Goal: Information Seeking & Learning: Compare options

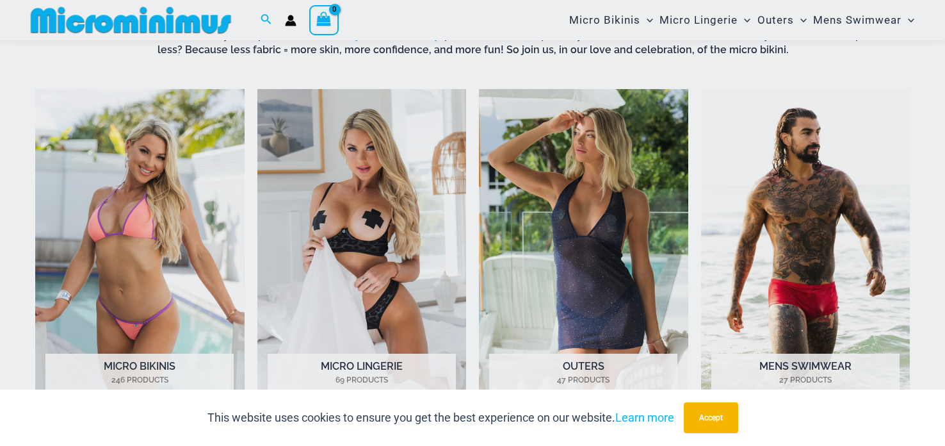
scroll to position [540, 0]
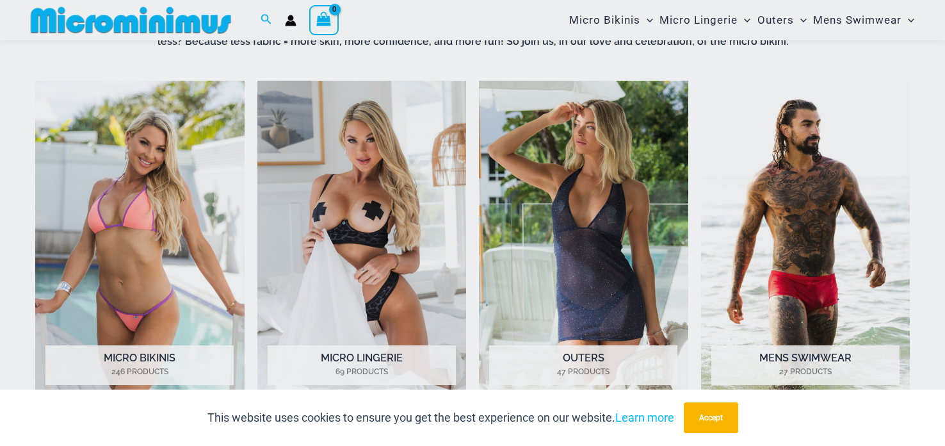
drag, startPoint x: 945, startPoint y: 24, endPoint x: 945, endPoint y: 71, distance: 46.7
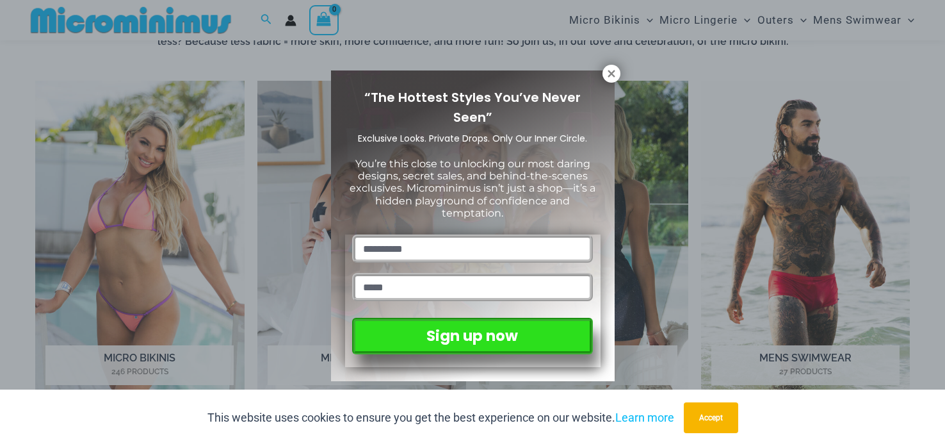
click at [945, 71] on div "“The Hottest Styles You’ve Never Seen” Exclusive Looks. Private Drops. Only Our…" at bounding box center [472, 223] width 945 height 446
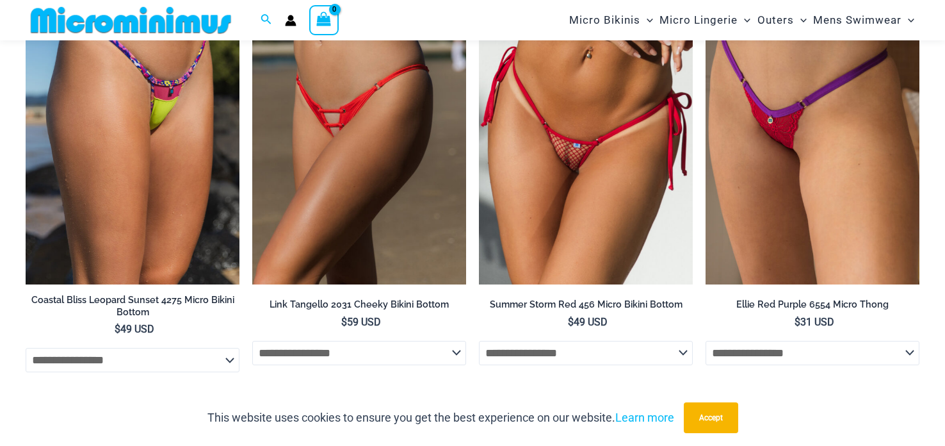
scroll to position [2622, 0]
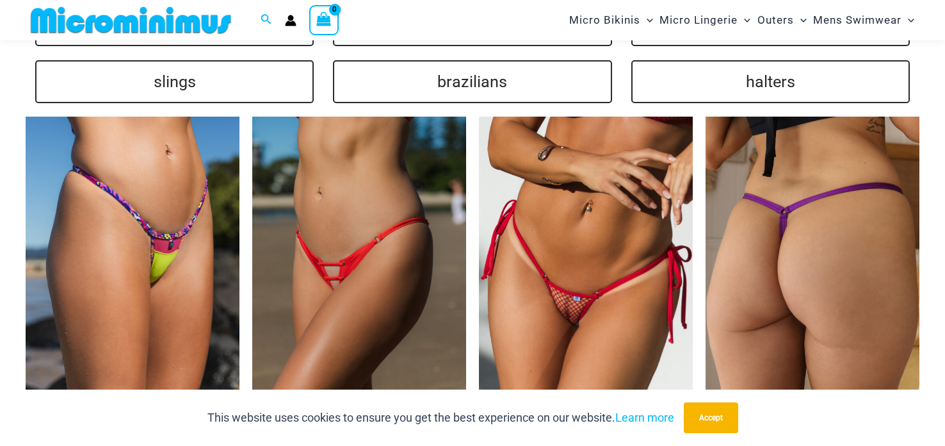
click at [849, 186] on img at bounding box center [813, 277] width 214 height 321
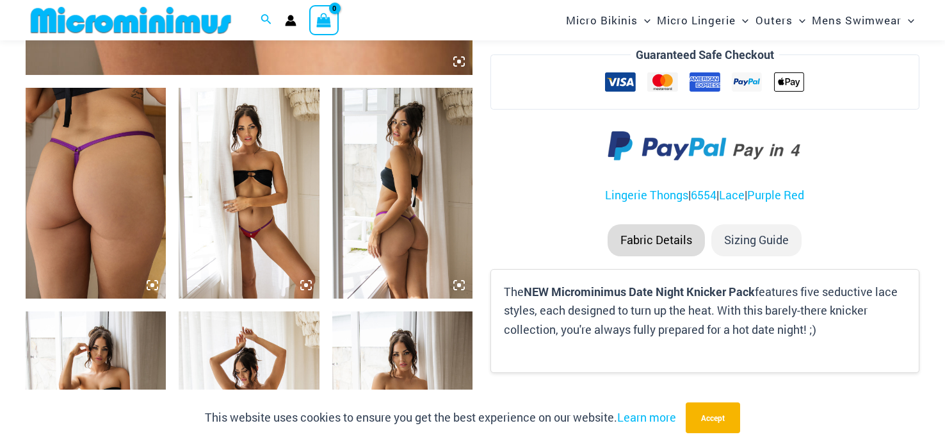
scroll to position [711, 0]
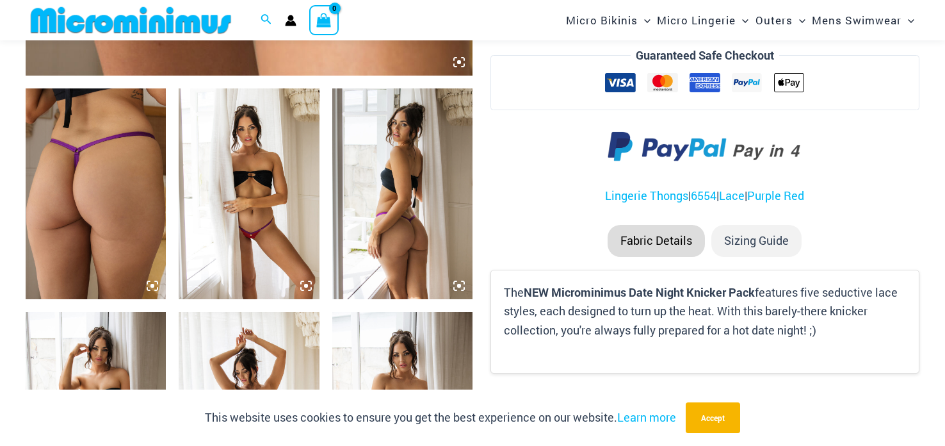
click at [90, 206] on img at bounding box center [96, 193] width 140 height 211
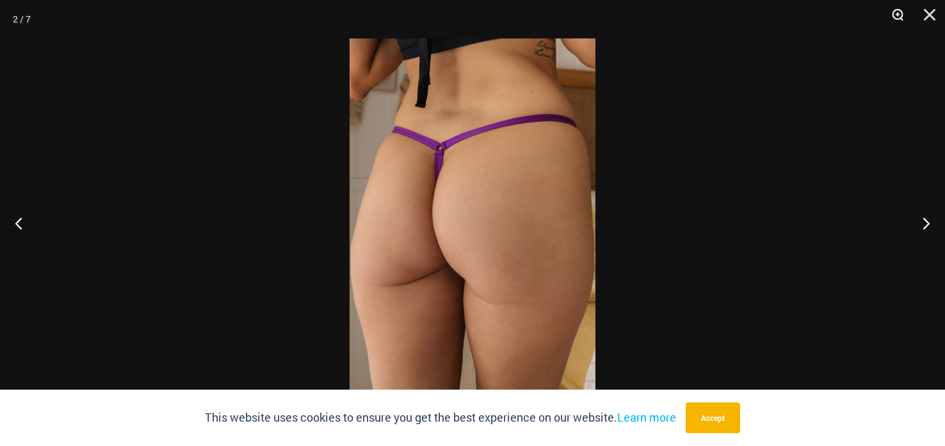
click at [895, 15] on button "Zoom" at bounding box center [893, 19] width 32 height 38
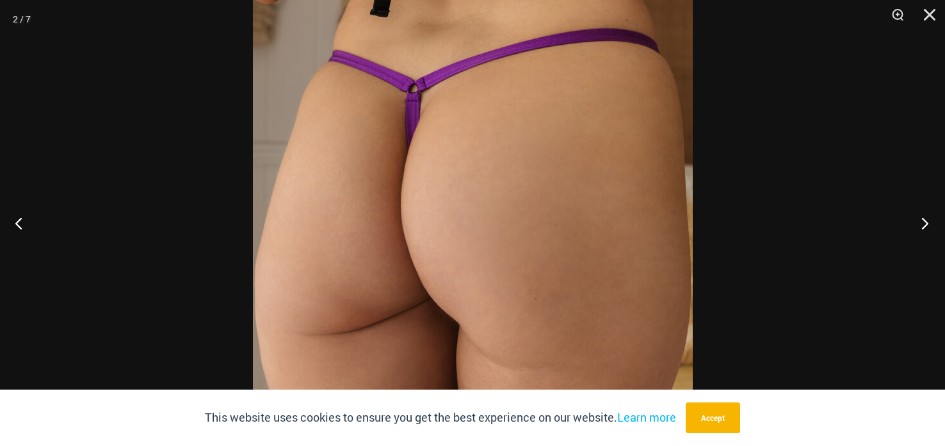
click at [930, 225] on button "Next" at bounding box center [921, 223] width 48 height 64
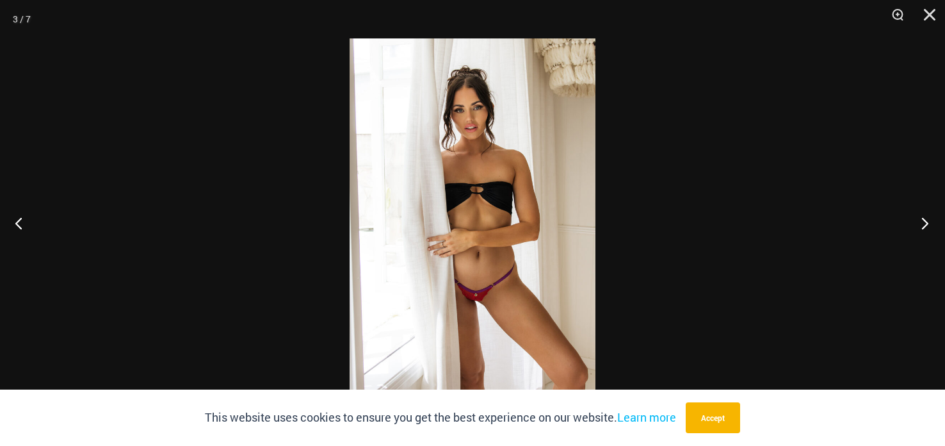
click at [929, 223] on button "Next" at bounding box center [921, 223] width 48 height 64
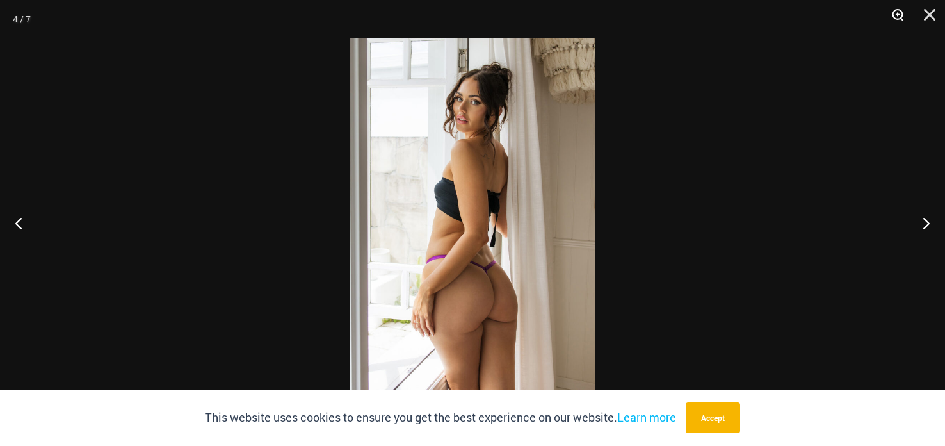
click at [904, 20] on button "Zoom" at bounding box center [893, 19] width 32 height 38
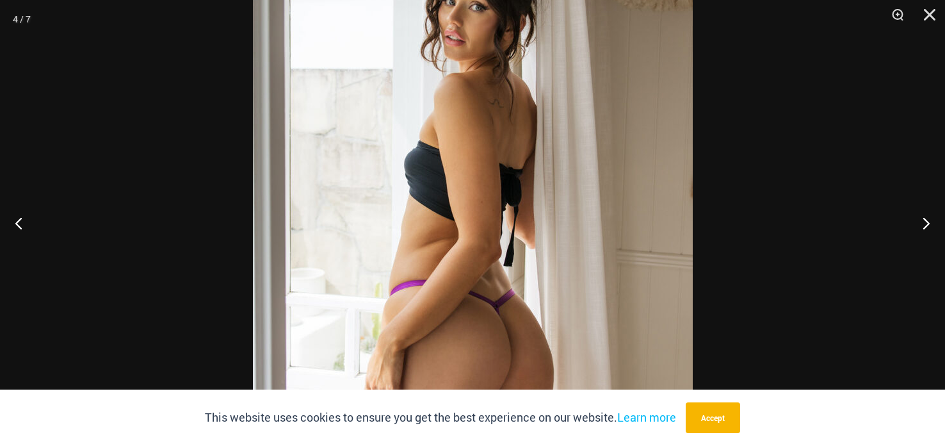
click at [459, 127] on img at bounding box center [473, 223] width 440 height 660
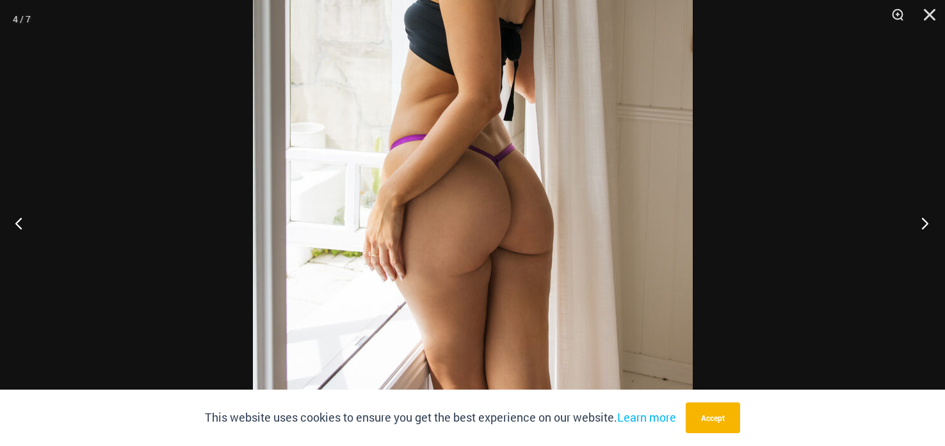
click at [922, 225] on button "Next" at bounding box center [921, 223] width 48 height 64
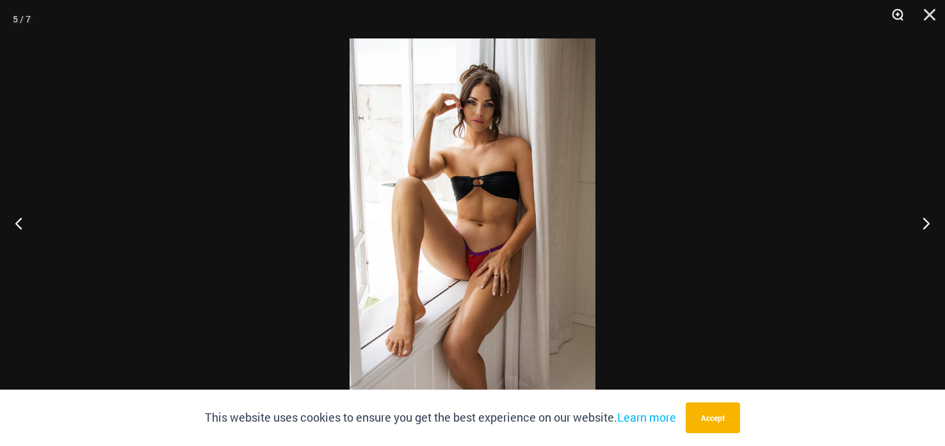
click at [896, 15] on button "Zoom" at bounding box center [893, 19] width 32 height 38
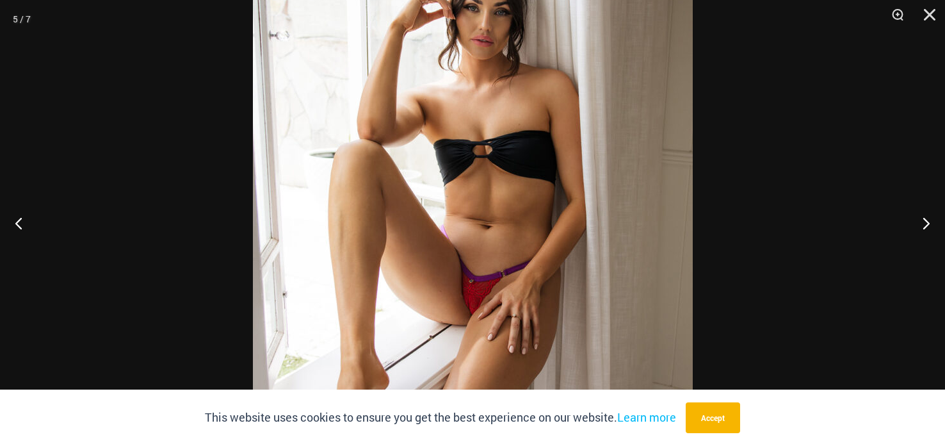
click at [678, 189] on div at bounding box center [472, 223] width 945 height 446
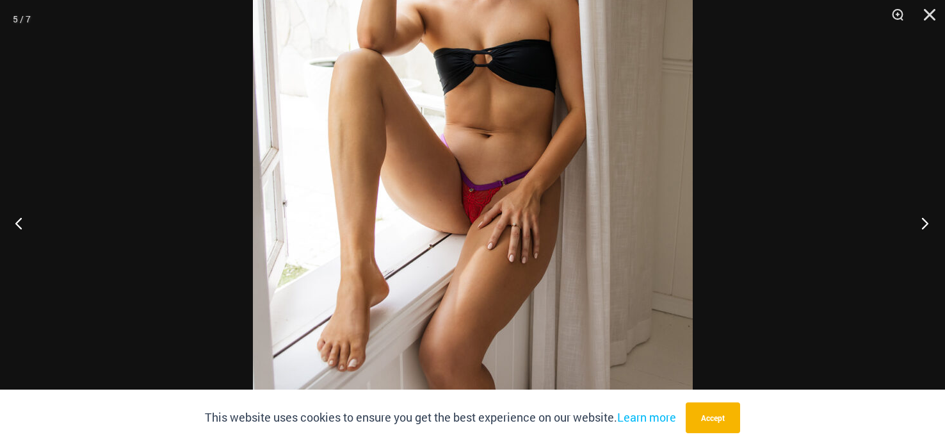
click at [925, 219] on button "Next" at bounding box center [921, 223] width 48 height 64
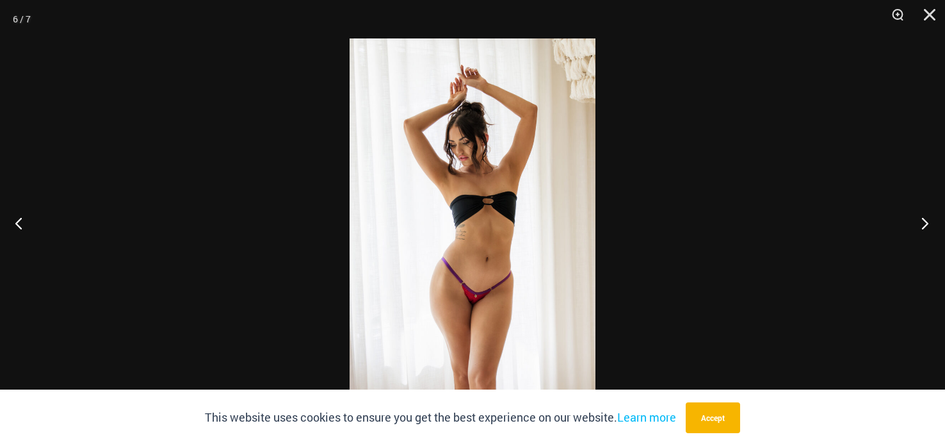
click at [917, 215] on button "Next" at bounding box center [921, 223] width 48 height 64
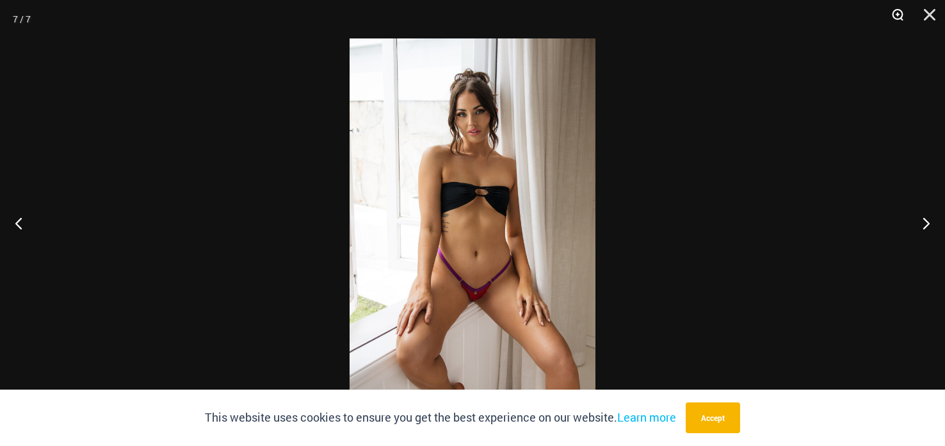
click at [891, 20] on button "Zoom" at bounding box center [893, 19] width 32 height 38
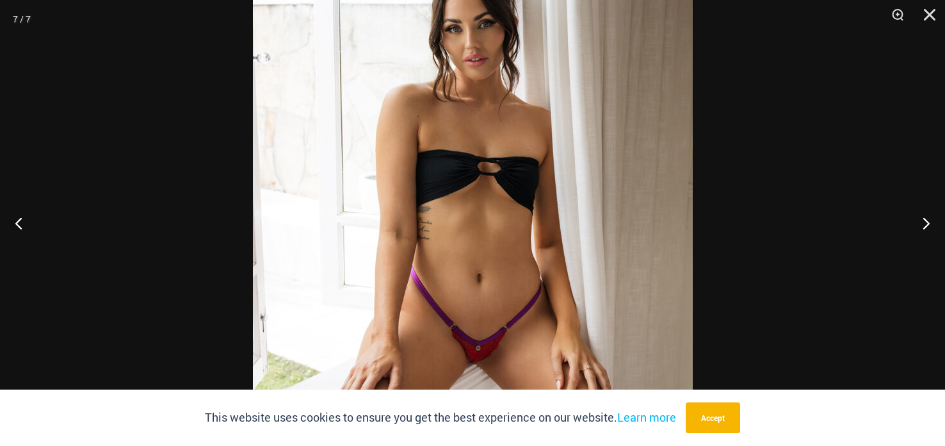
click at [576, 197] on img at bounding box center [473, 223] width 440 height 660
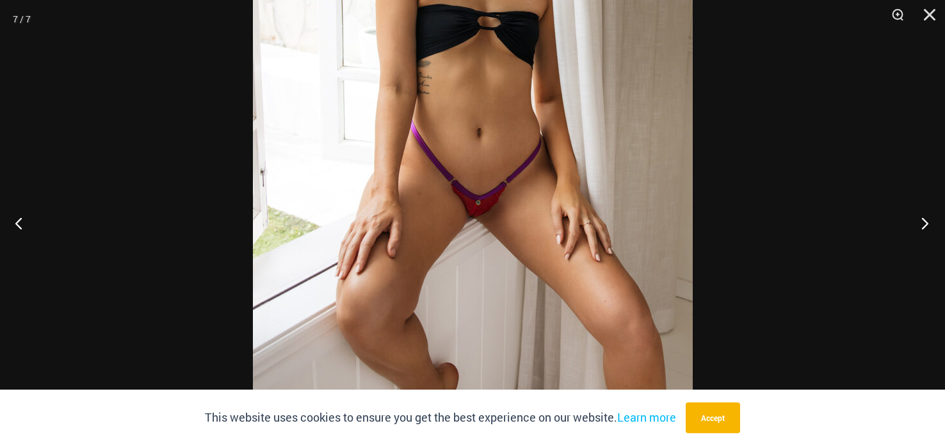
click at [920, 223] on button "Next" at bounding box center [921, 223] width 48 height 64
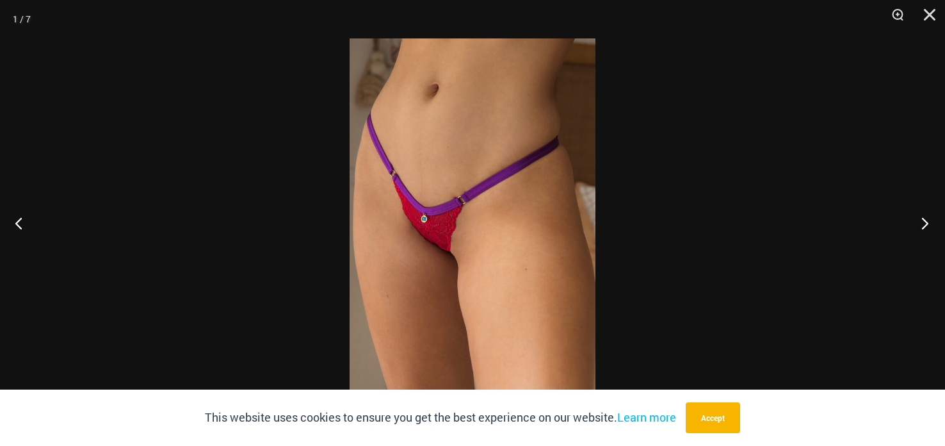
click at [920, 222] on button "Next" at bounding box center [921, 223] width 48 height 64
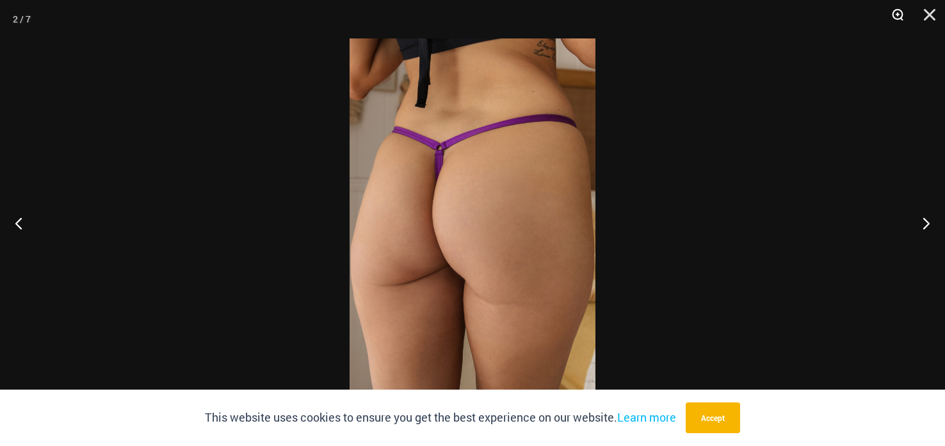
click at [898, 11] on button "Zoom" at bounding box center [893, 19] width 32 height 38
click at [898, 12] on button "Zoom" at bounding box center [893, 19] width 32 height 38
click at [893, 18] on button "Zoom" at bounding box center [893, 19] width 32 height 38
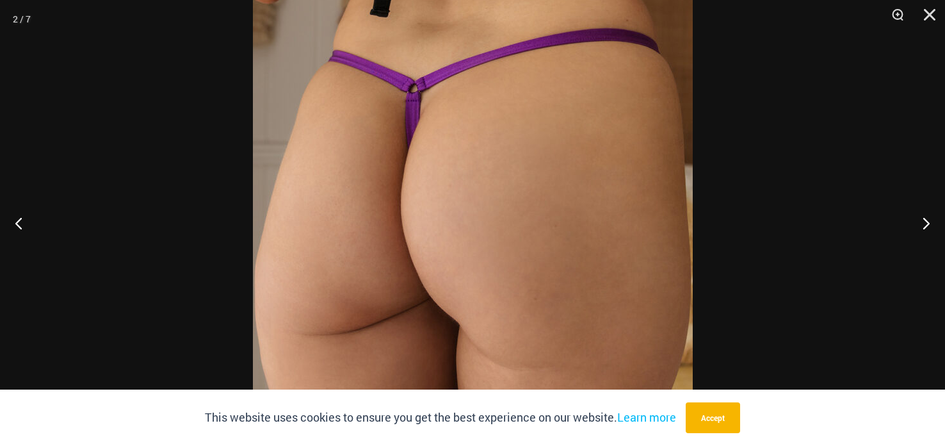
click at [580, 216] on img at bounding box center [473, 223] width 440 height 660
click at [569, 172] on img at bounding box center [473, 223] width 440 height 660
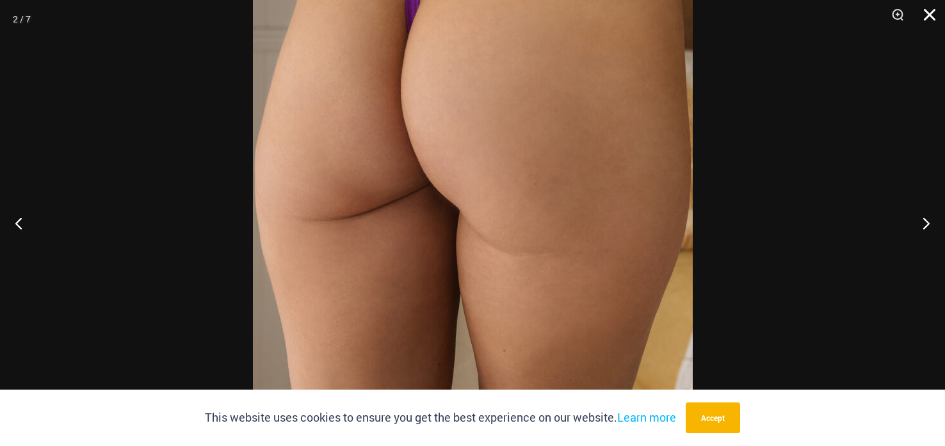
click at [927, 11] on button "Close" at bounding box center [925, 19] width 32 height 38
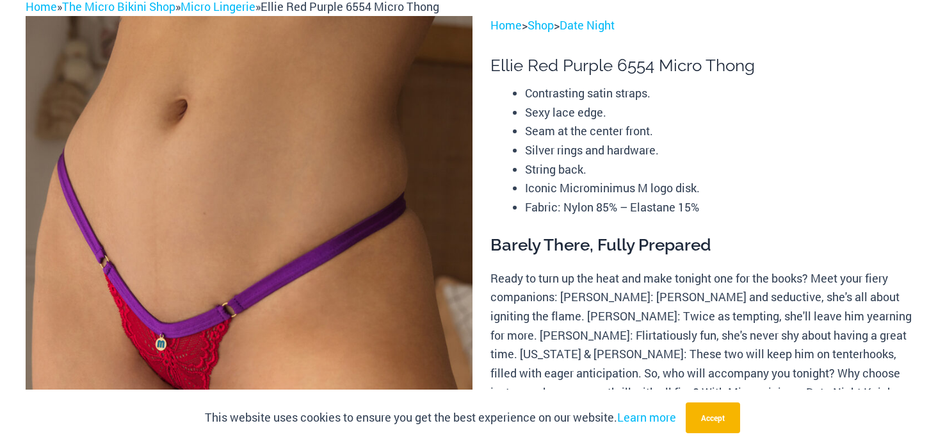
scroll to position [0, 0]
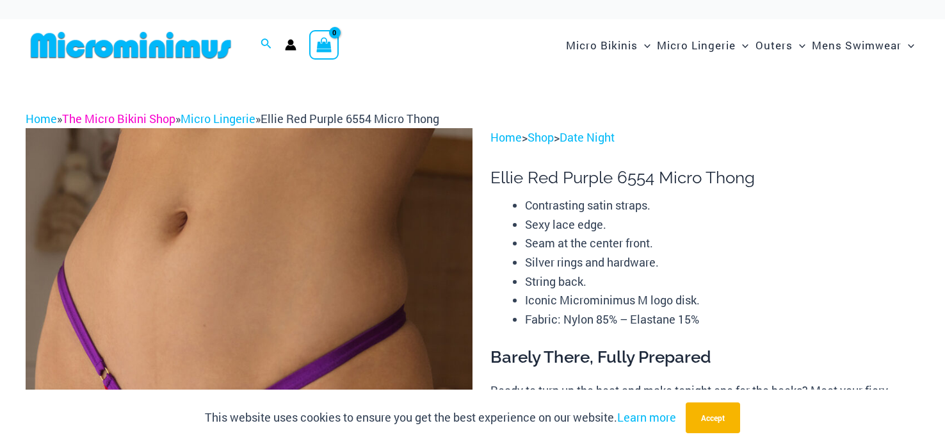
click at [157, 118] on link "The Micro Bikini Shop" at bounding box center [118, 118] width 113 height 15
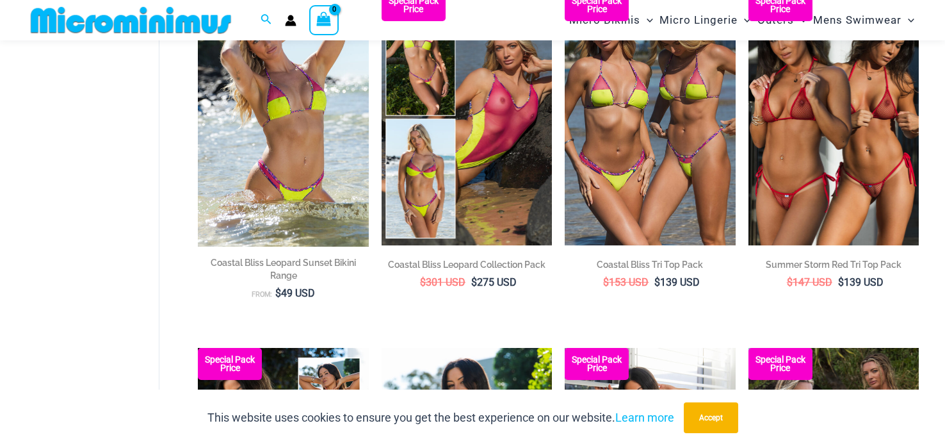
scroll to position [1598, 0]
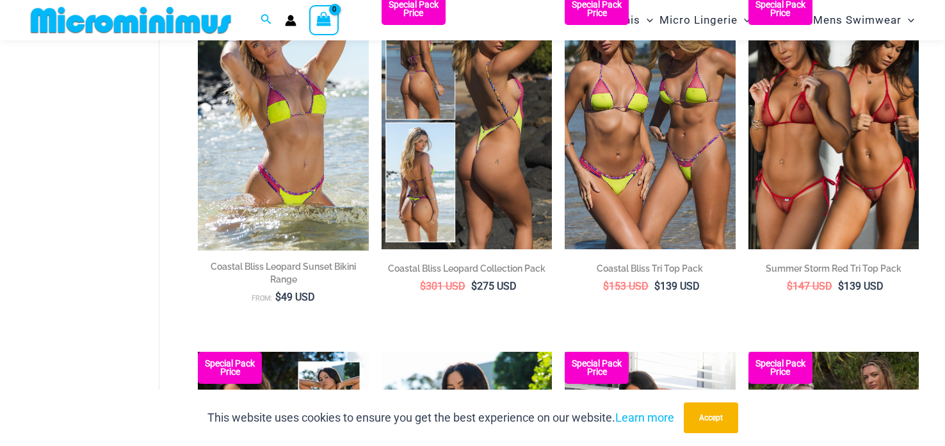
click at [452, 136] on img at bounding box center [467, 121] width 170 height 256
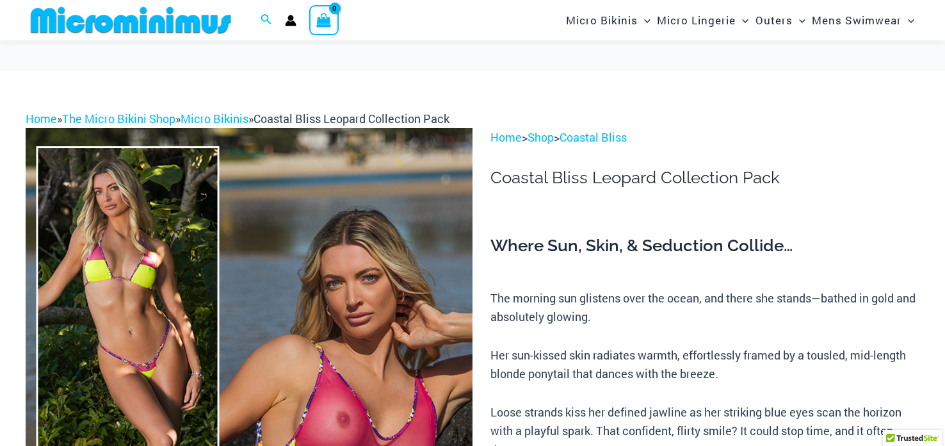
scroll to position [254, 0]
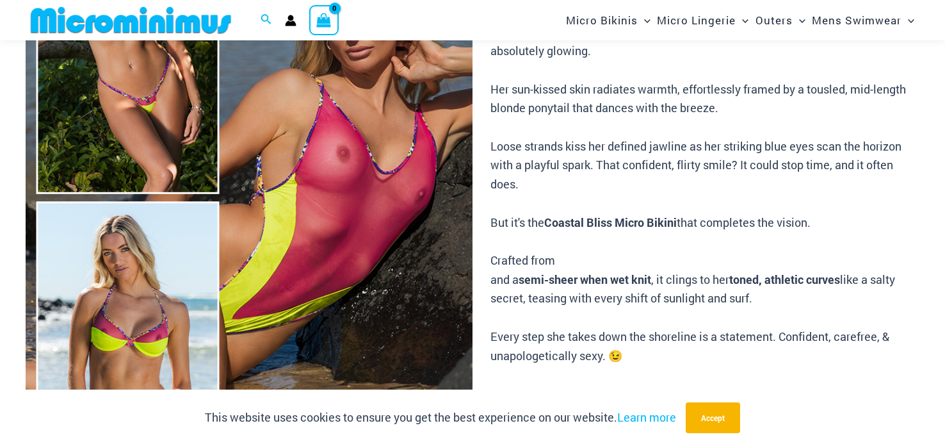
click at [282, 142] on img at bounding box center [249, 197] width 447 height 670
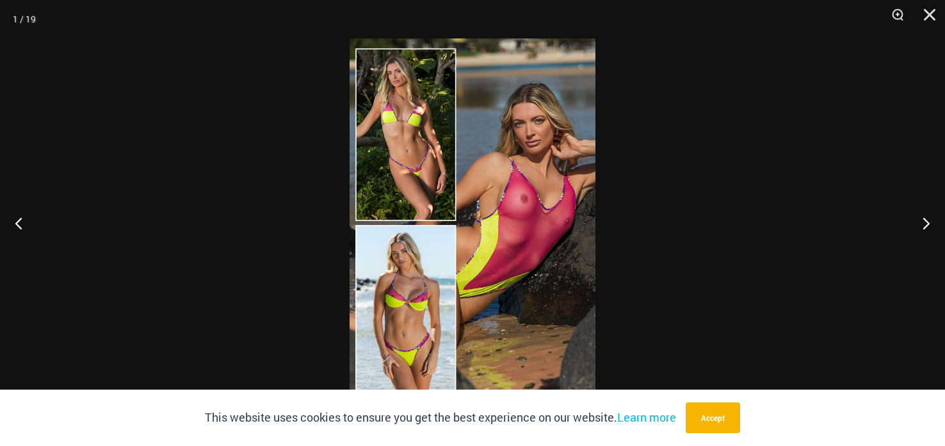
click at [524, 124] on img at bounding box center [473, 222] width 246 height 369
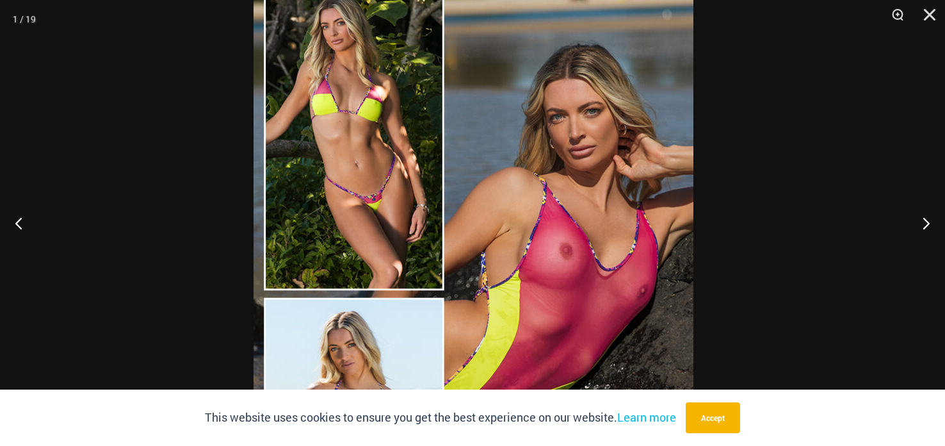
click at [793, 104] on div at bounding box center [472, 223] width 945 height 446
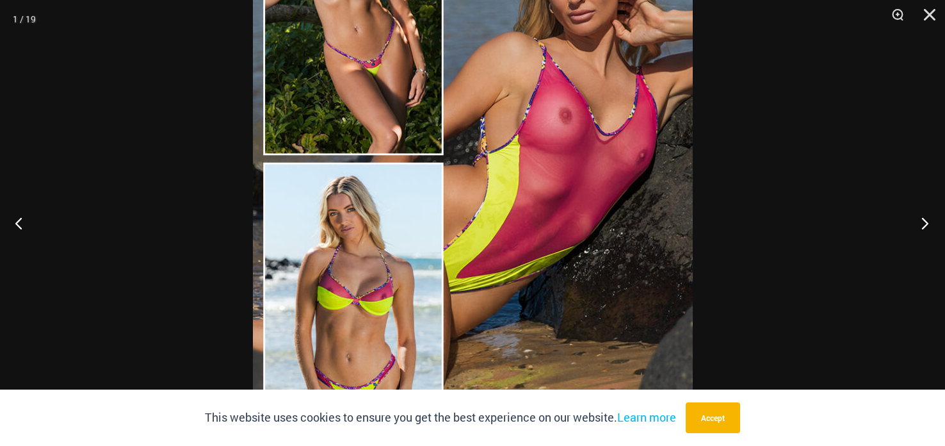
click at [921, 224] on button "Next" at bounding box center [921, 223] width 48 height 64
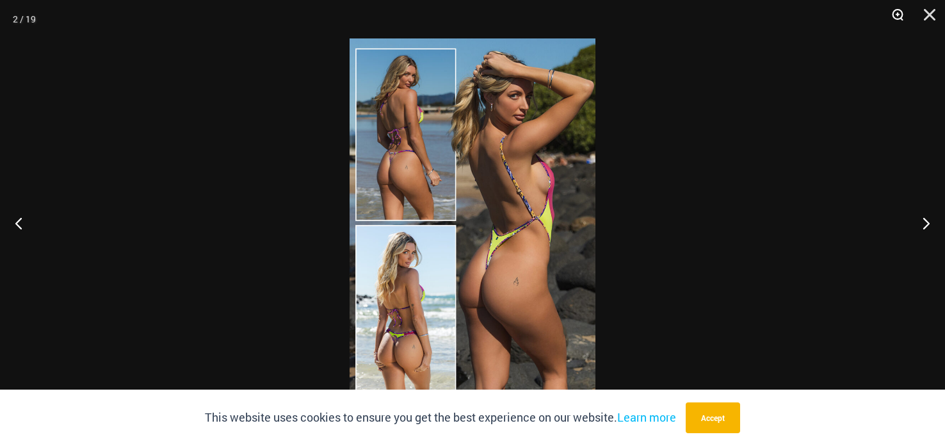
click at [892, 15] on button "Zoom" at bounding box center [893, 19] width 32 height 38
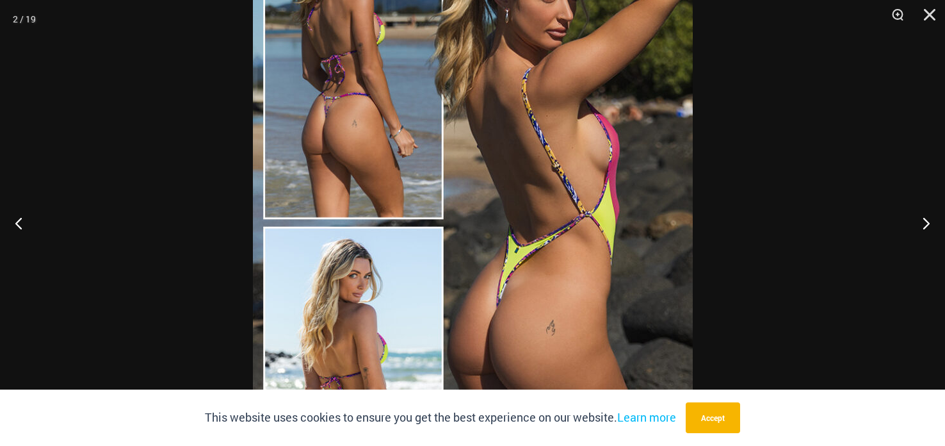
click at [514, 168] on img at bounding box center [473, 223] width 440 height 660
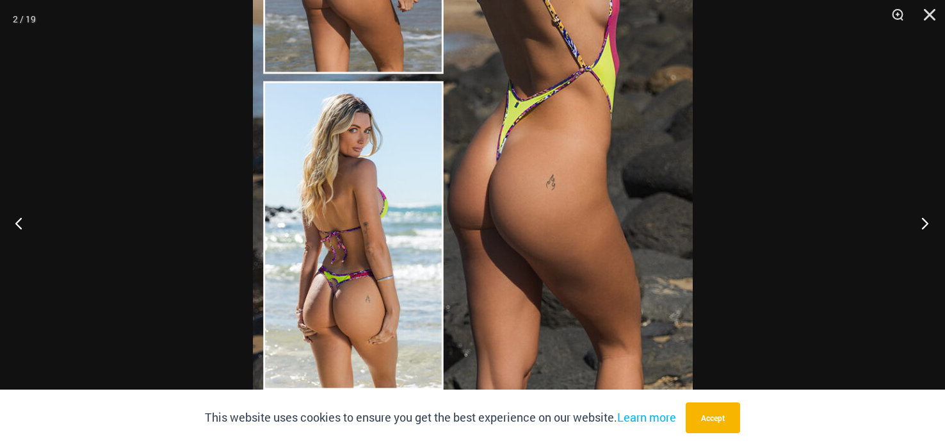
click at [918, 216] on button "Next" at bounding box center [921, 223] width 48 height 64
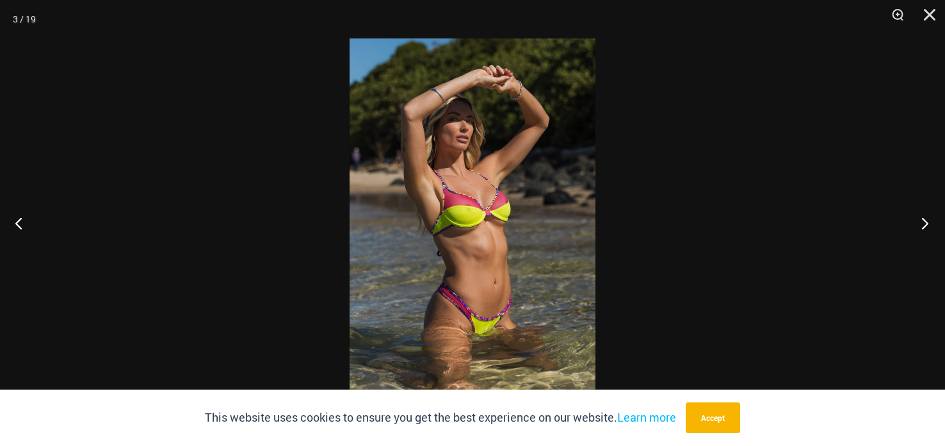
click at [907, 233] on button "Next" at bounding box center [921, 223] width 48 height 64
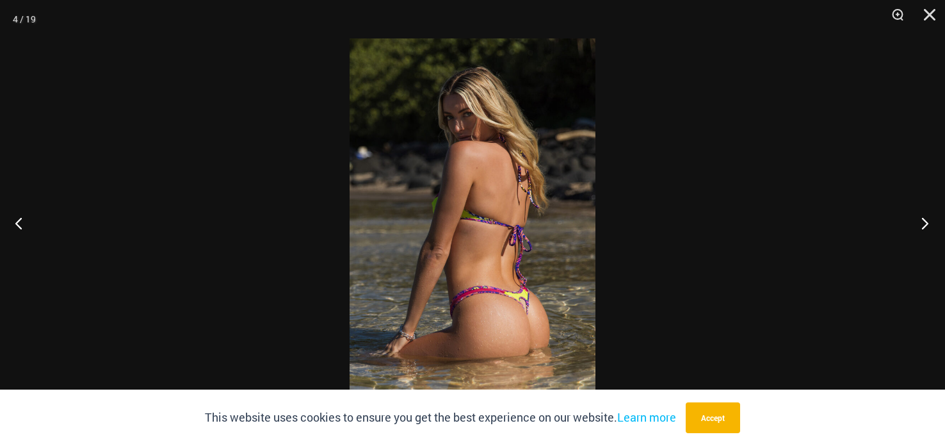
click at [906, 235] on button "Next" at bounding box center [921, 223] width 48 height 64
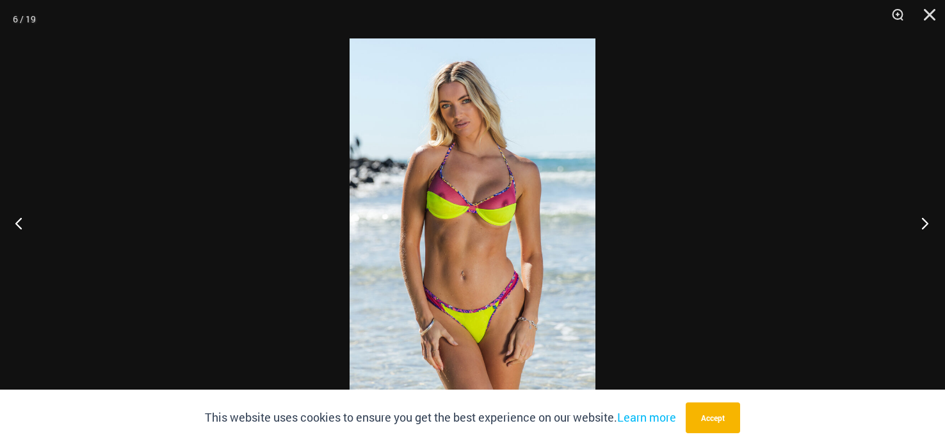
click at [905, 233] on button "Next" at bounding box center [921, 223] width 48 height 64
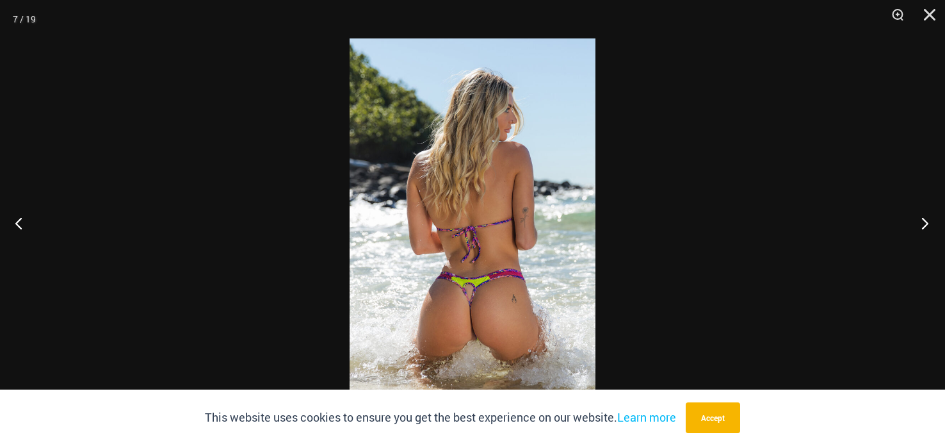
click at [904, 232] on button "Next" at bounding box center [921, 223] width 48 height 64
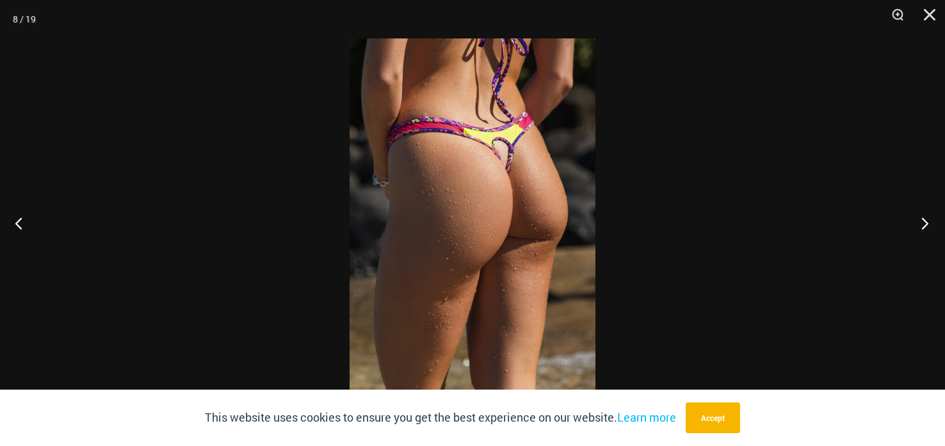
click at [904, 231] on button "Next" at bounding box center [921, 223] width 48 height 64
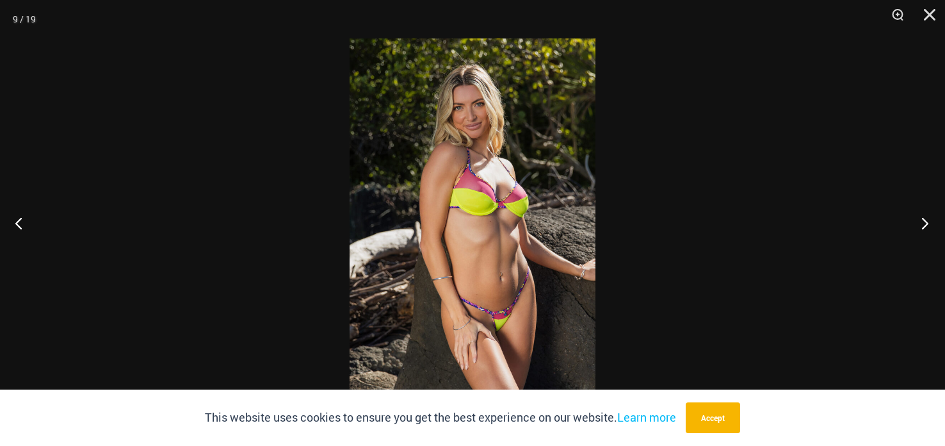
click at [938, 223] on button "Next" at bounding box center [921, 223] width 48 height 64
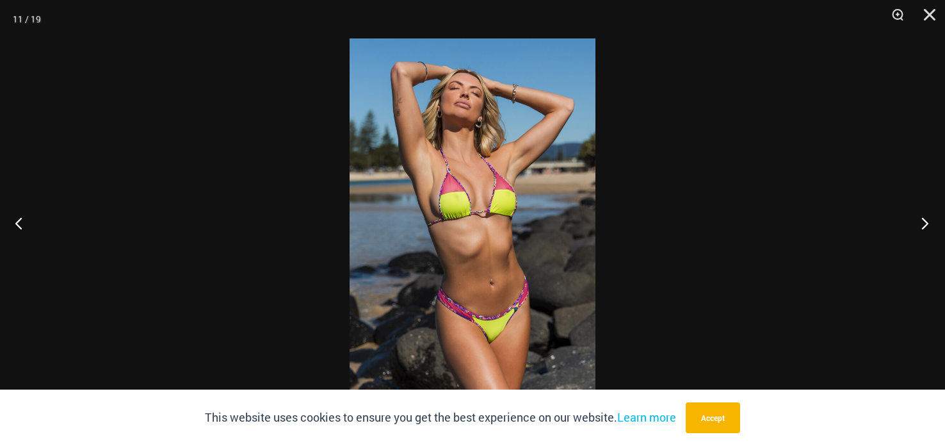
click at [938, 222] on button "Next" at bounding box center [921, 223] width 48 height 64
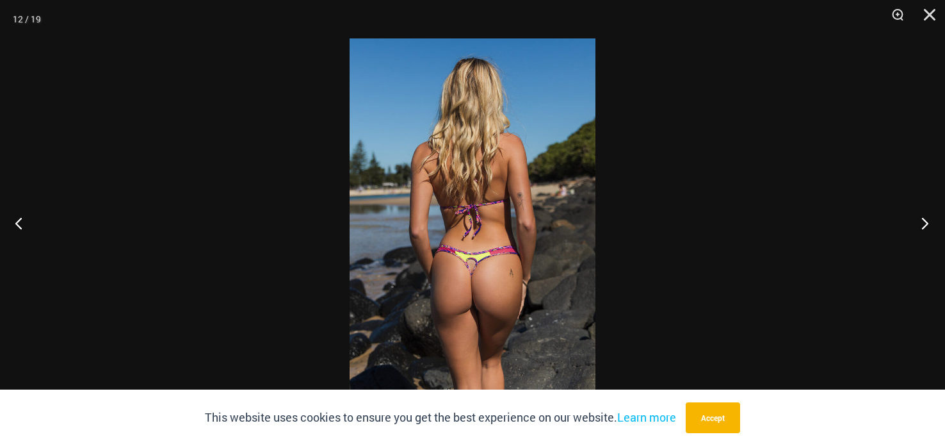
click at [936, 220] on button "Next" at bounding box center [921, 223] width 48 height 64
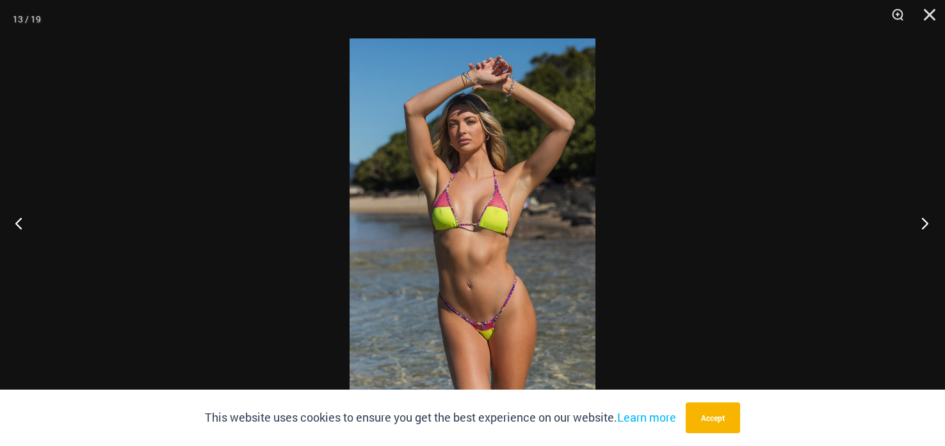
click at [935, 218] on button "Next" at bounding box center [921, 223] width 48 height 64
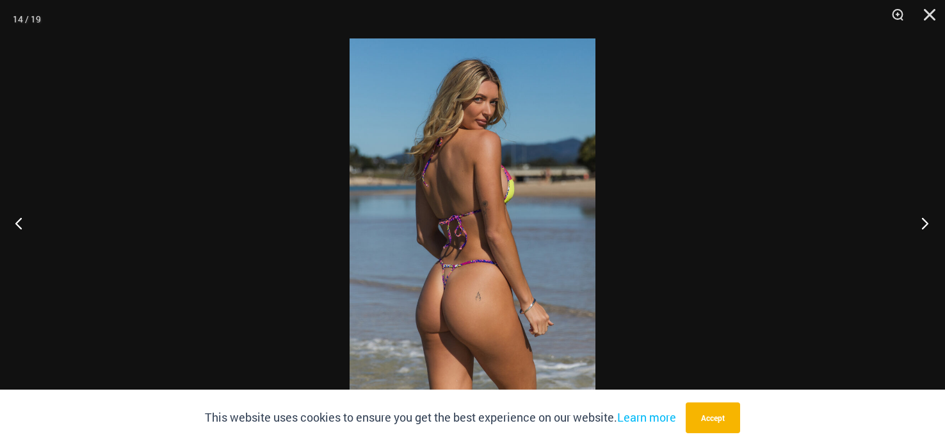
click at [935, 218] on button "Next" at bounding box center [921, 223] width 48 height 64
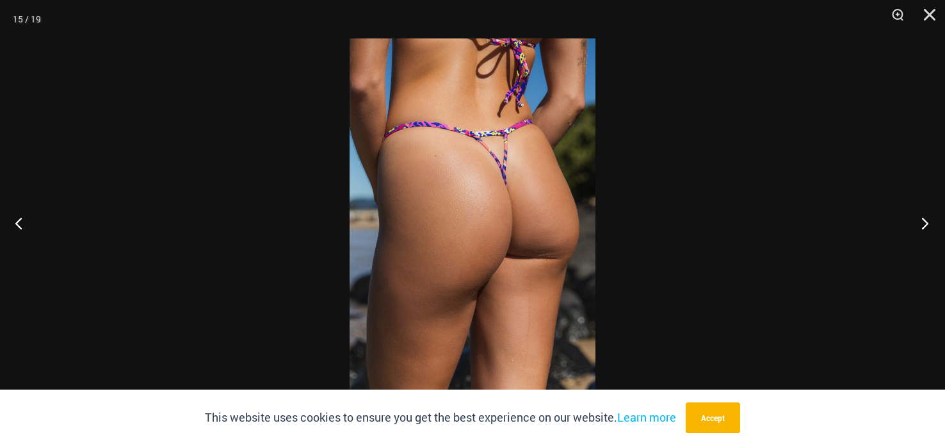
click at [927, 223] on button "Next" at bounding box center [921, 223] width 48 height 64
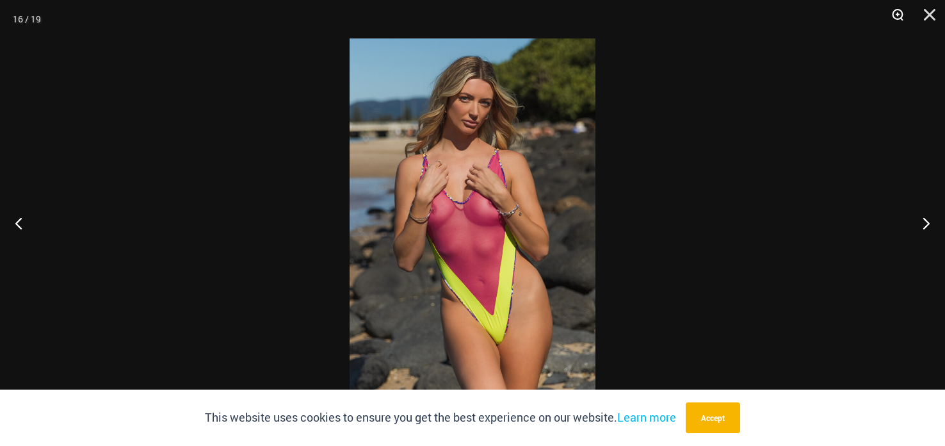
click at [896, 23] on button "Zoom" at bounding box center [893, 19] width 32 height 38
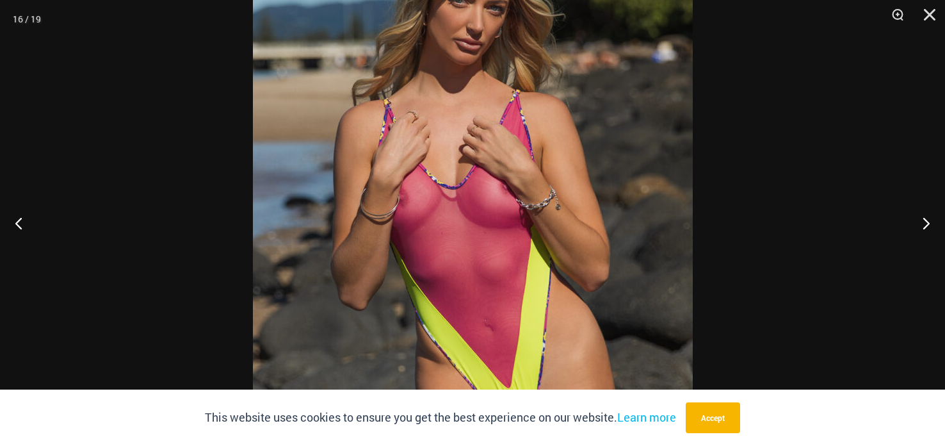
click at [580, 185] on img at bounding box center [473, 223] width 440 height 660
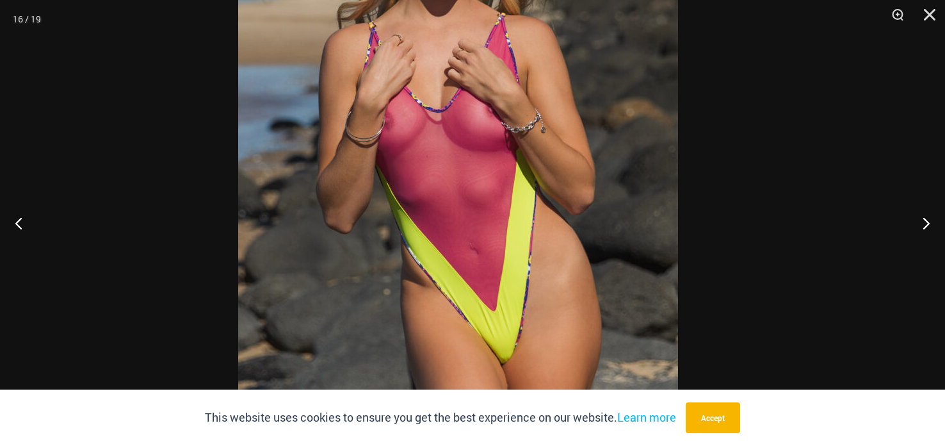
click at [567, 139] on img at bounding box center [458, 146] width 440 height 660
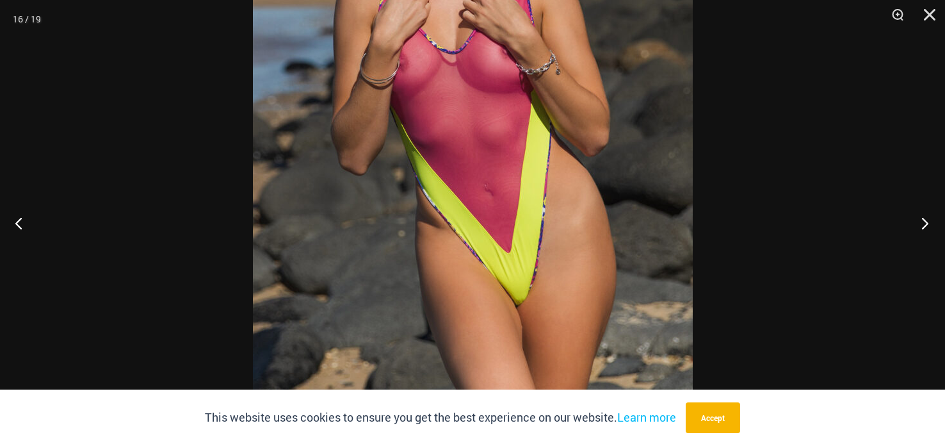
click at [923, 225] on button "Next" at bounding box center [921, 223] width 48 height 64
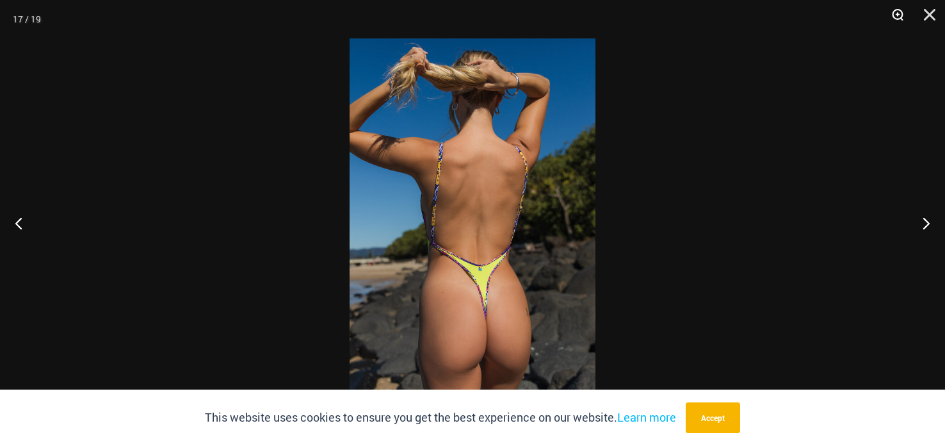
click at [898, 24] on button "Zoom" at bounding box center [893, 19] width 32 height 38
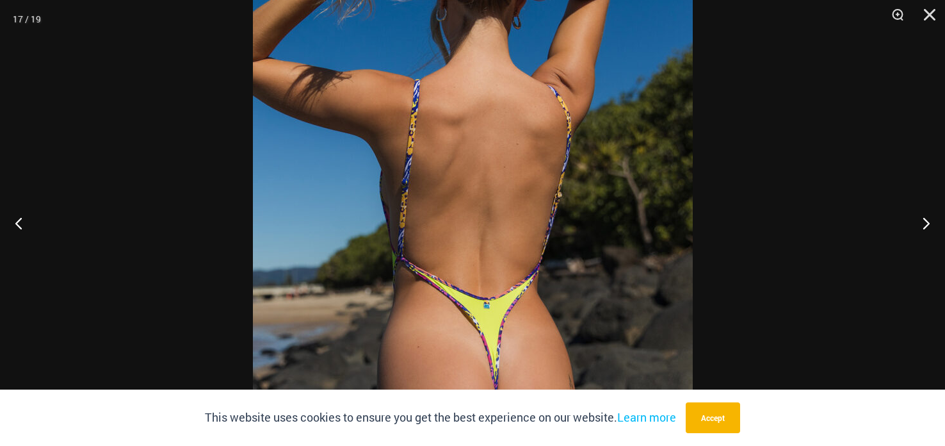
click at [593, 182] on img at bounding box center [473, 223] width 440 height 660
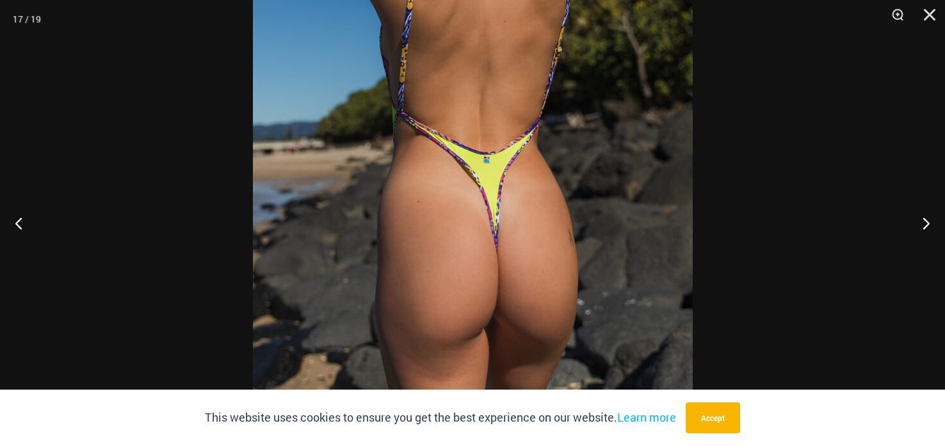
click at [554, 209] on img at bounding box center [473, 78] width 440 height 660
click at [921, 220] on button "Next" at bounding box center [921, 223] width 48 height 64
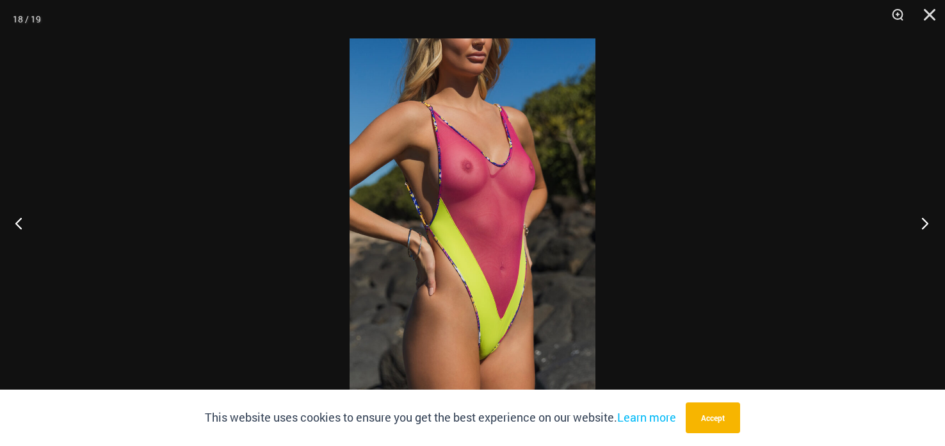
click at [927, 223] on button "Next" at bounding box center [921, 223] width 48 height 64
click at [927, 222] on button "Next" at bounding box center [921, 223] width 48 height 64
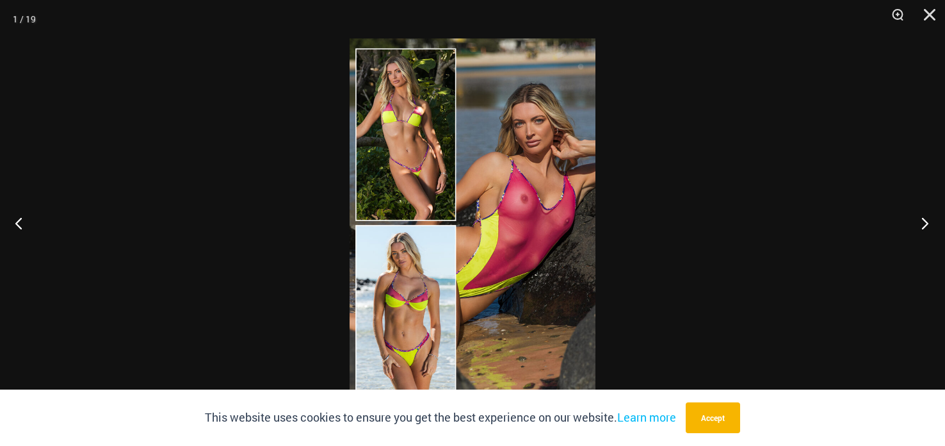
click at [927, 221] on button "Next" at bounding box center [921, 223] width 48 height 64
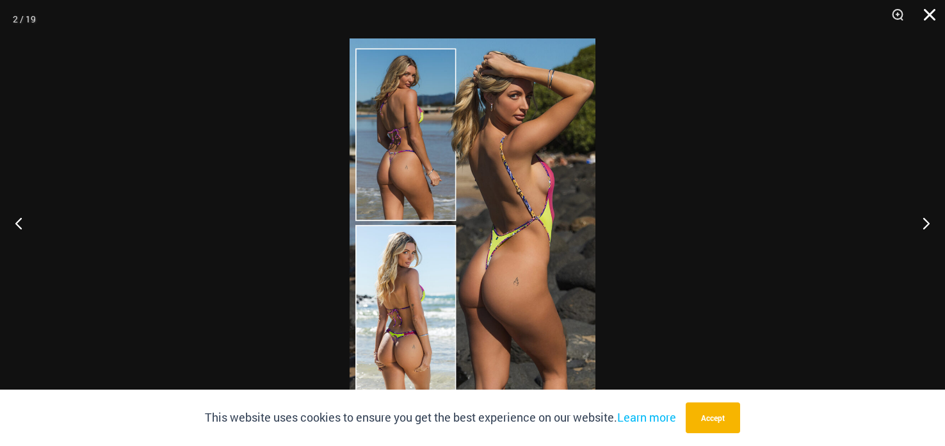
click at [932, 12] on button "Close" at bounding box center [925, 19] width 32 height 38
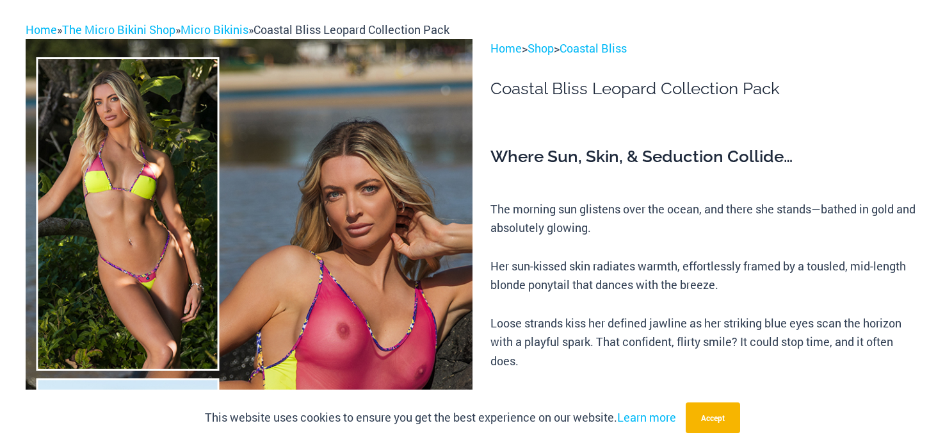
scroll to position [0, 0]
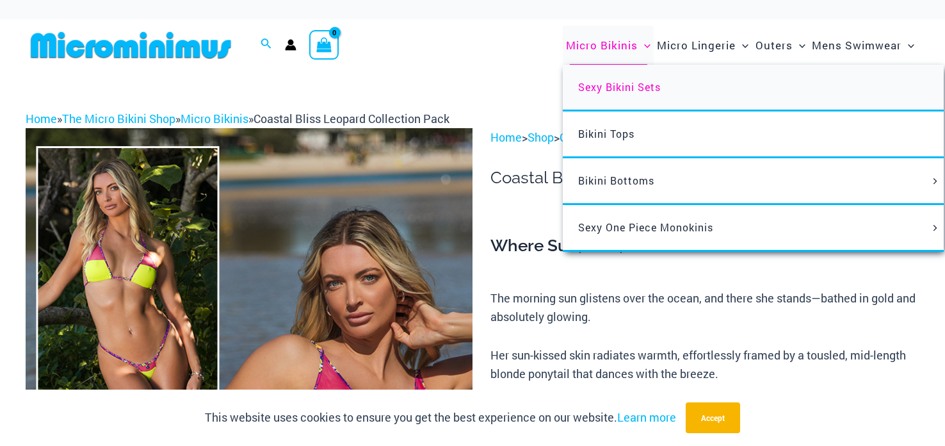
click at [615, 88] on span "Sexy Bikini Sets" at bounding box center [619, 86] width 83 height 13
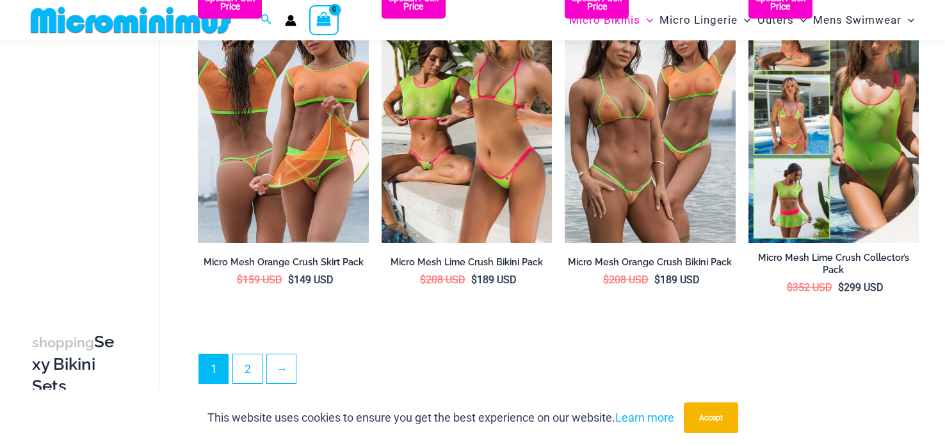
scroll to position [2599, 0]
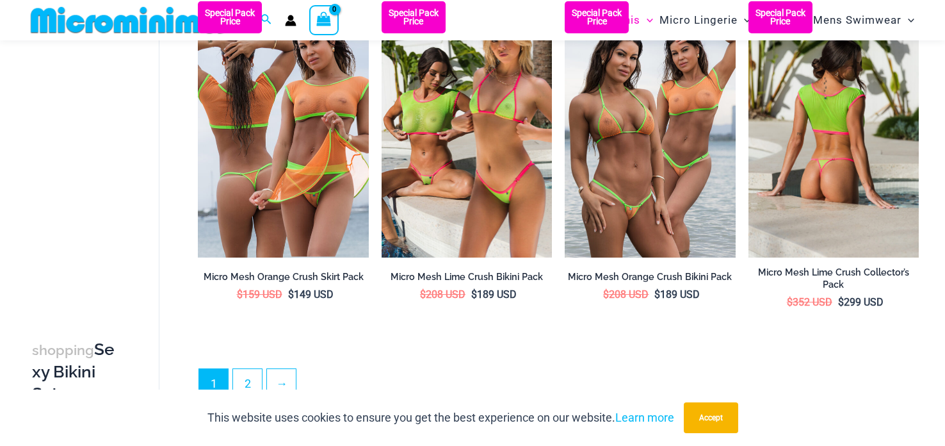
click at [799, 100] on img at bounding box center [834, 129] width 170 height 256
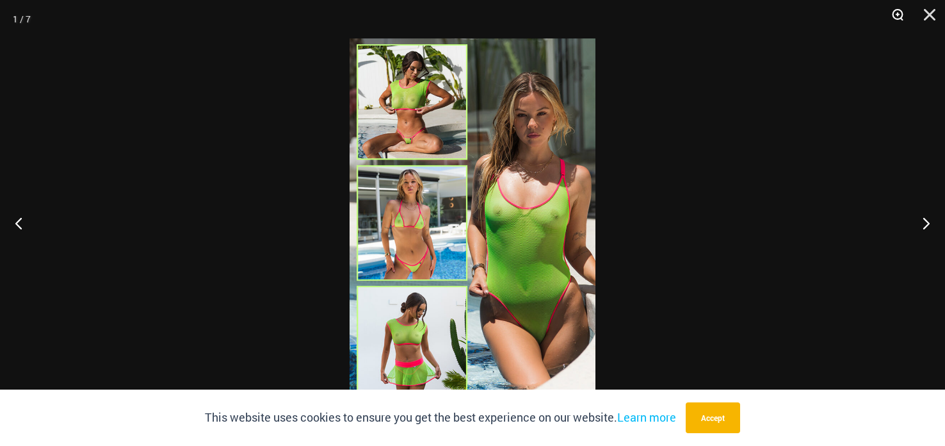
click at [898, 15] on button "Zoom" at bounding box center [893, 19] width 32 height 38
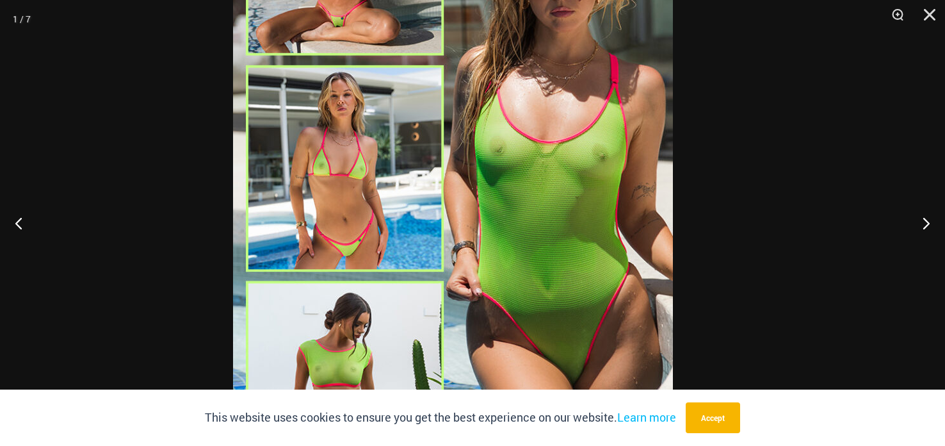
click at [444, 113] on img at bounding box center [453, 169] width 440 height 660
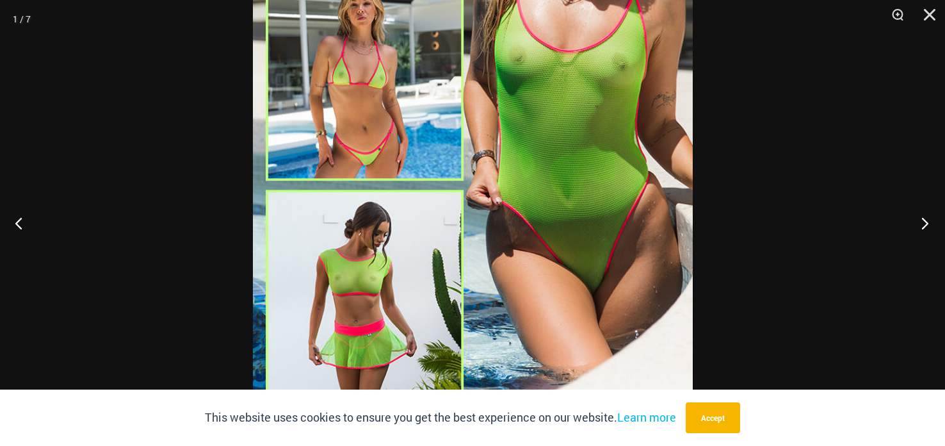
click at [921, 225] on button "Next" at bounding box center [921, 223] width 48 height 64
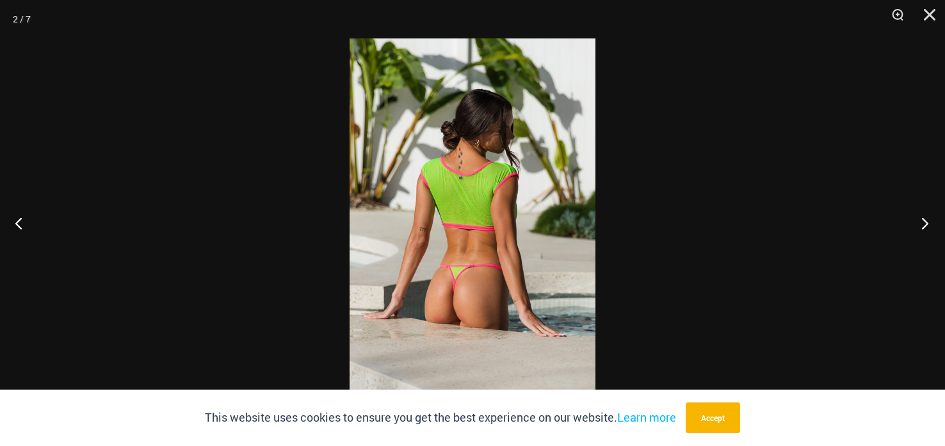
click at [925, 227] on button "Next" at bounding box center [921, 223] width 48 height 64
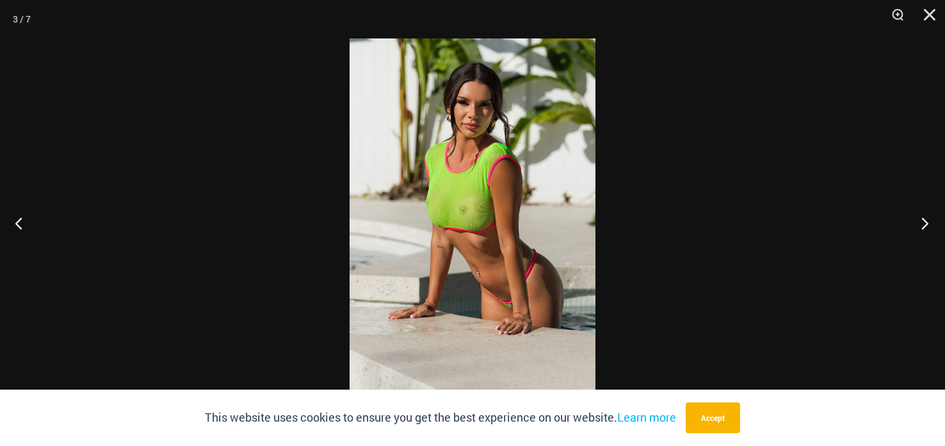
click at [926, 226] on button "Next" at bounding box center [921, 223] width 48 height 64
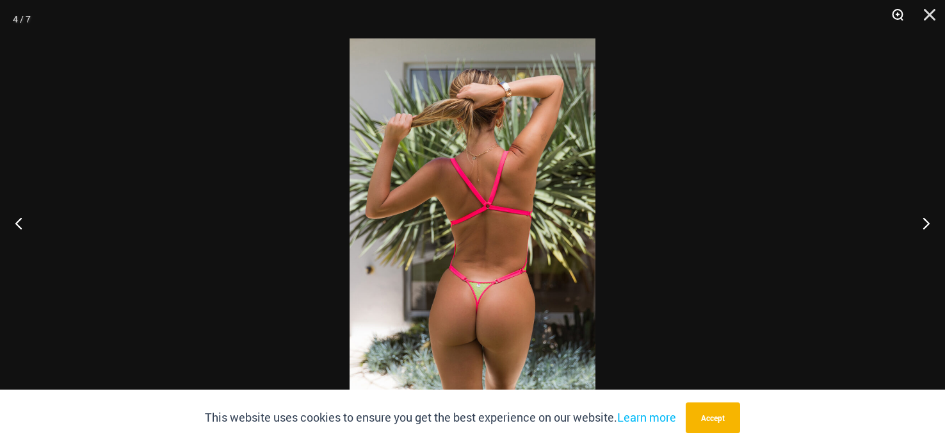
click at [893, 19] on button "Zoom" at bounding box center [893, 19] width 32 height 38
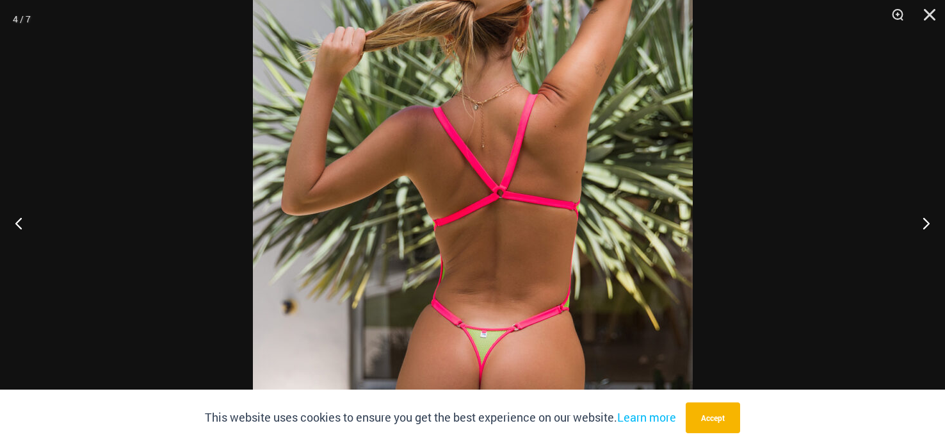
click at [494, 175] on img at bounding box center [473, 223] width 440 height 660
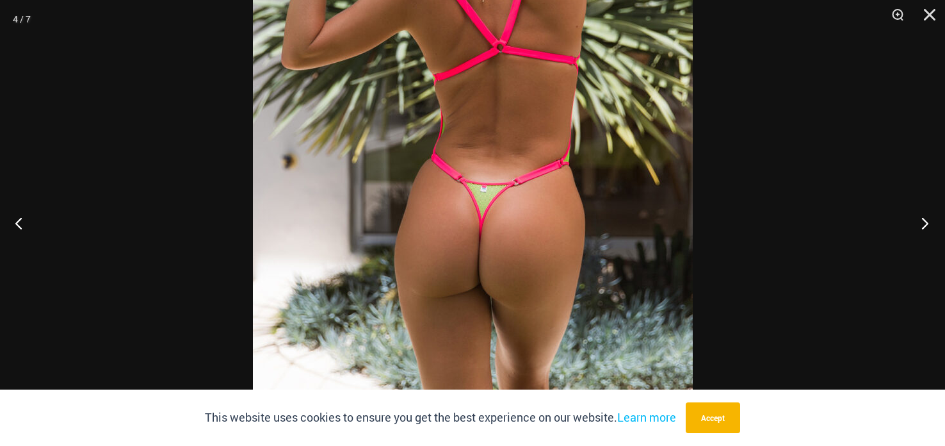
click at [935, 227] on button "Next" at bounding box center [921, 223] width 48 height 64
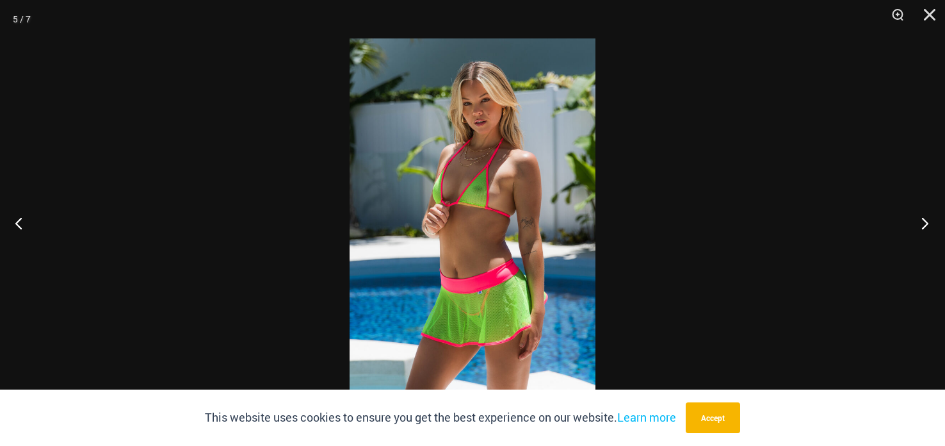
click at [921, 218] on button "Next" at bounding box center [921, 223] width 48 height 64
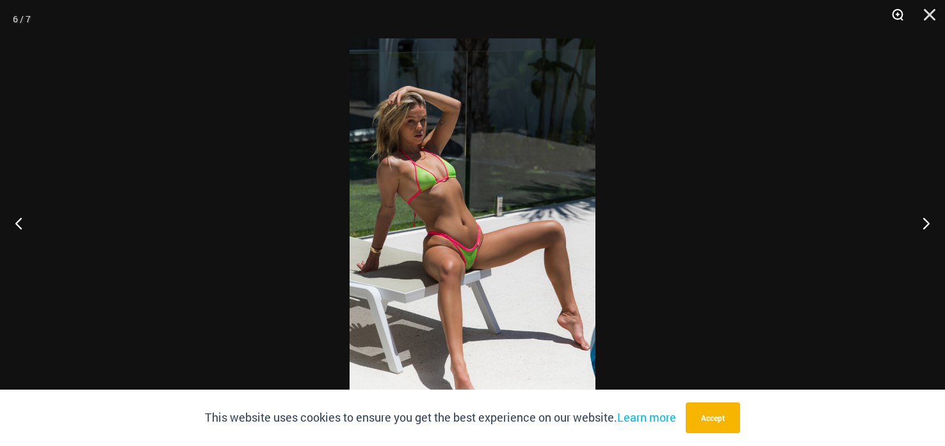
click at [886, 15] on button "Zoom" at bounding box center [893, 19] width 32 height 38
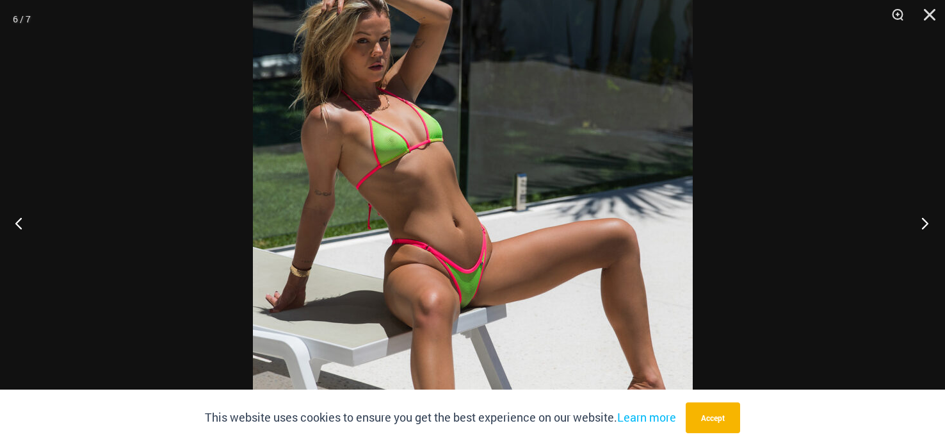
click at [921, 216] on button "Next" at bounding box center [921, 223] width 48 height 64
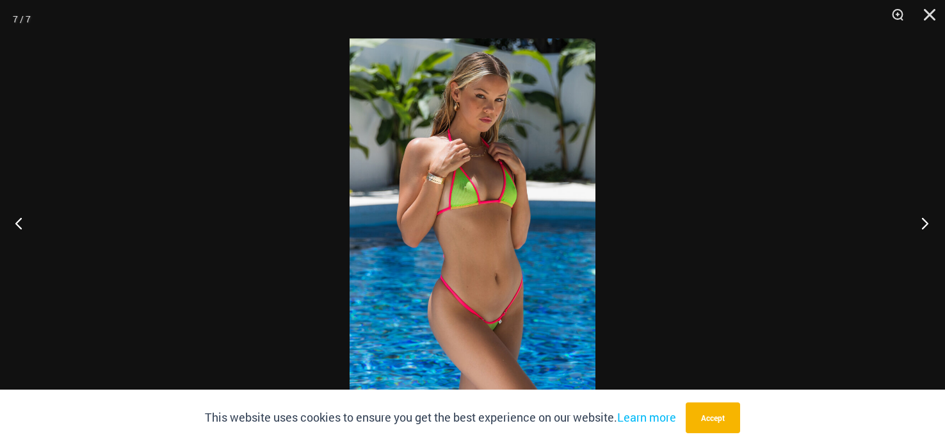
click at [918, 216] on button "Next" at bounding box center [921, 223] width 48 height 64
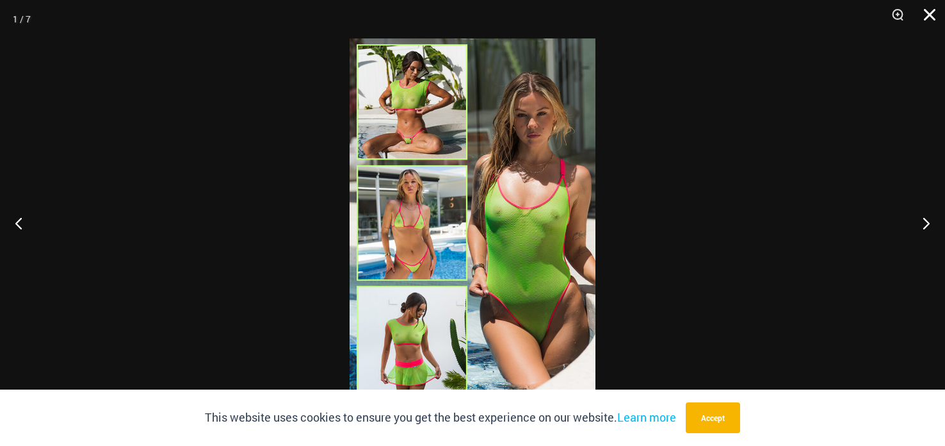
click at [938, 12] on button "Close" at bounding box center [925, 19] width 32 height 38
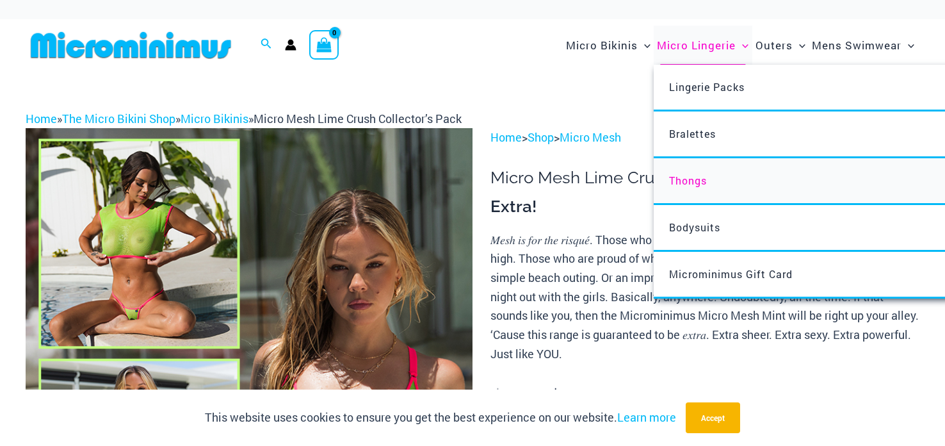
click at [683, 183] on span "Thongs" at bounding box center [688, 180] width 38 height 13
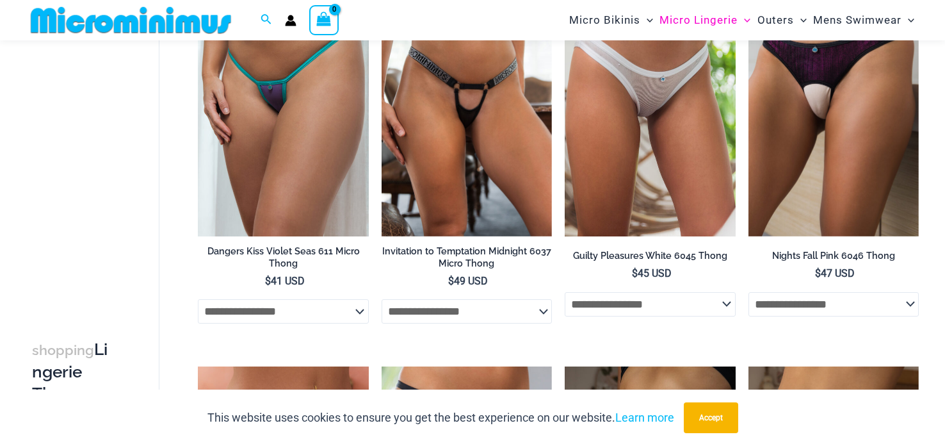
scroll to position [872, 0]
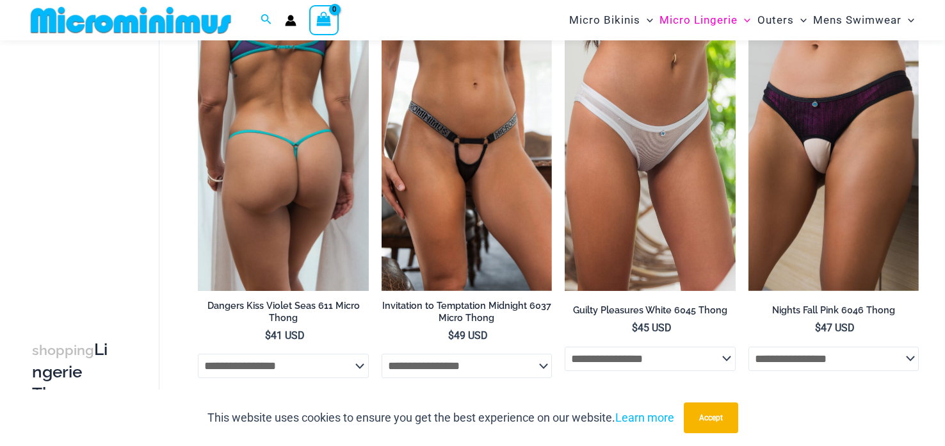
click at [269, 170] on img at bounding box center [283, 163] width 170 height 256
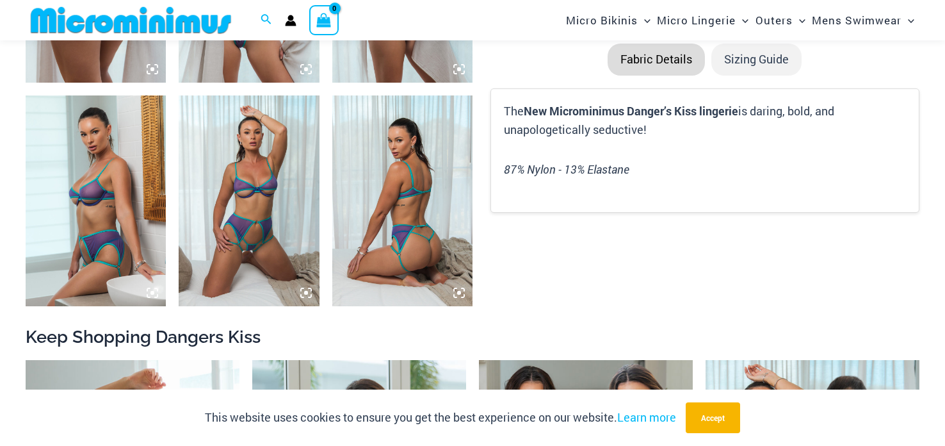
scroll to position [954, 0]
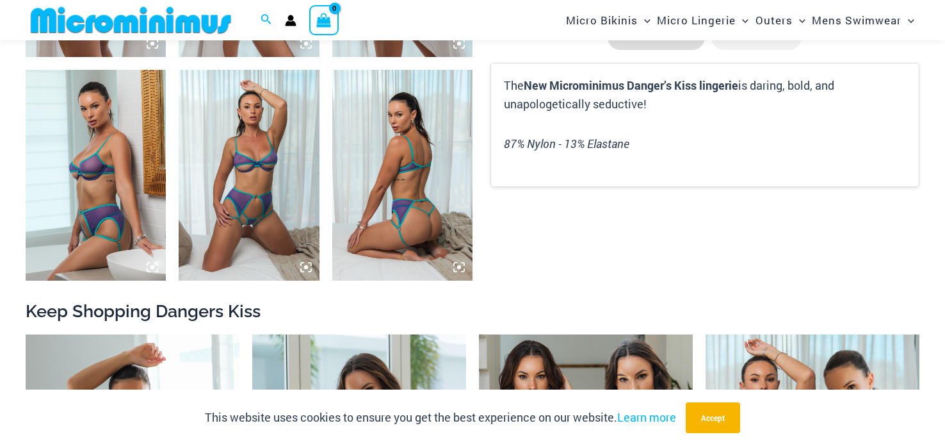
click at [95, 49] on div at bounding box center [472, 223] width 945 height 446
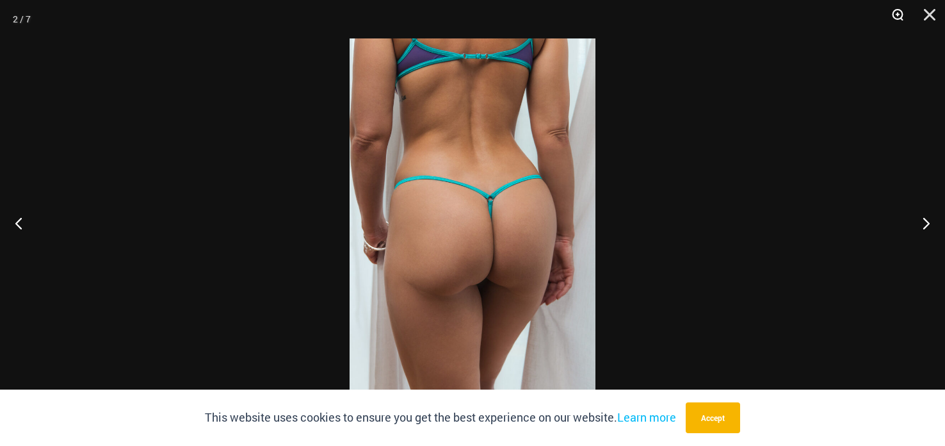
click at [900, 23] on button "Zoom" at bounding box center [893, 19] width 32 height 38
click at [900, 22] on button "Zoom" at bounding box center [893, 19] width 32 height 38
click at [893, 14] on button "Zoom" at bounding box center [893, 19] width 32 height 38
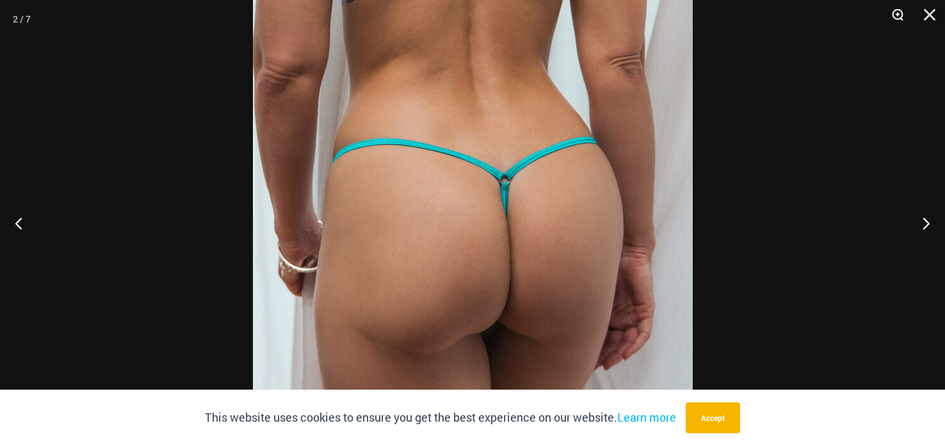
click at [893, 8] on button "Zoom" at bounding box center [893, 19] width 32 height 38
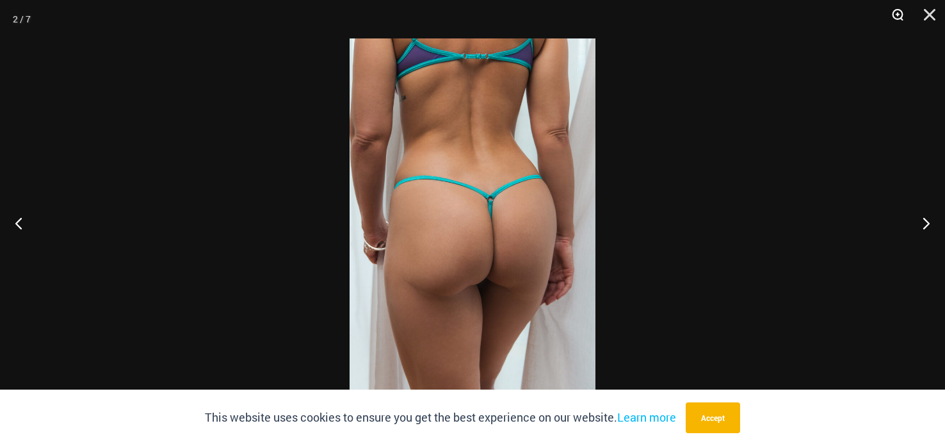
click at [889, 3] on button "Zoom" at bounding box center [893, 19] width 32 height 38
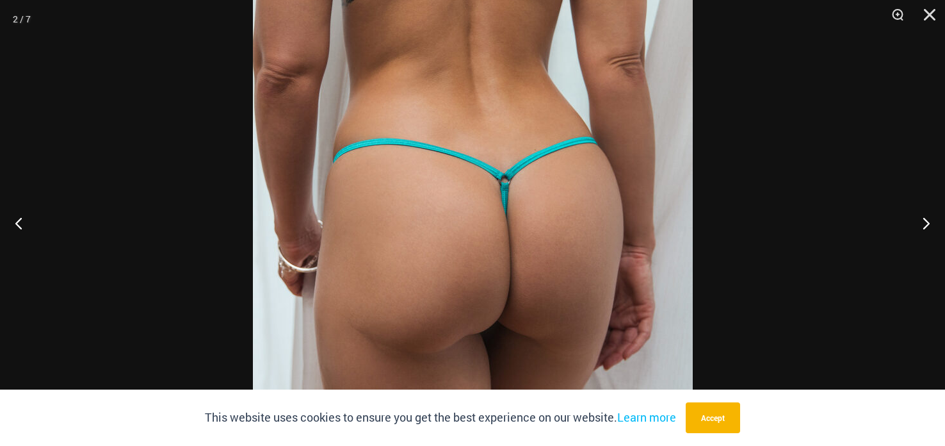
click at [653, 181] on img at bounding box center [473, 223] width 440 height 660
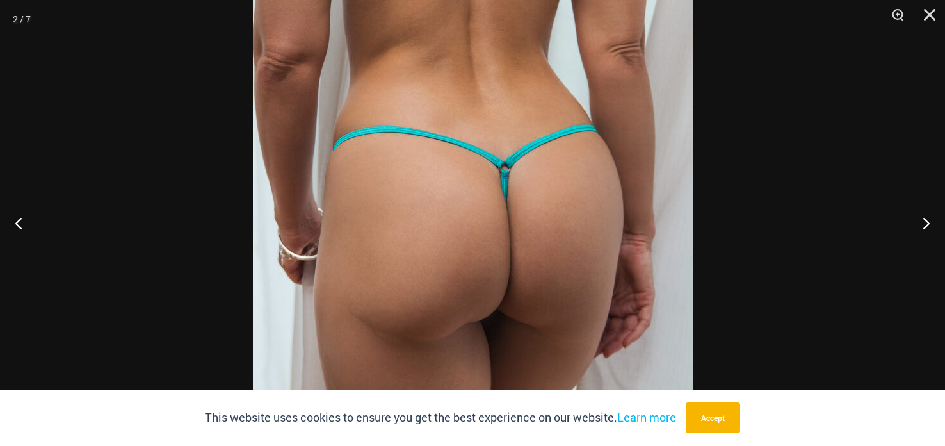
click at [641, 137] on img at bounding box center [473, 211] width 440 height 660
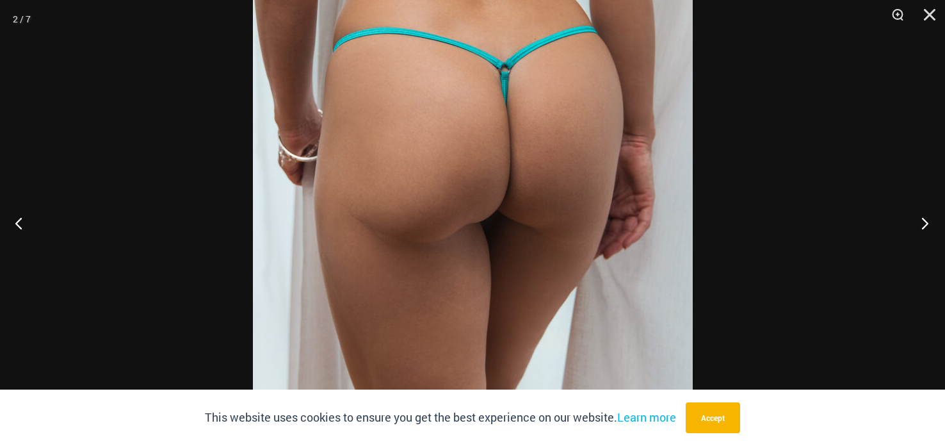
click at [925, 225] on button "Next" at bounding box center [921, 223] width 48 height 64
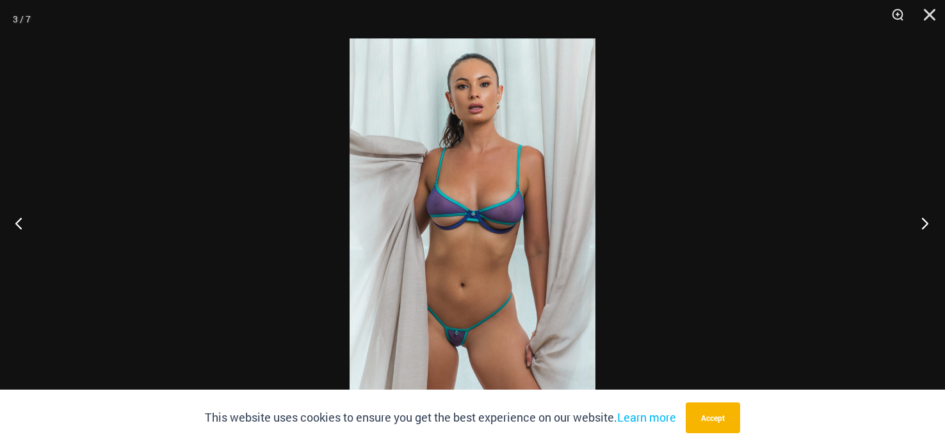
click at [923, 220] on button "Next" at bounding box center [921, 223] width 48 height 64
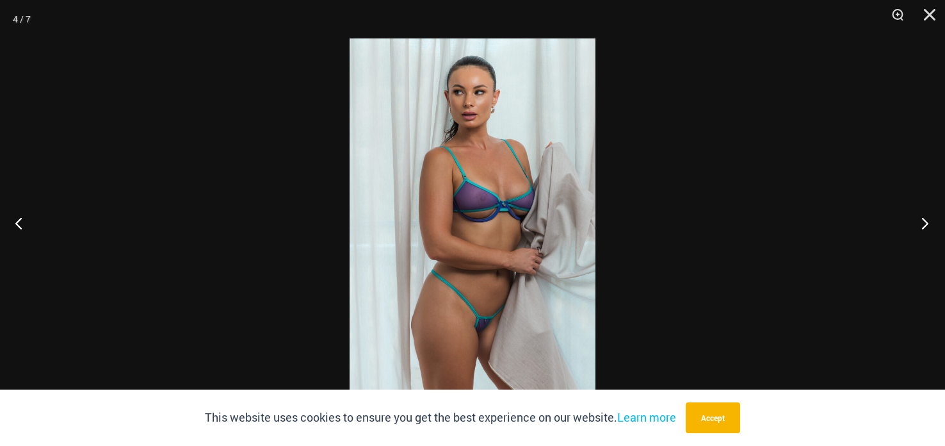
click at [919, 211] on button "Next" at bounding box center [921, 223] width 48 height 64
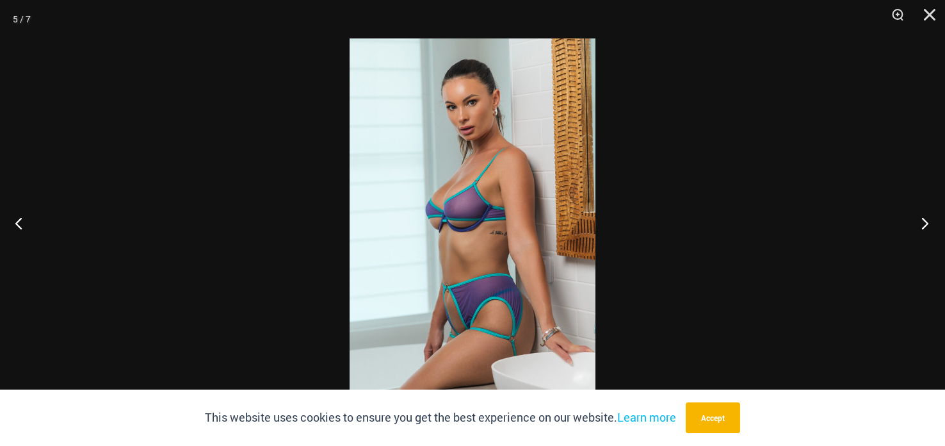
click at [918, 207] on button "Next" at bounding box center [921, 223] width 48 height 64
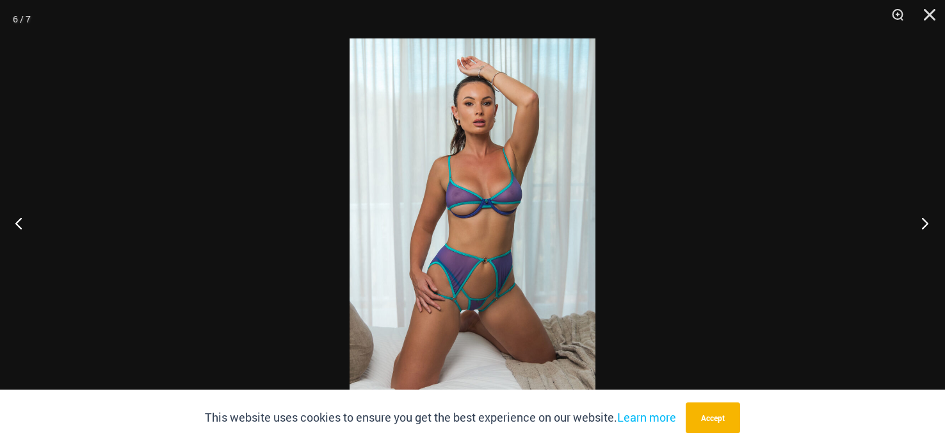
click at [918, 196] on button "Next" at bounding box center [921, 223] width 48 height 64
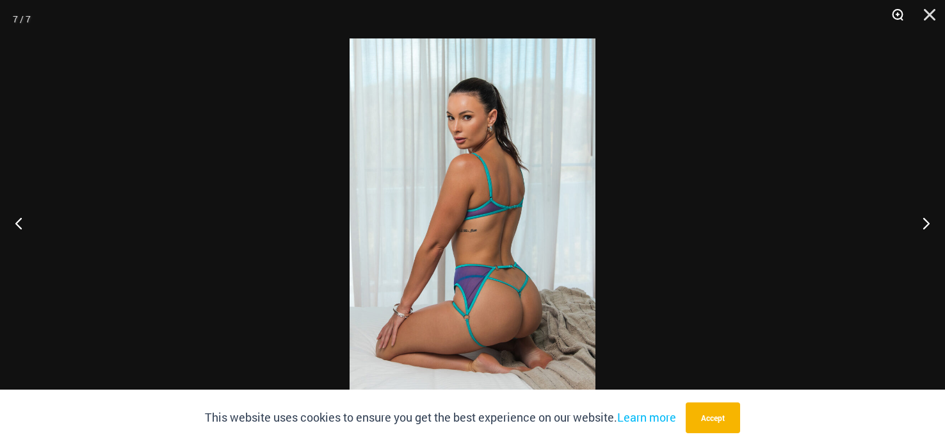
click at [898, 20] on button "Zoom" at bounding box center [893, 19] width 32 height 38
click at [895, 19] on button "Zoom" at bounding box center [893, 19] width 32 height 38
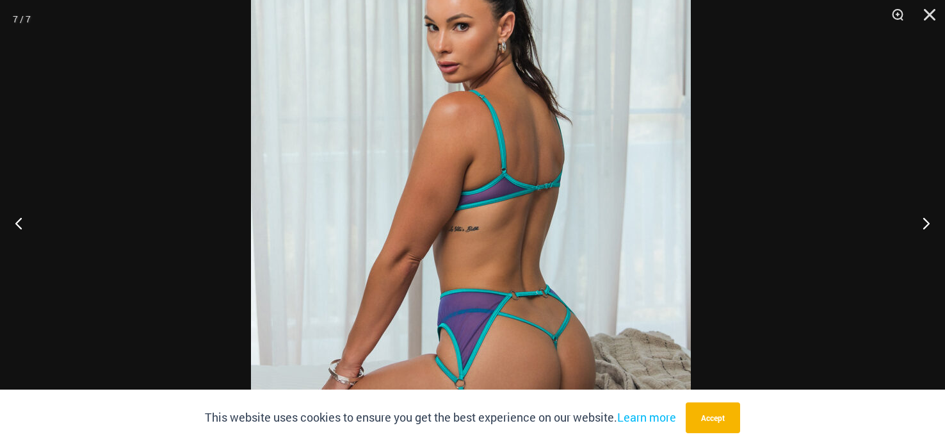
click at [540, 142] on img at bounding box center [471, 215] width 440 height 660
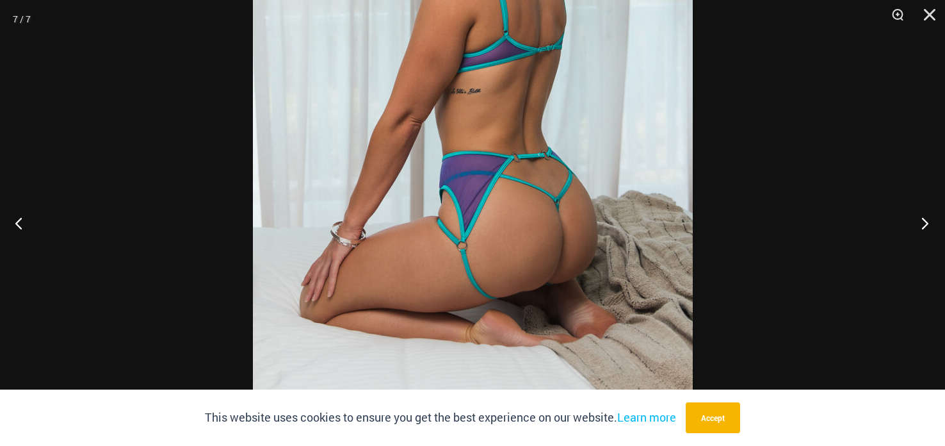
click at [930, 226] on button "Next" at bounding box center [921, 223] width 48 height 64
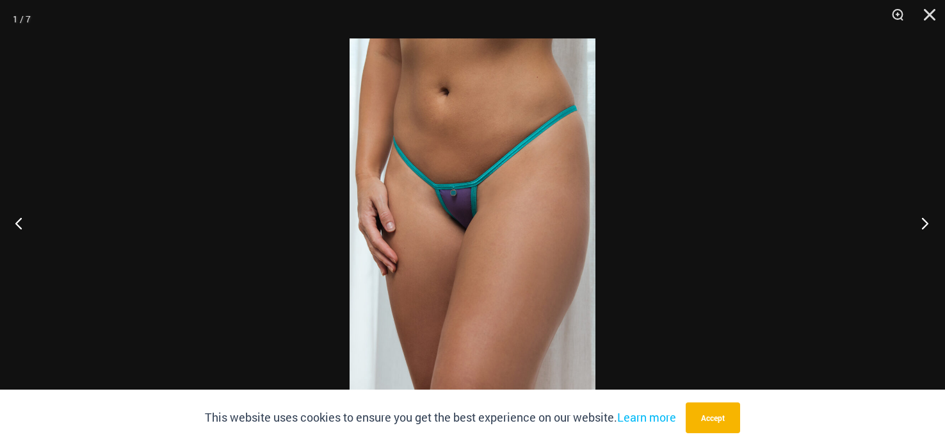
click at [925, 217] on button "Next" at bounding box center [921, 223] width 48 height 64
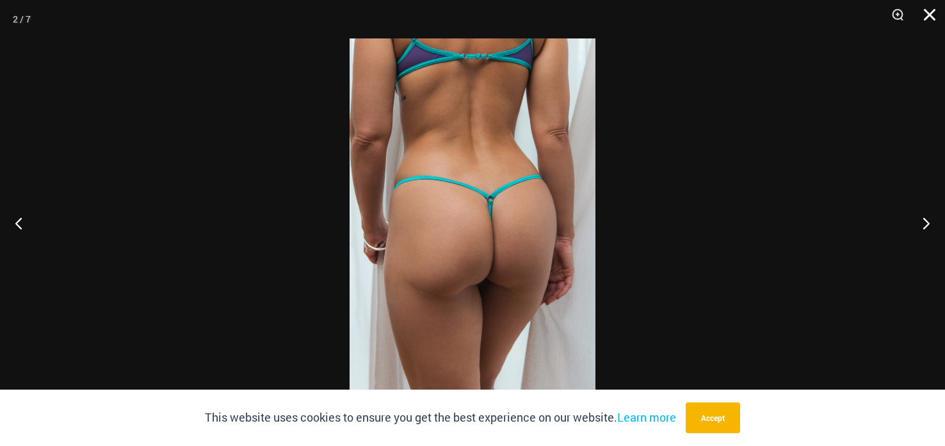
click at [929, 17] on button "Close" at bounding box center [925, 19] width 32 height 38
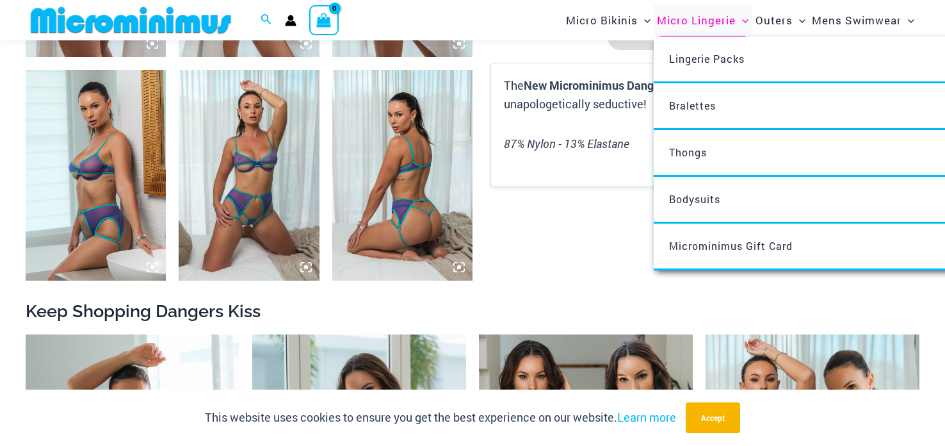
click at [683, 19] on span "Micro Lingerie" at bounding box center [696, 20] width 79 height 33
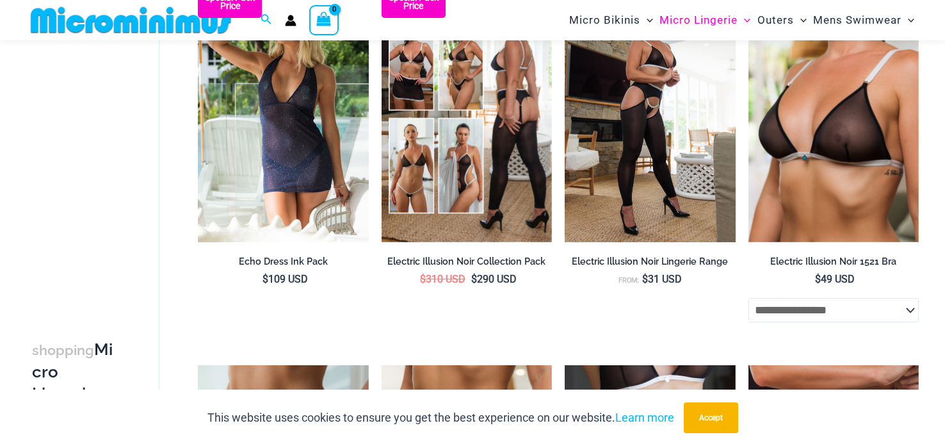
scroll to position [1387, 0]
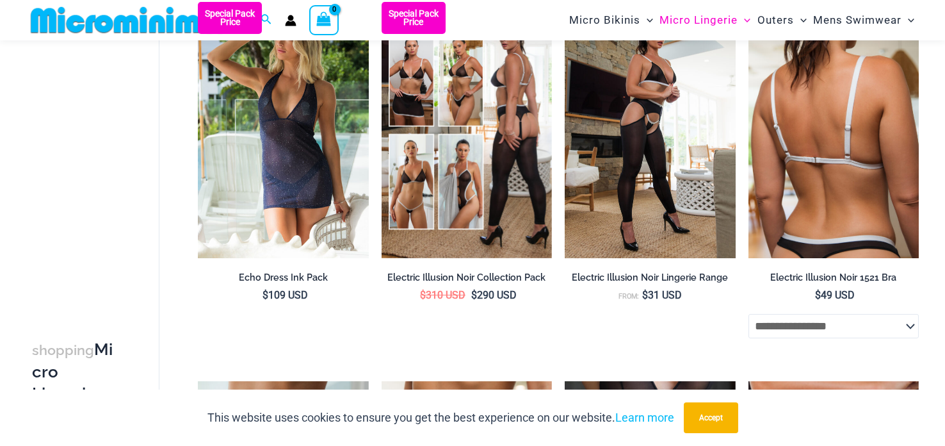
click at [811, 152] on img at bounding box center [834, 130] width 170 height 256
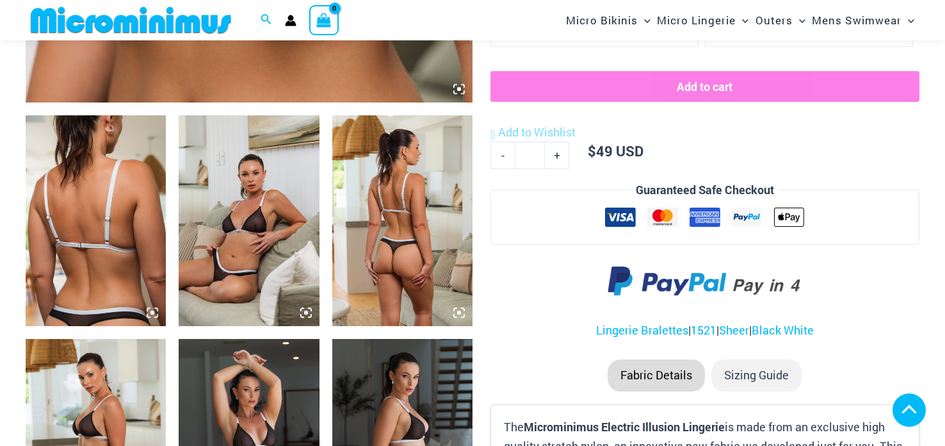
scroll to position [685, 0]
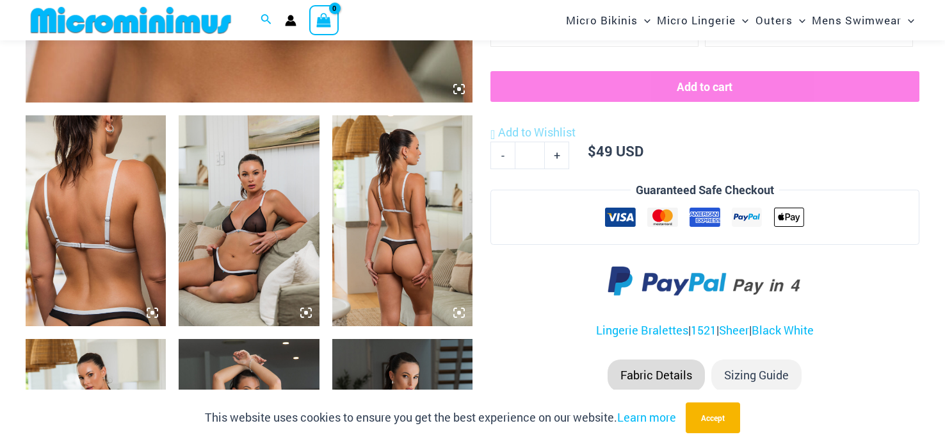
click at [239, 352] on img at bounding box center [249, 444] width 140 height 211
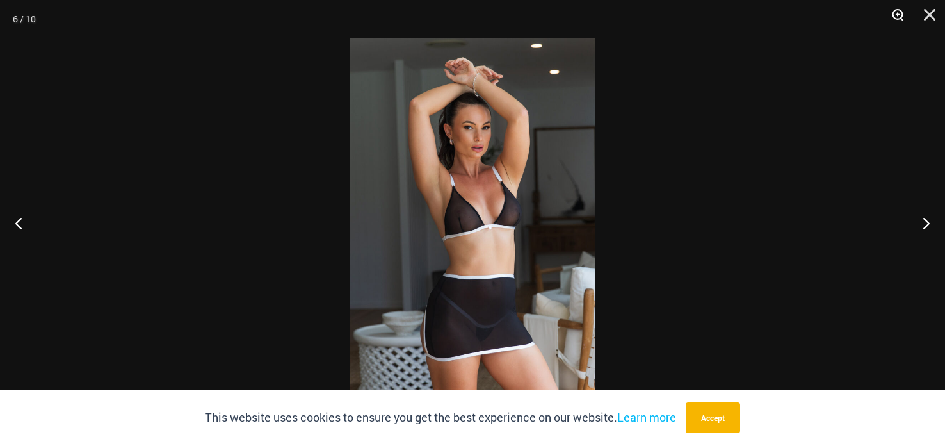
click at [899, 17] on button "Zoom" at bounding box center [893, 19] width 32 height 38
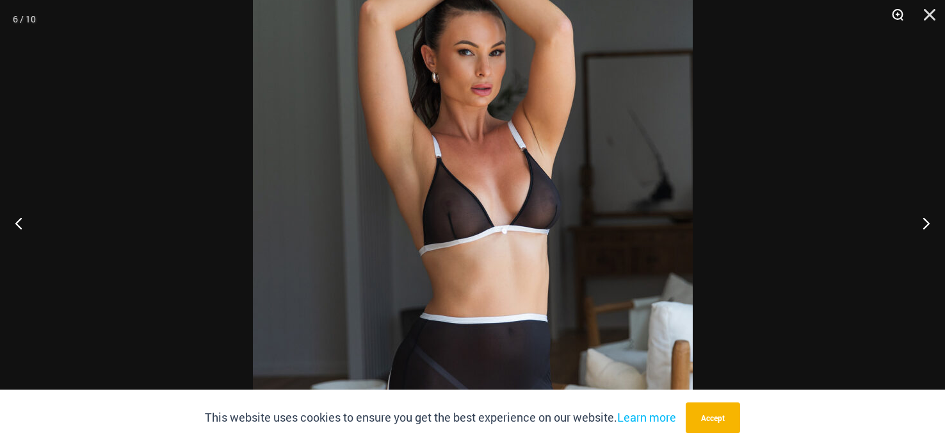
click at [899, 17] on button "Zoom" at bounding box center [893, 19] width 32 height 38
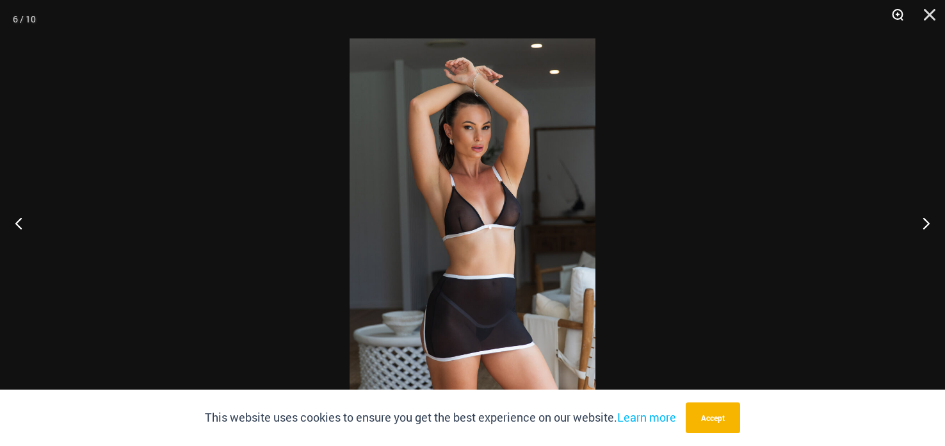
click at [898, 17] on button "Zoom" at bounding box center [893, 19] width 32 height 38
click at [898, 16] on button "Zoom" at bounding box center [893, 19] width 32 height 38
click at [895, 13] on button "Zoom" at bounding box center [893, 19] width 32 height 38
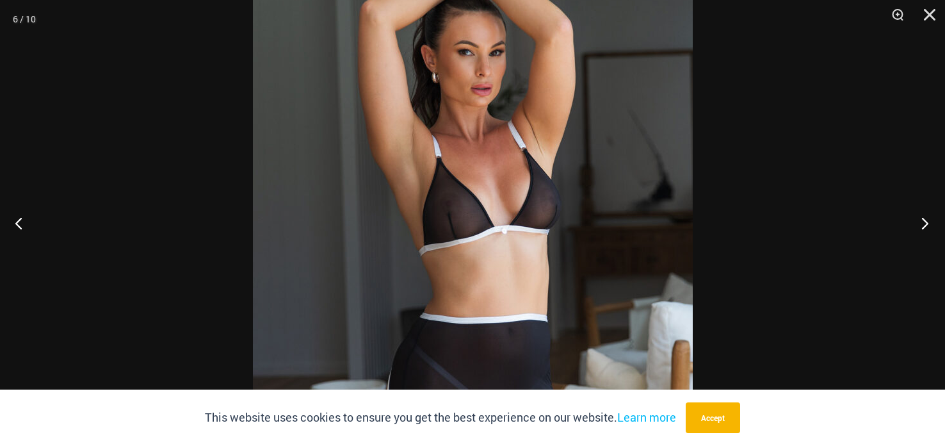
click at [919, 221] on button "Next" at bounding box center [921, 223] width 48 height 64
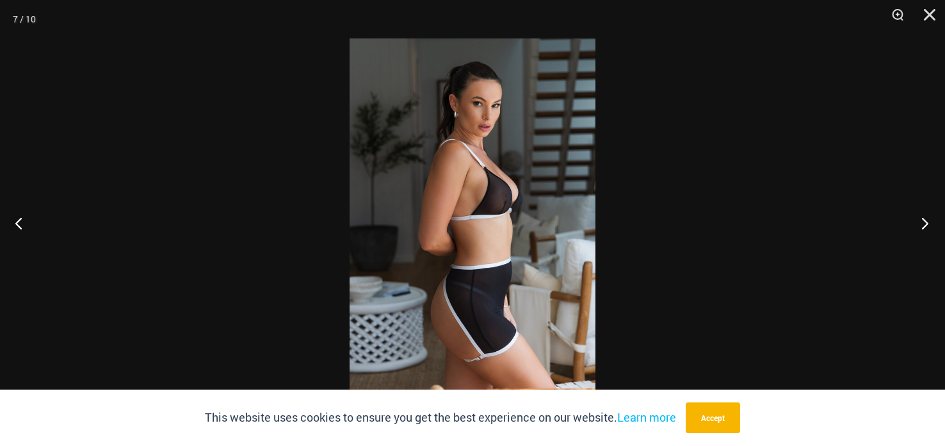
click at [921, 215] on button "Next" at bounding box center [921, 223] width 48 height 64
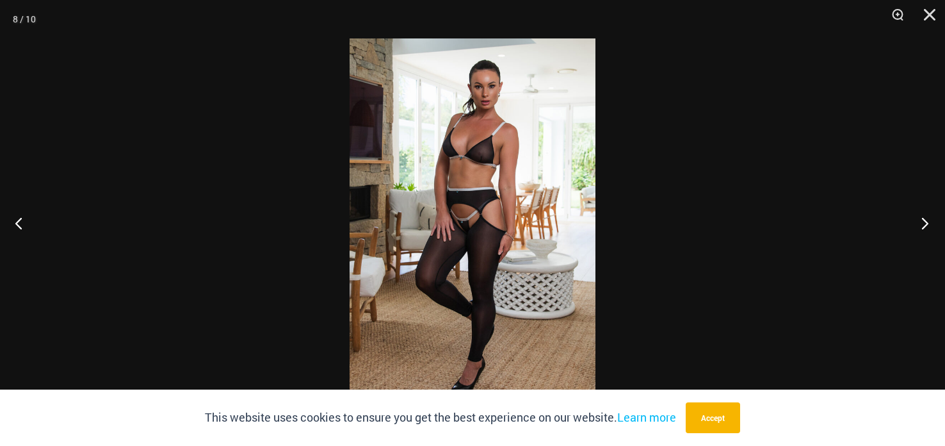
click at [916, 212] on button "Next" at bounding box center [921, 223] width 48 height 64
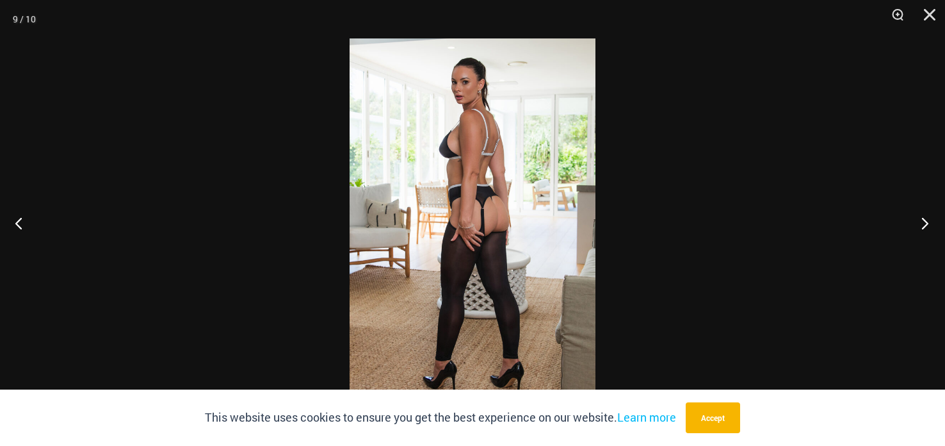
click at [908, 206] on button "Next" at bounding box center [921, 223] width 48 height 64
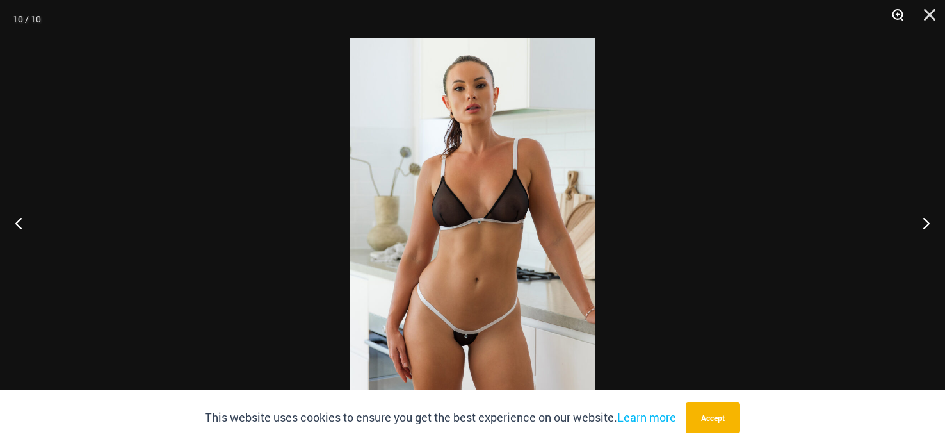
click at [897, 20] on button "Zoom" at bounding box center [893, 19] width 32 height 38
click at [886, 8] on button "Zoom" at bounding box center [893, 19] width 32 height 38
click at [878, 2] on button "Zoom" at bounding box center [893, 19] width 32 height 38
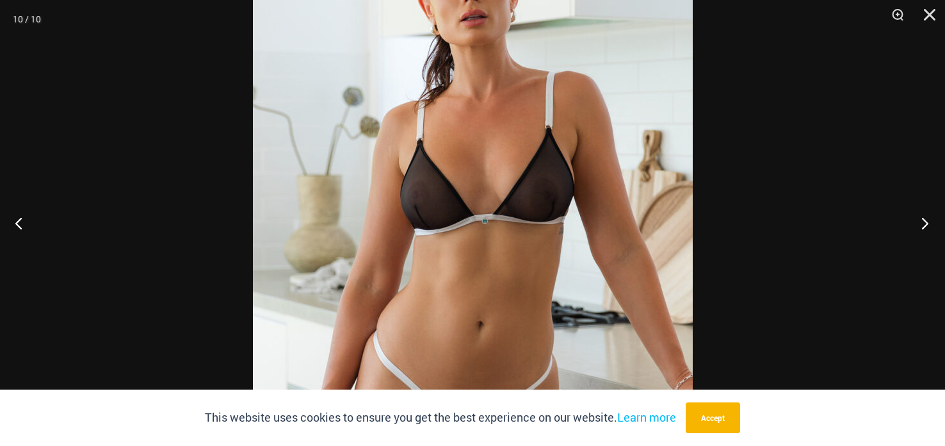
click at [919, 223] on button "Next" at bounding box center [921, 223] width 48 height 64
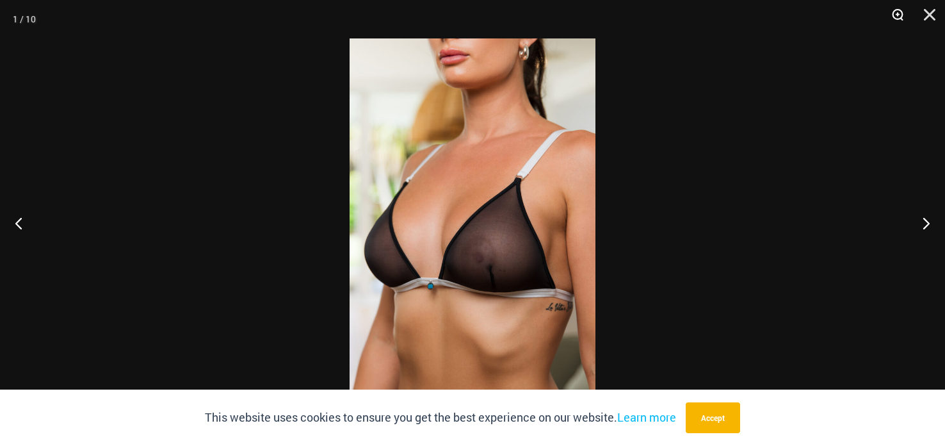
click at [892, 23] on button "Zoom" at bounding box center [893, 19] width 32 height 38
click at [892, 21] on button "Zoom" at bounding box center [893, 19] width 32 height 38
click at [892, 19] on button "Zoom" at bounding box center [893, 19] width 32 height 38
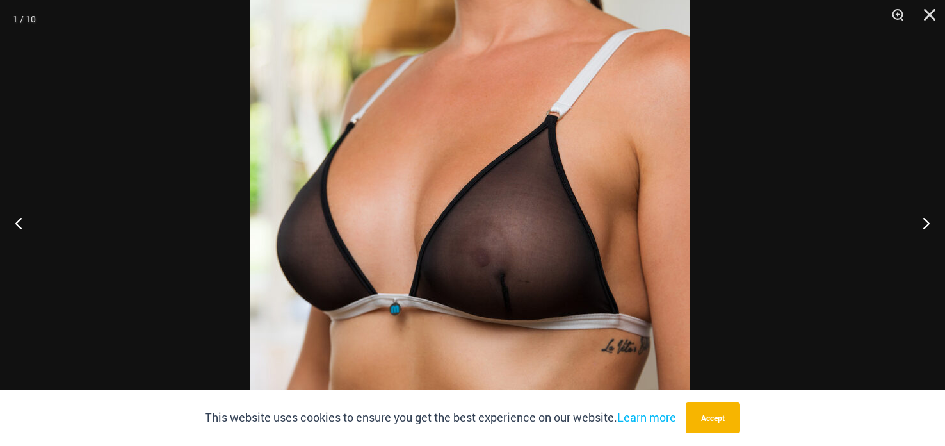
click at [536, 182] on img at bounding box center [470, 196] width 440 height 660
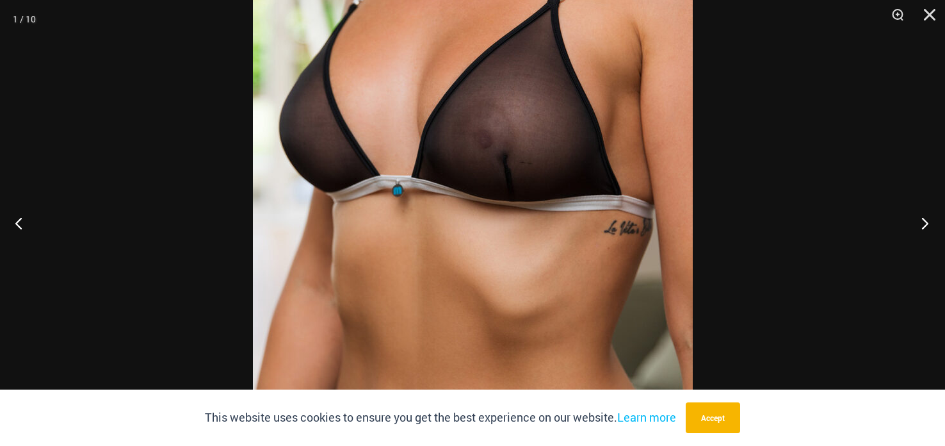
click at [925, 225] on button "Next" at bounding box center [921, 223] width 48 height 64
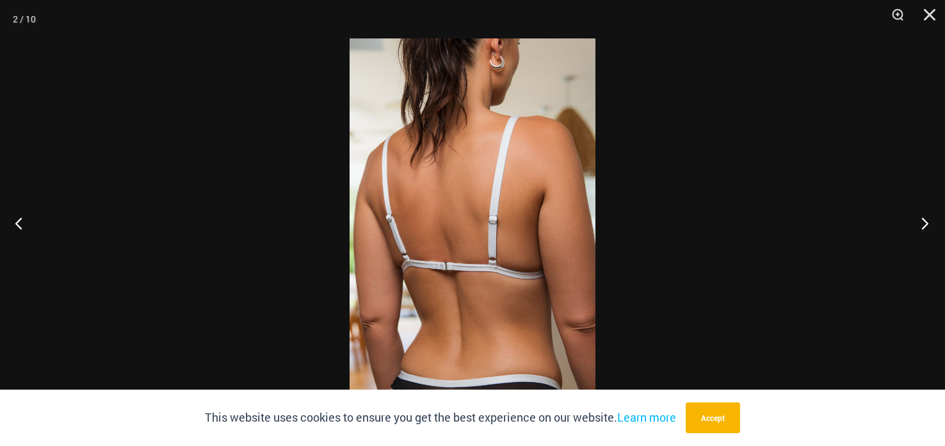
click at [920, 225] on button "Next" at bounding box center [921, 223] width 48 height 64
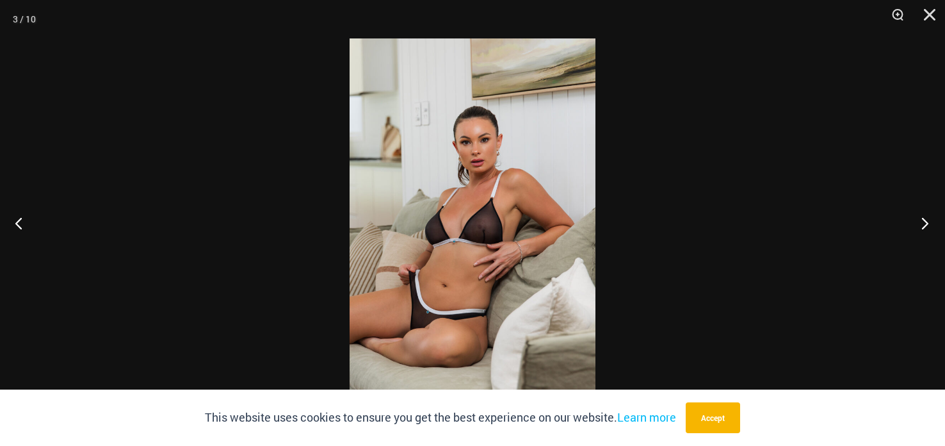
click at [920, 225] on button "Next" at bounding box center [921, 223] width 48 height 64
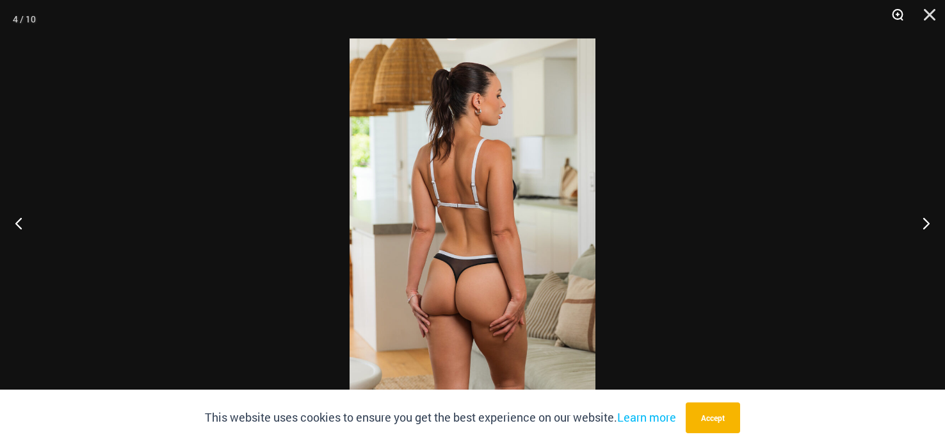
click at [900, 15] on button "Zoom" at bounding box center [893, 19] width 32 height 38
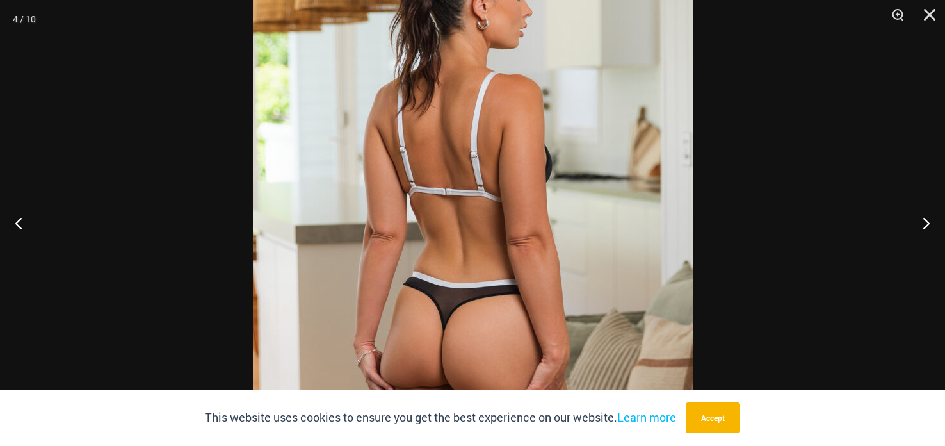
click at [507, 220] on img at bounding box center [473, 223] width 440 height 660
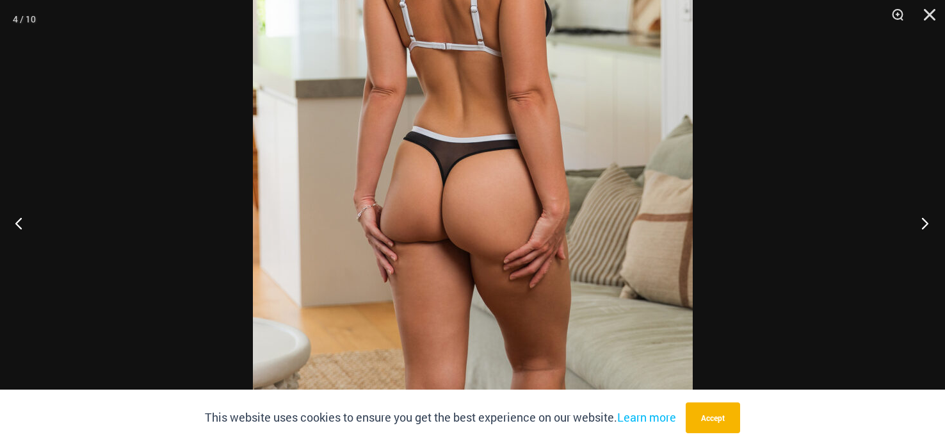
click at [928, 226] on button "Next" at bounding box center [921, 223] width 48 height 64
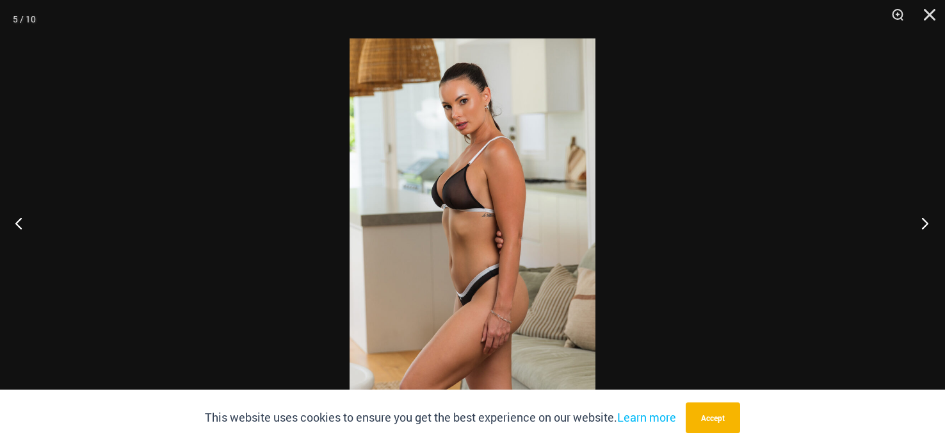
click at [922, 219] on button "Next" at bounding box center [921, 223] width 48 height 64
click at [922, 216] on button "Next" at bounding box center [921, 223] width 48 height 64
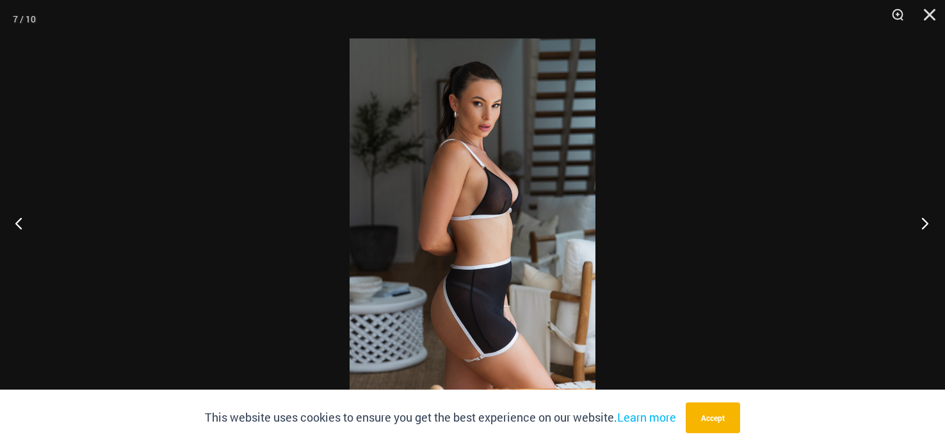
click at [916, 207] on button "Next" at bounding box center [921, 223] width 48 height 64
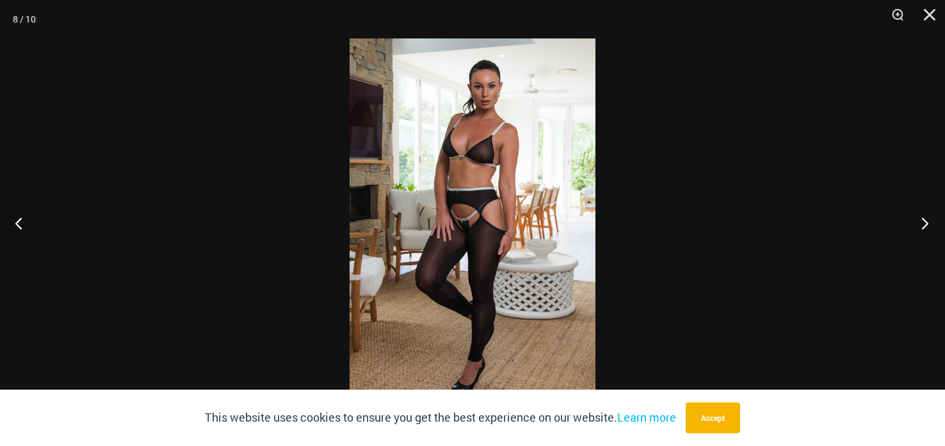
click at [908, 200] on button "Next" at bounding box center [921, 223] width 48 height 64
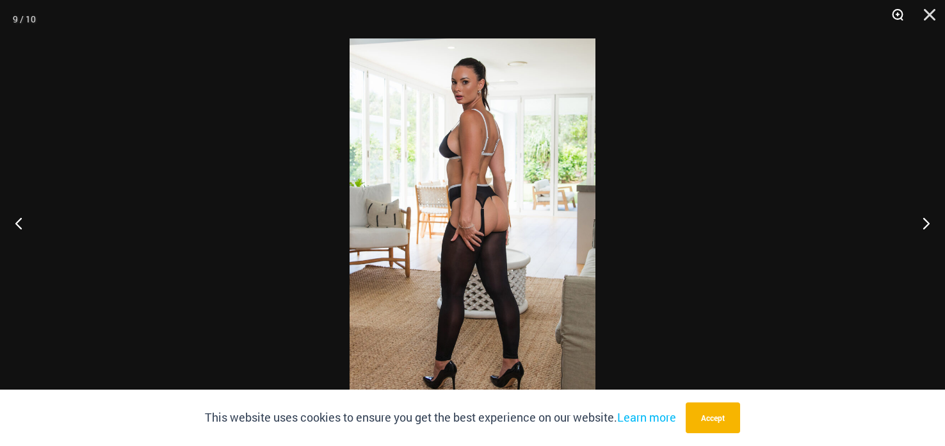
click at [891, 12] on button "Zoom" at bounding box center [893, 19] width 32 height 38
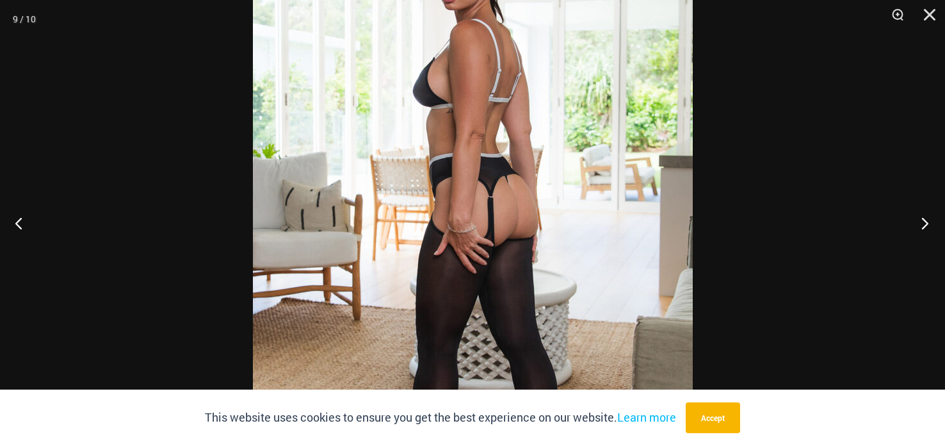
click at [918, 222] on button "Next" at bounding box center [921, 223] width 48 height 64
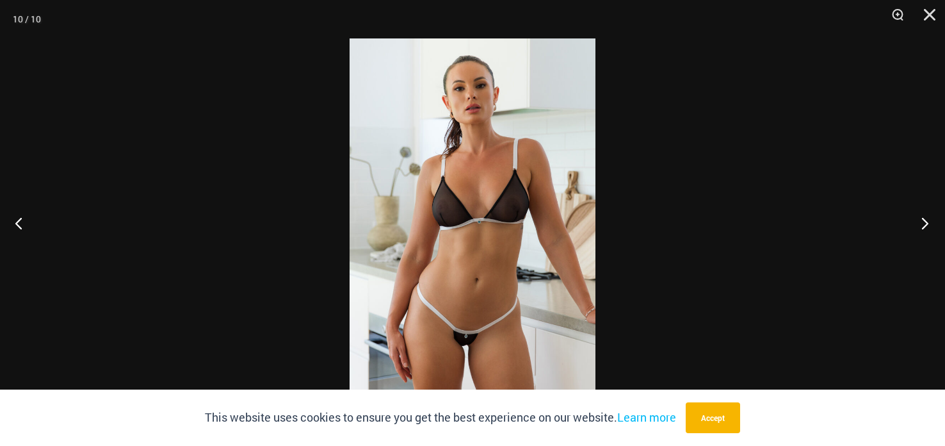
click at [916, 222] on button "Next" at bounding box center [921, 223] width 48 height 64
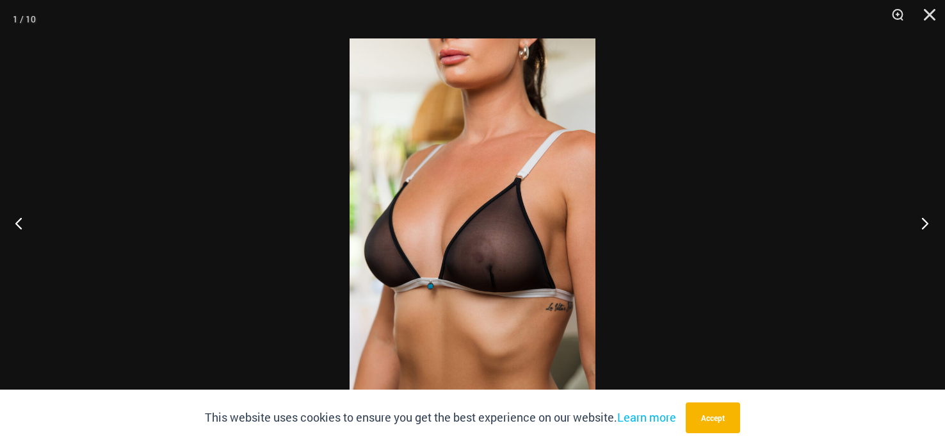
click at [914, 219] on button "Next" at bounding box center [921, 223] width 48 height 64
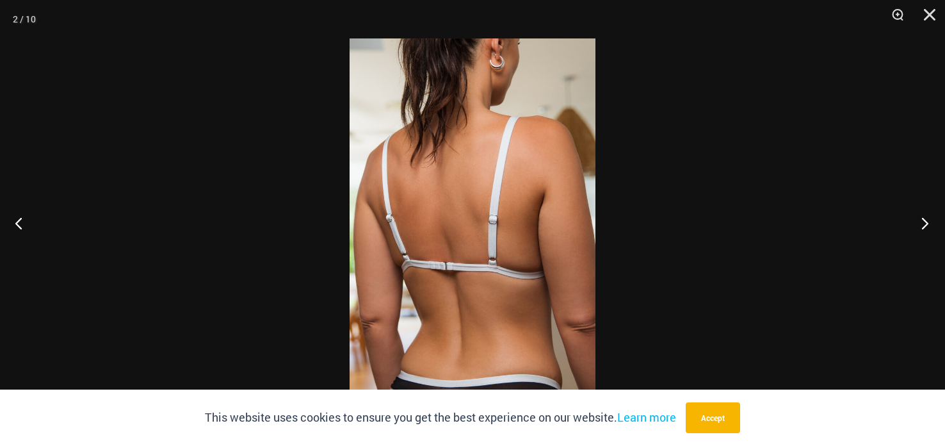
click at [911, 215] on button "Next" at bounding box center [921, 223] width 48 height 64
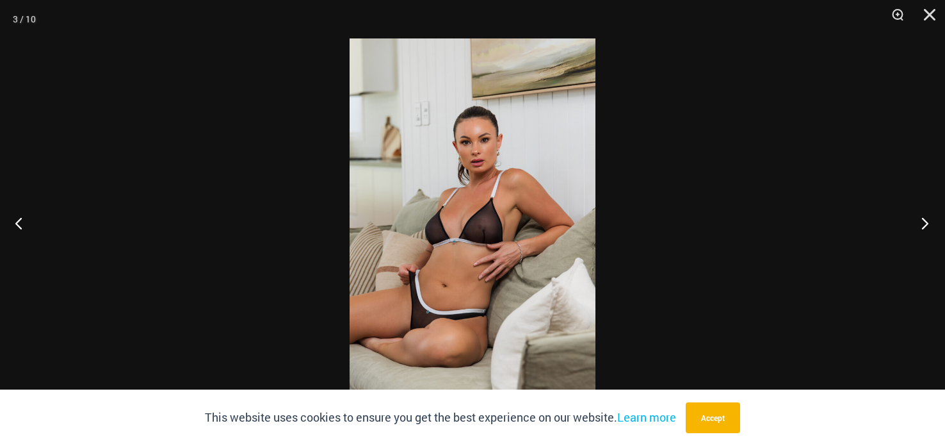
click at [910, 209] on button "Next" at bounding box center [921, 223] width 48 height 64
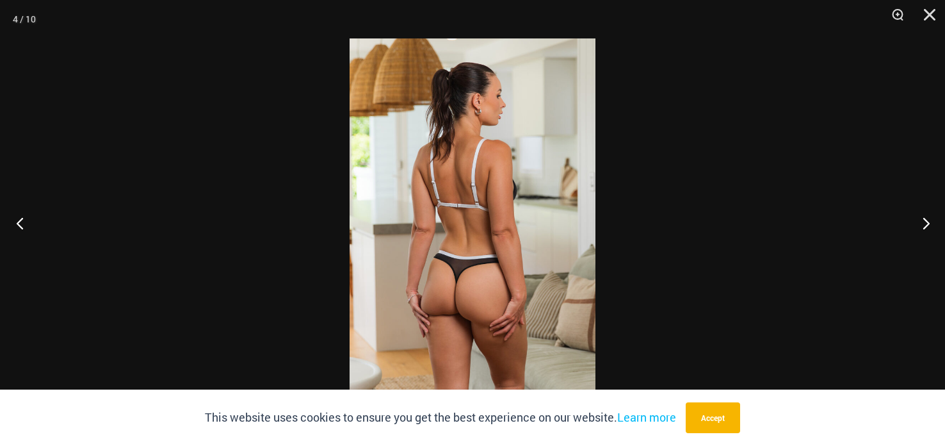
click at [18, 226] on button "Previous" at bounding box center [24, 223] width 48 height 64
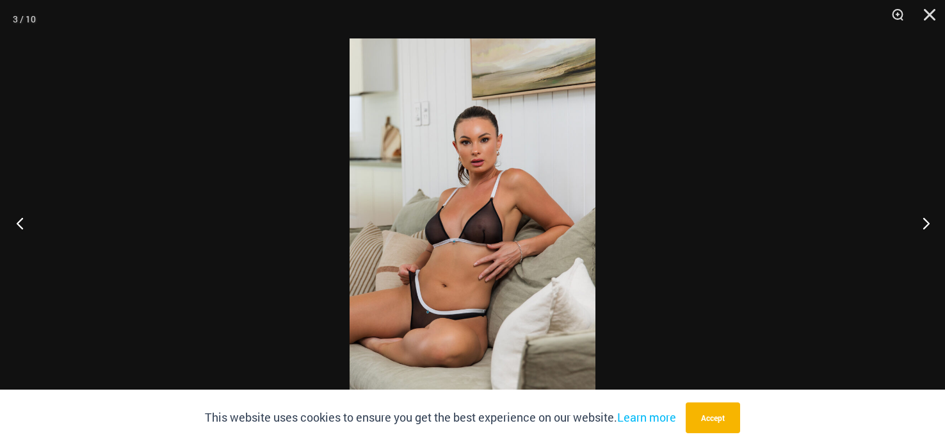
click at [19, 223] on button "Previous" at bounding box center [24, 223] width 48 height 64
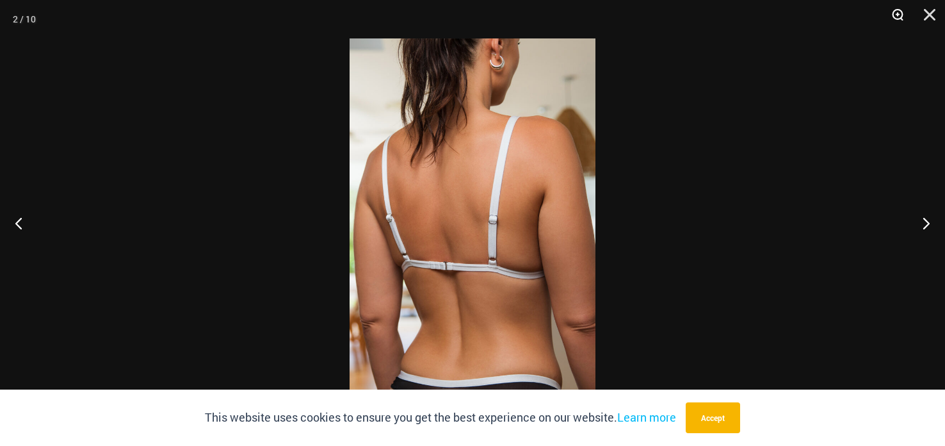
click at [890, 20] on button "Zoom" at bounding box center [893, 19] width 32 height 38
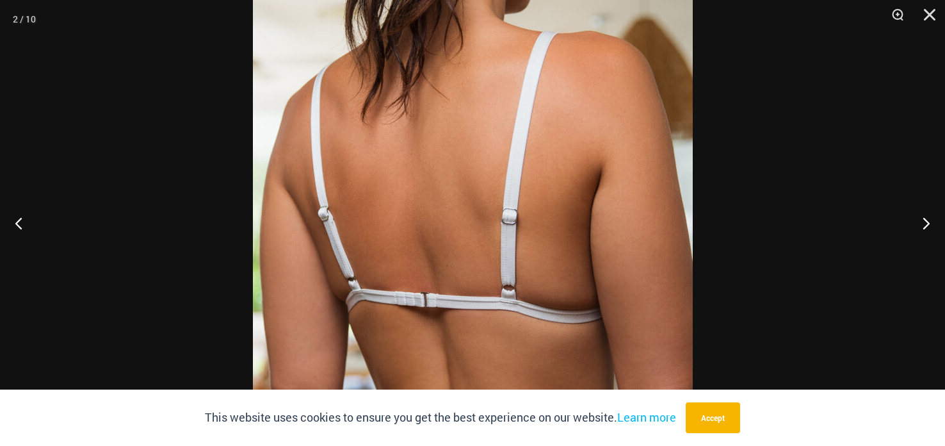
click at [673, 186] on div at bounding box center [472, 223] width 945 height 446
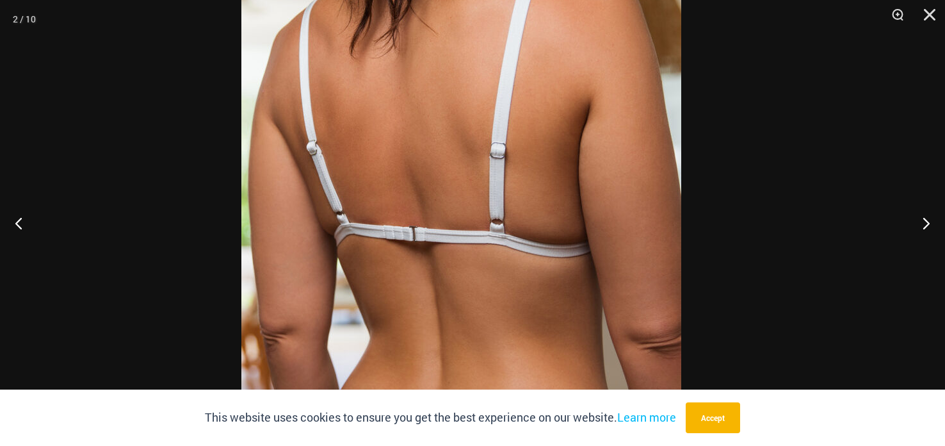
click at [680, 101] on img at bounding box center [461, 157] width 440 height 660
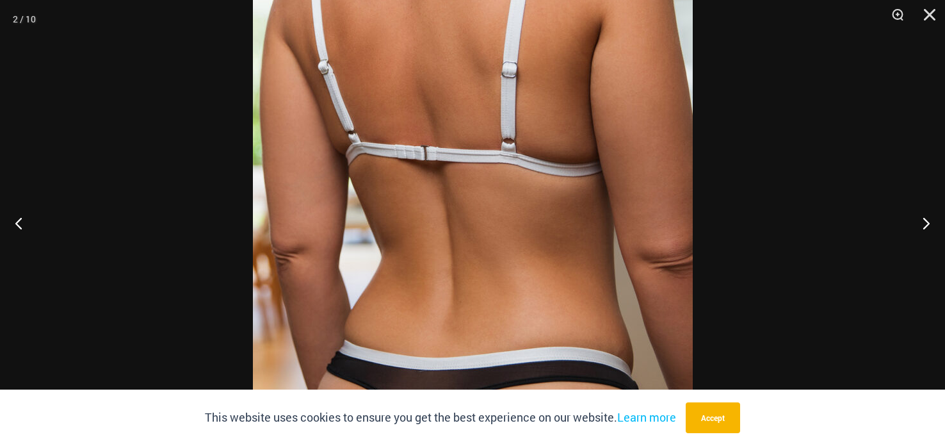
click at [720, 238] on div at bounding box center [472, 223] width 945 height 446
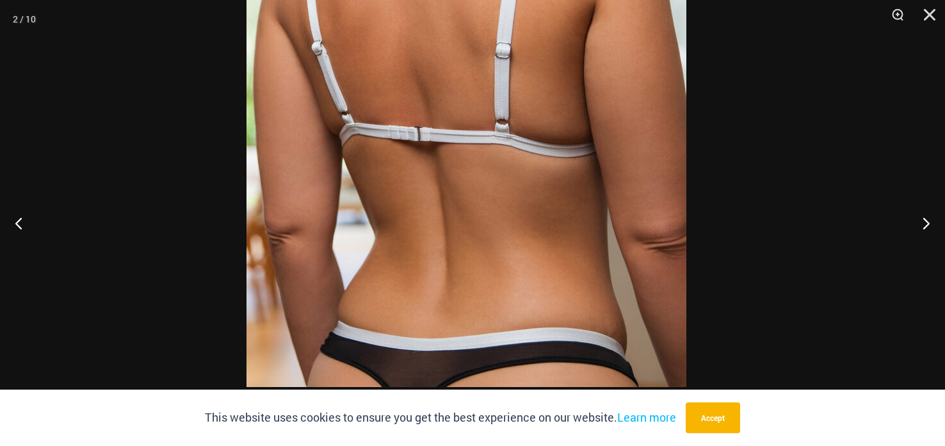
click at [709, 197] on div at bounding box center [472, 223] width 945 height 446
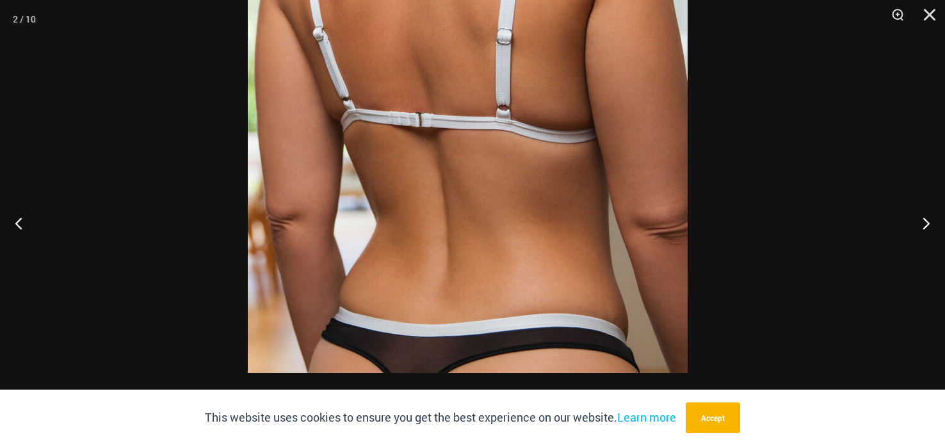
click at [735, 208] on div at bounding box center [472, 223] width 945 height 446
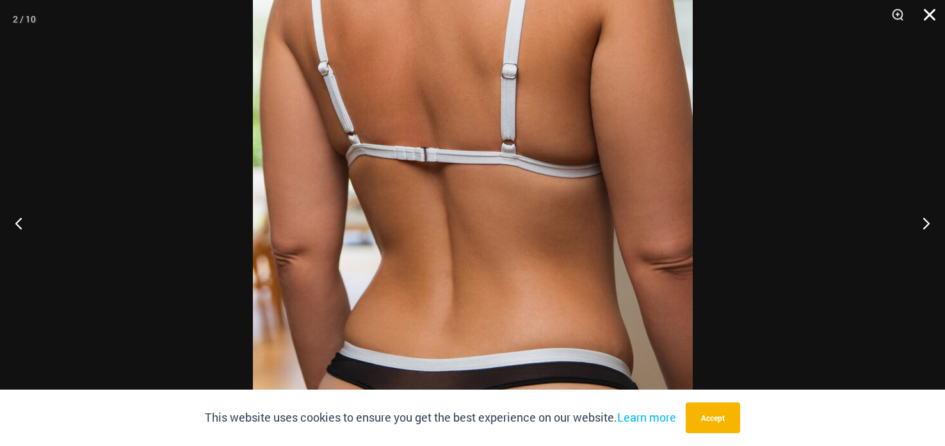
click at [928, 14] on button "Close" at bounding box center [925, 19] width 32 height 38
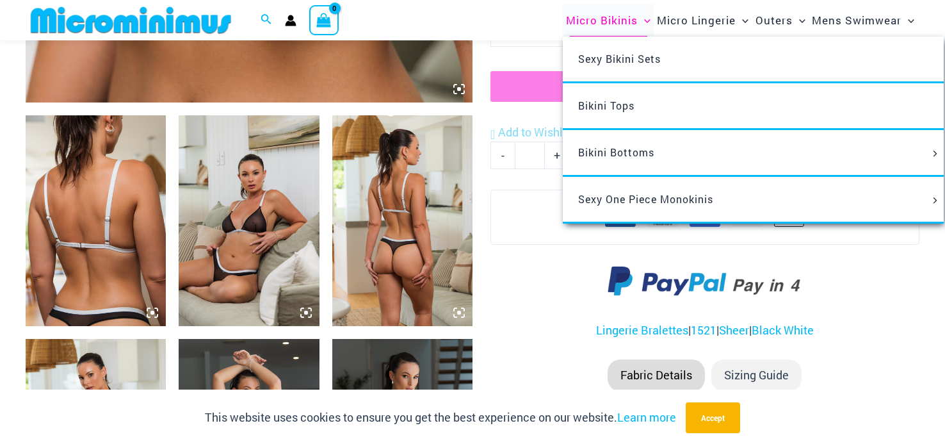
click at [616, 21] on span "Micro Bikinis" at bounding box center [602, 20] width 72 height 33
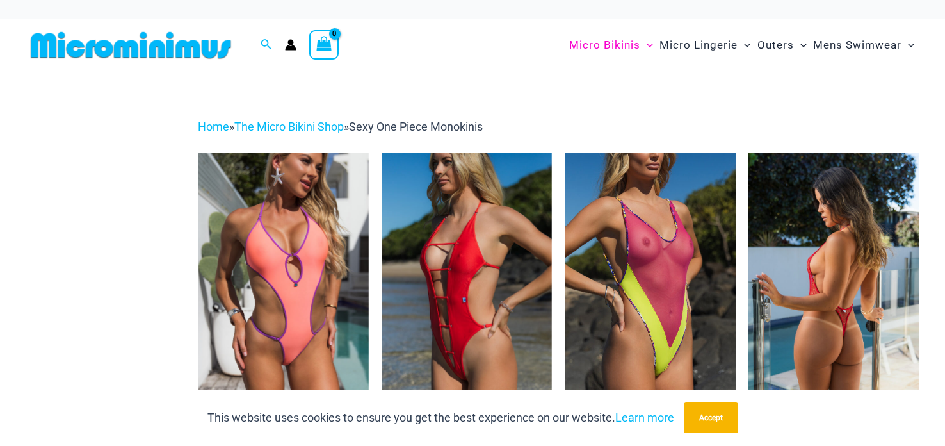
click at [793, 220] on img at bounding box center [834, 281] width 170 height 256
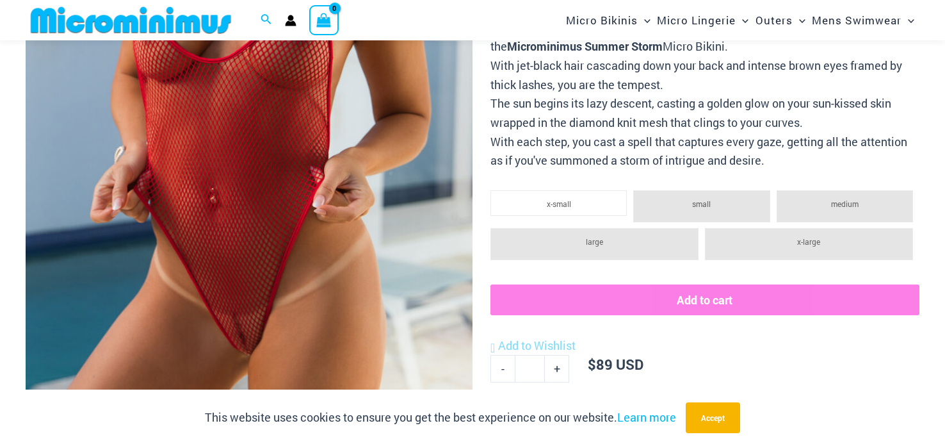
scroll to position [346, 0]
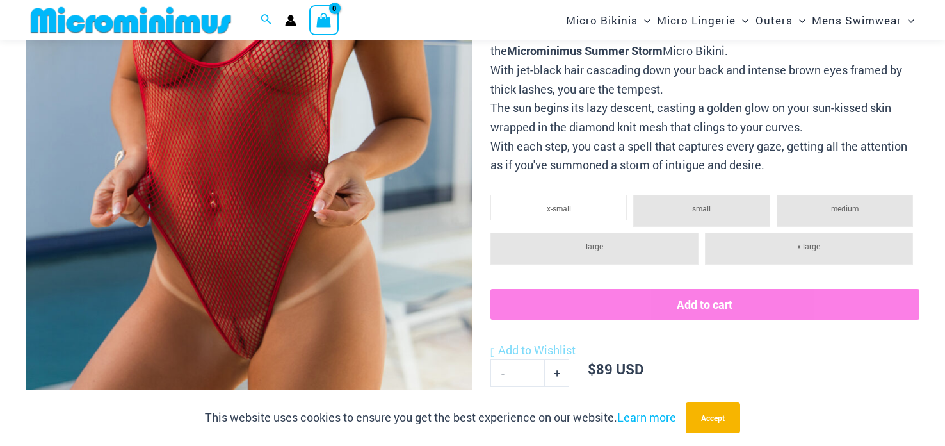
click at [158, 187] on img at bounding box center [249, 105] width 447 height 670
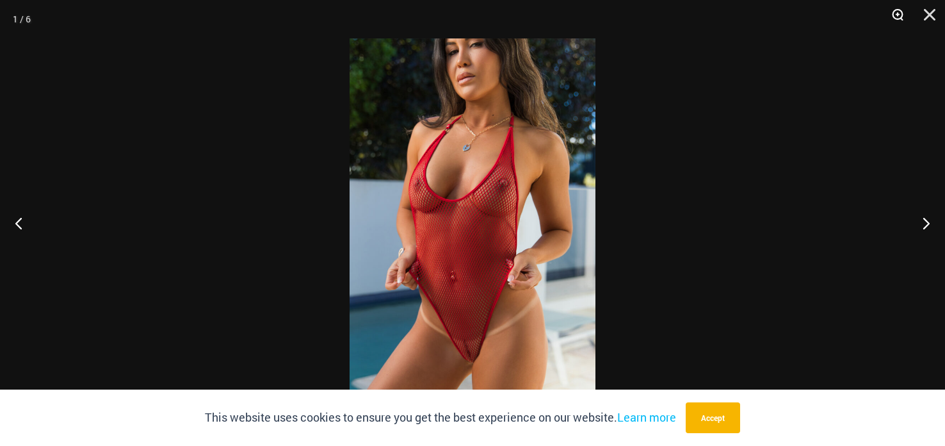
click at [894, 14] on button "Zoom" at bounding box center [893, 19] width 32 height 38
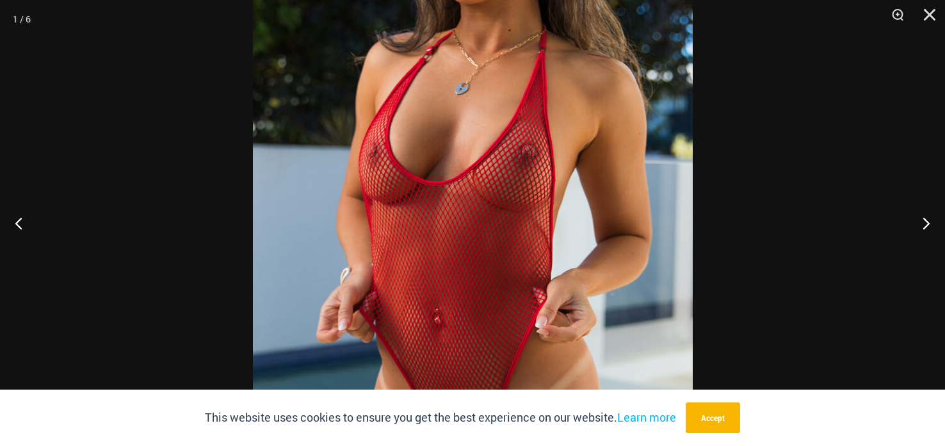
click at [500, 200] on img at bounding box center [473, 223] width 440 height 660
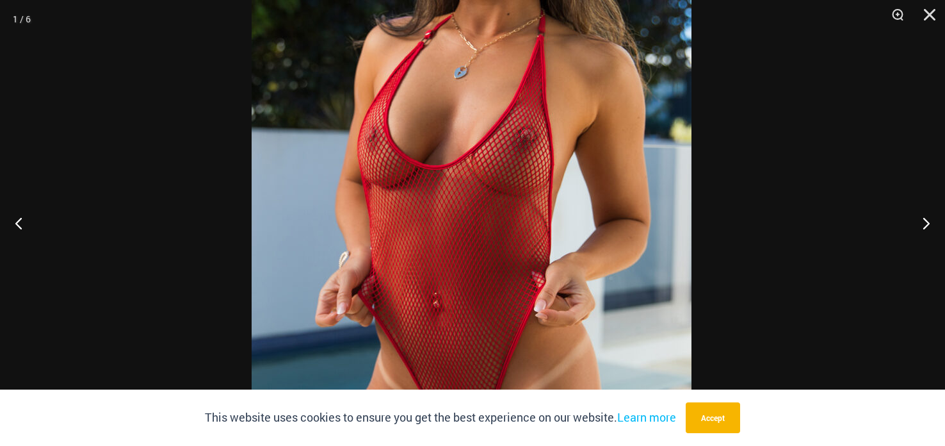
click at [499, 120] on img at bounding box center [472, 207] width 440 height 660
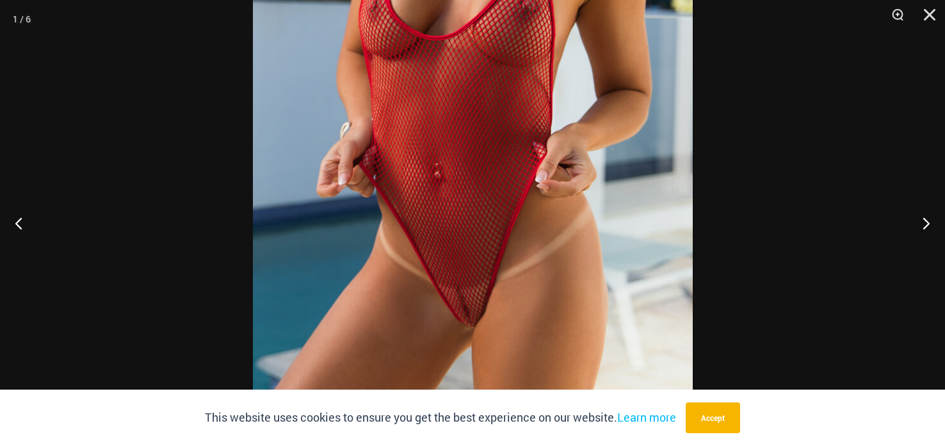
click at [545, 170] on img at bounding box center [473, 78] width 440 height 660
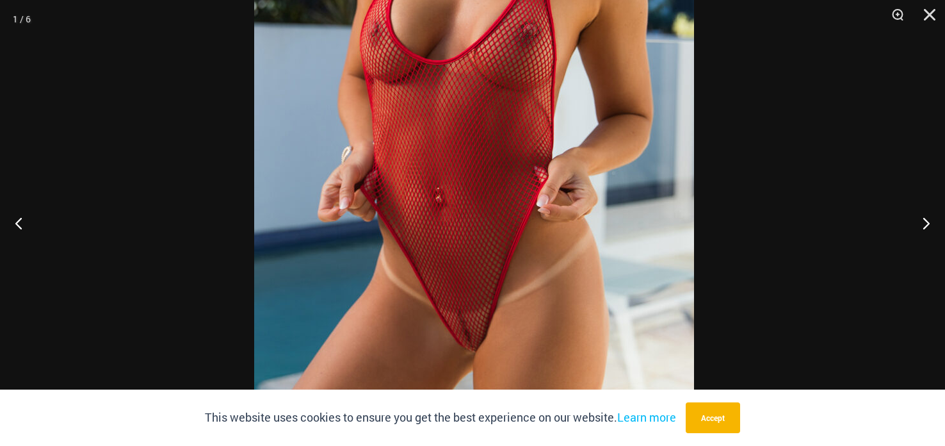
click at [547, 178] on img at bounding box center [474, 102] width 440 height 660
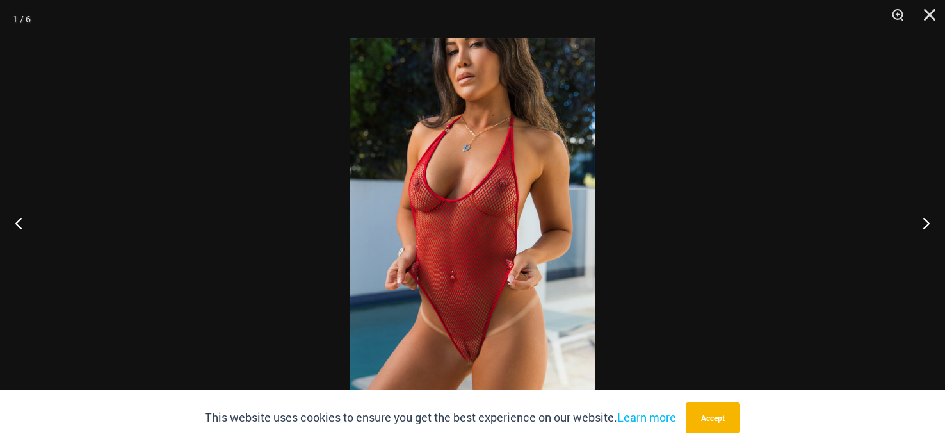
click at [539, 163] on img at bounding box center [473, 222] width 246 height 369
click at [539, 149] on img at bounding box center [473, 222] width 246 height 369
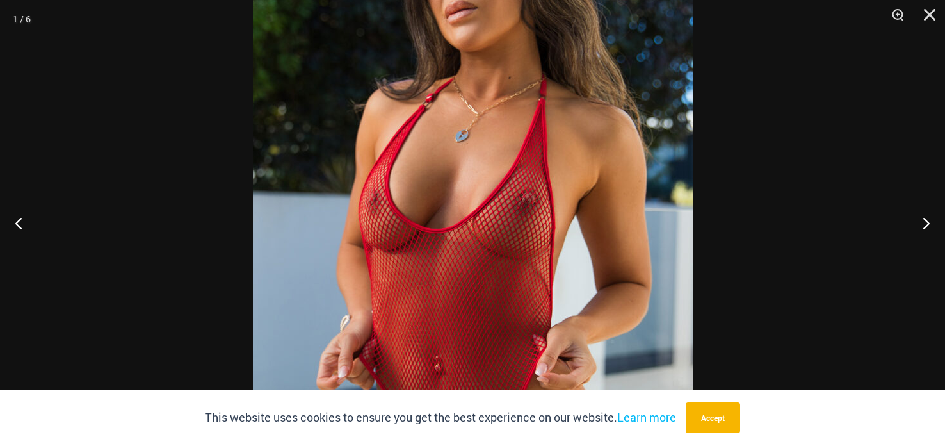
click at [621, 179] on img at bounding box center [473, 270] width 440 height 660
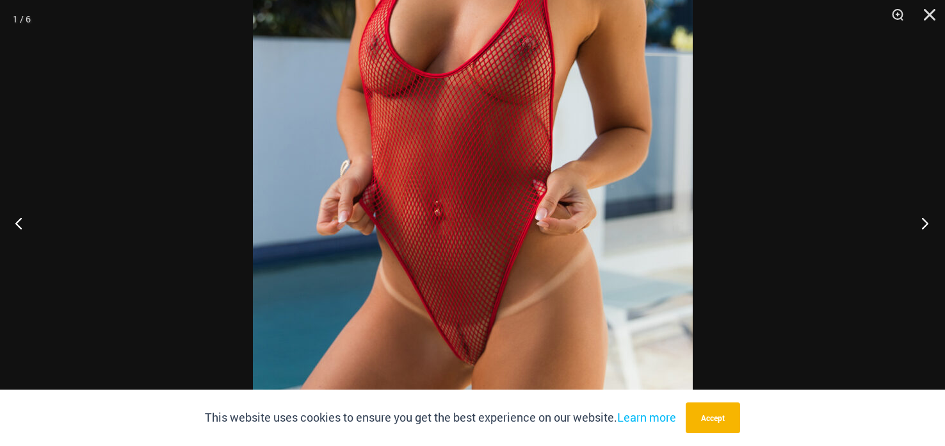
click at [921, 222] on button "Next" at bounding box center [921, 223] width 48 height 64
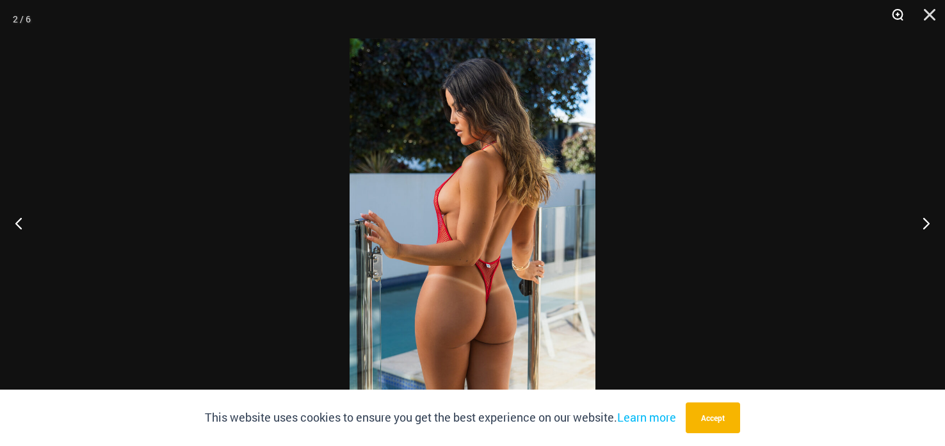
click at [886, 17] on button "Zoom" at bounding box center [893, 19] width 32 height 38
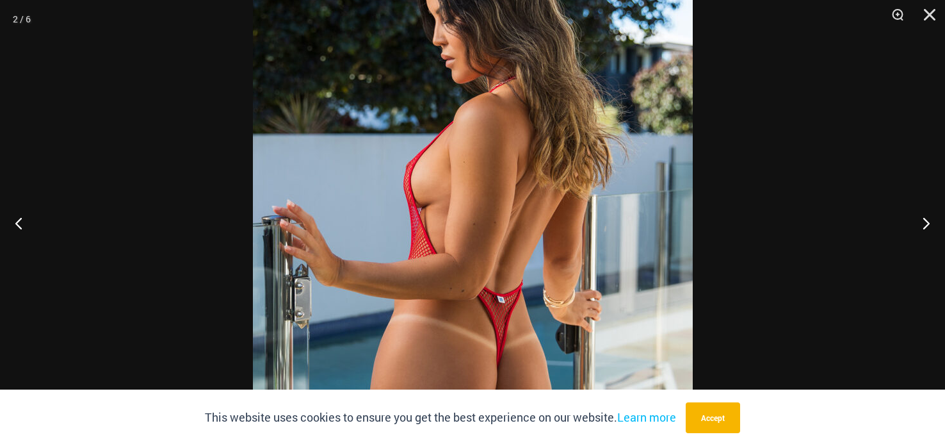
click at [505, 142] on img at bounding box center [473, 223] width 440 height 660
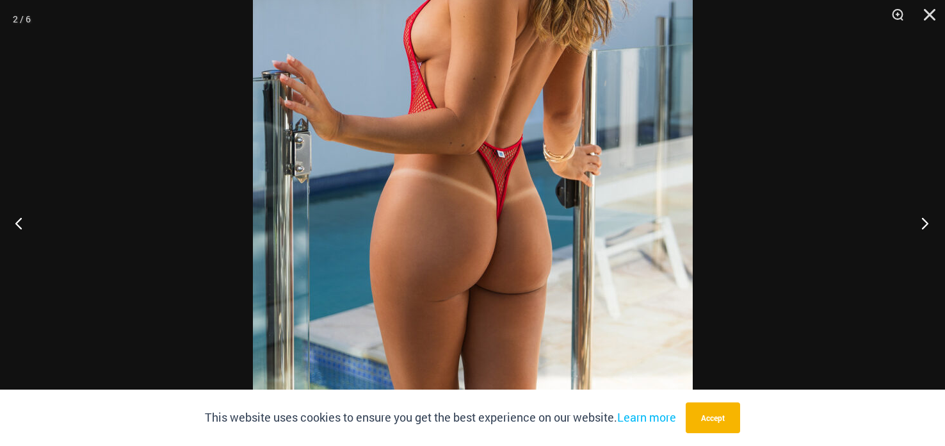
click at [925, 225] on button "Next" at bounding box center [921, 223] width 48 height 64
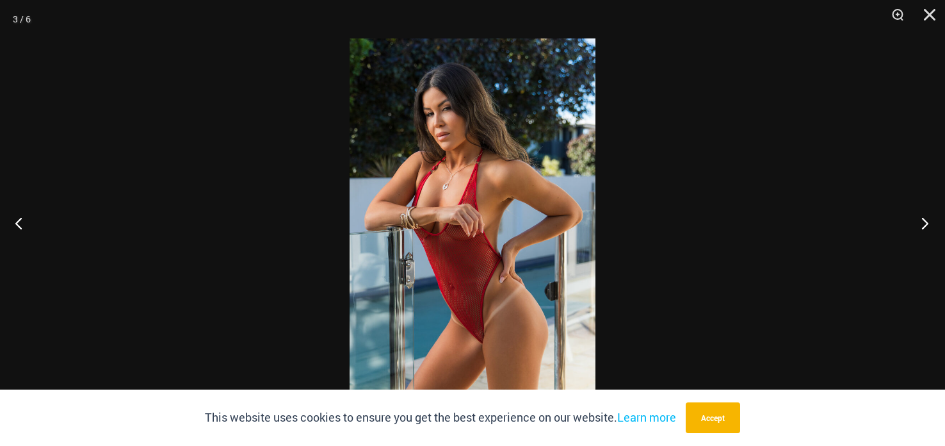
click at [920, 218] on button "Next" at bounding box center [921, 223] width 48 height 64
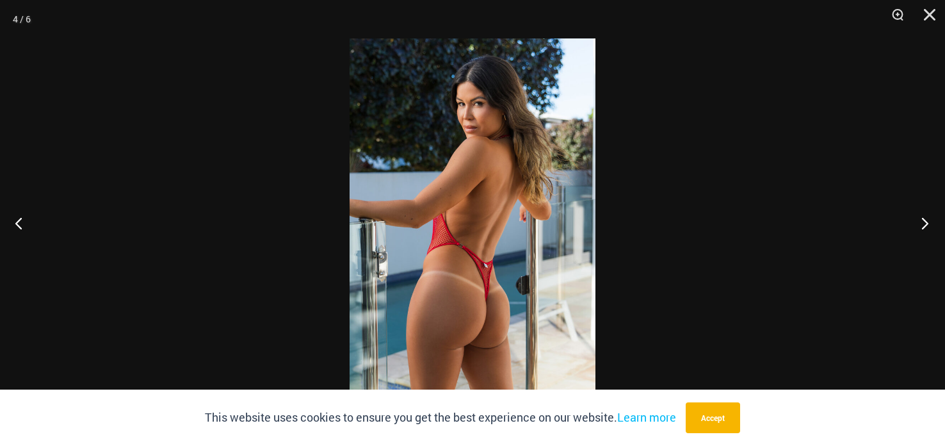
click at [911, 211] on button "Next" at bounding box center [921, 223] width 48 height 64
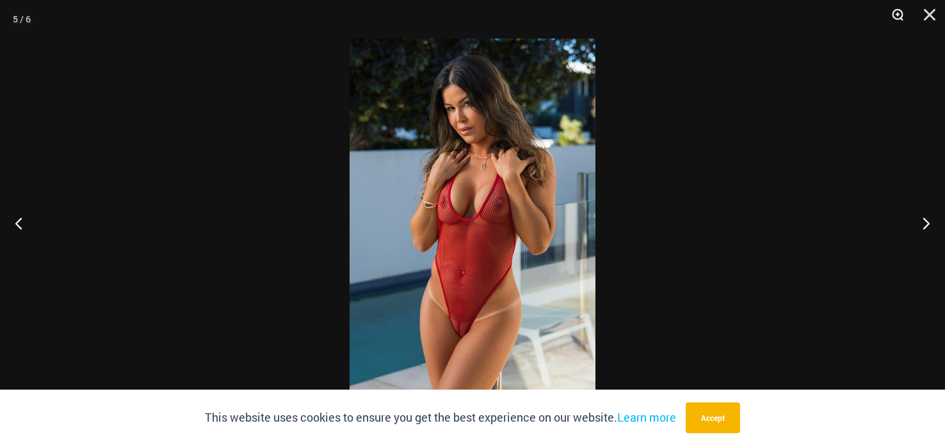
click at [895, 20] on button "Zoom" at bounding box center [893, 19] width 32 height 38
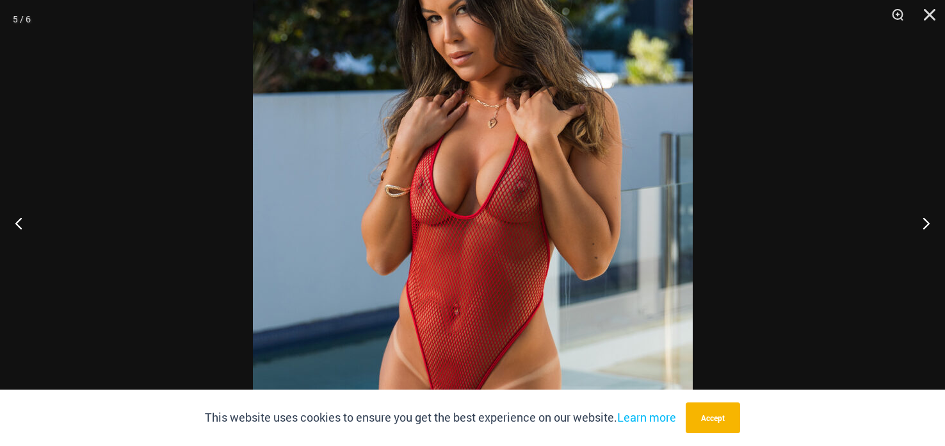
click at [567, 181] on img at bounding box center [473, 223] width 440 height 660
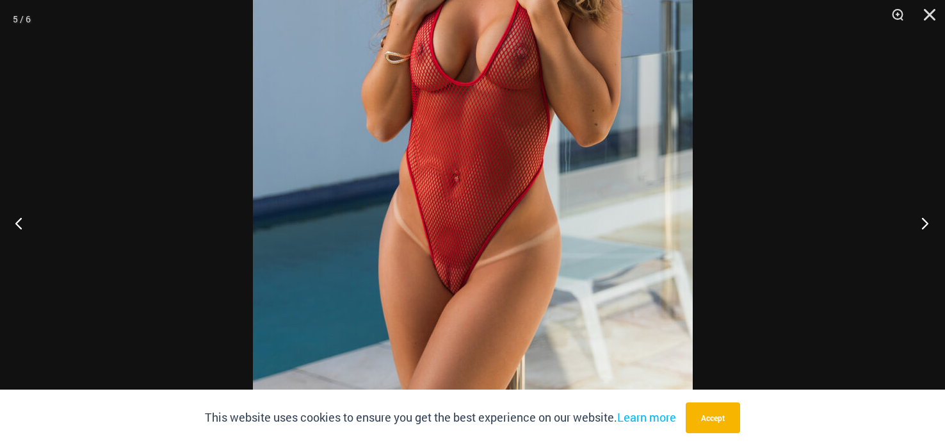
click at [923, 223] on button "Next" at bounding box center [921, 223] width 48 height 64
click at [922, 223] on button "Next" at bounding box center [921, 223] width 48 height 64
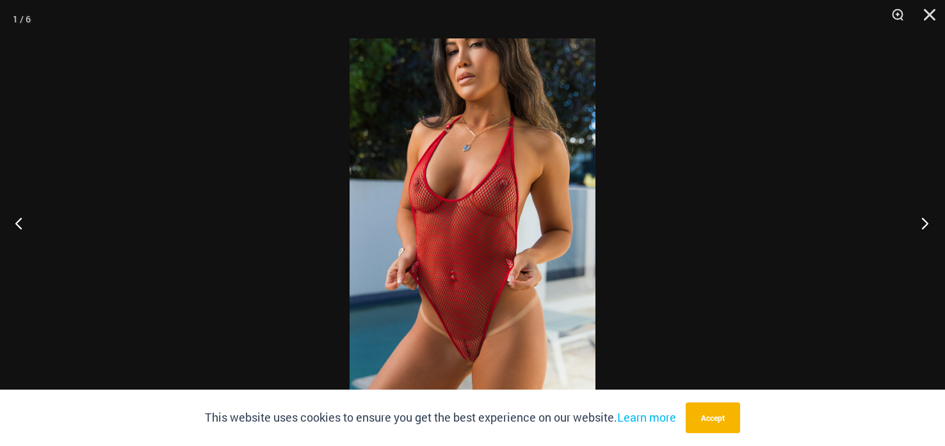
click at [918, 222] on button "Next" at bounding box center [921, 223] width 48 height 64
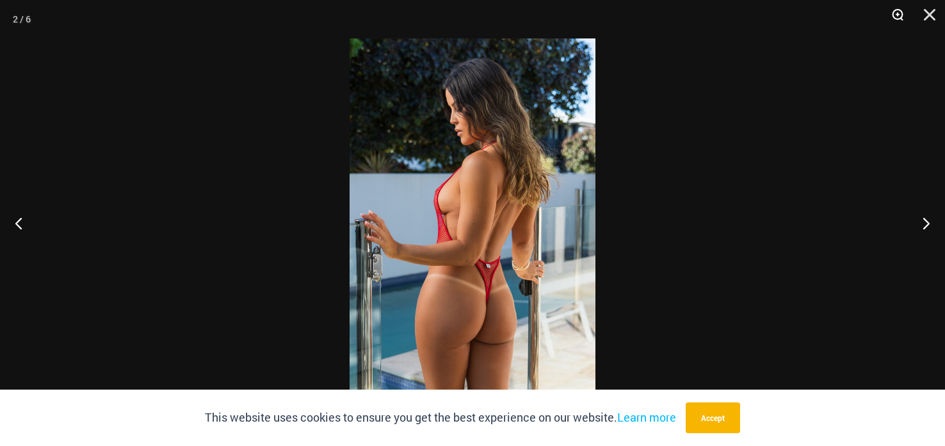
click at [891, 9] on button "Zoom" at bounding box center [893, 19] width 32 height 38
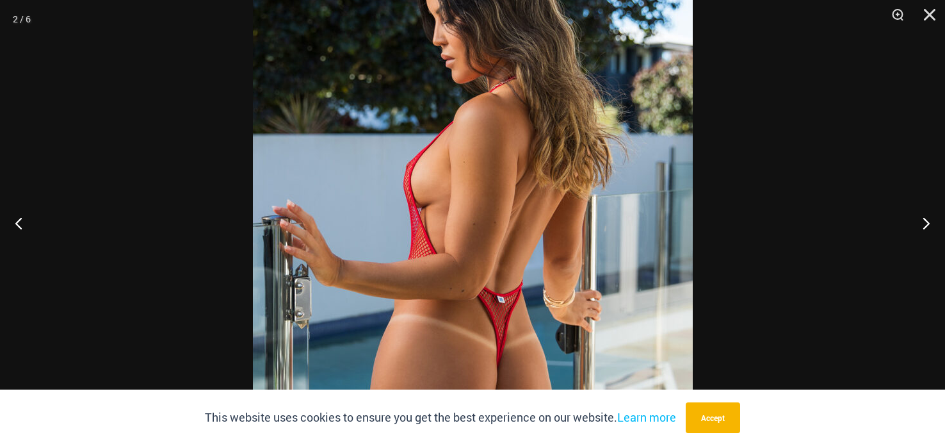
click at [624, 208] on img at bounding box center [473, 223] width 440 height 660
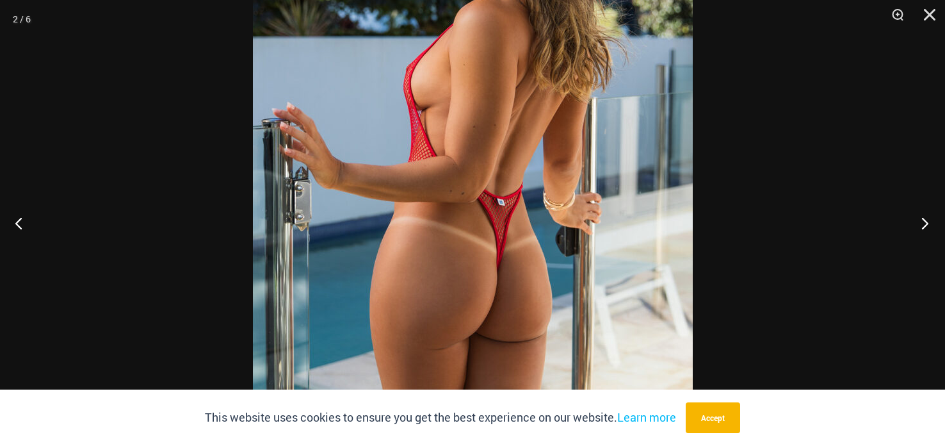
click at [925, 219] on button "Next" at bounding box center [921, 223] width 48 height 64
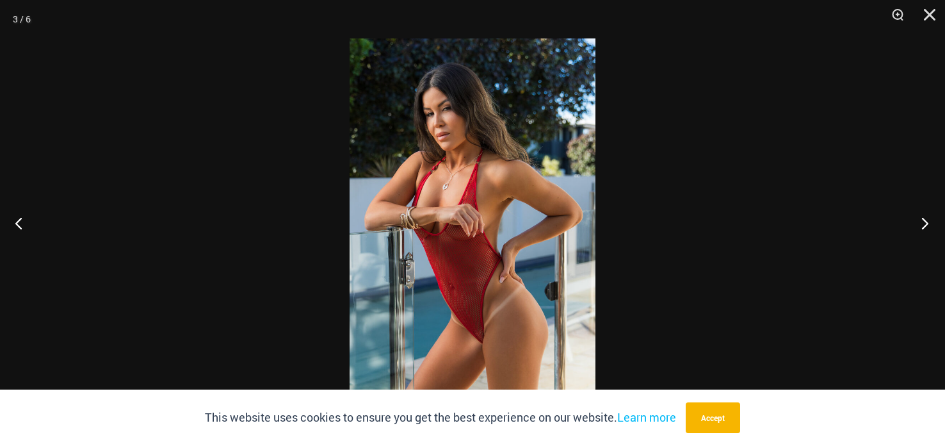
click at [926, 219] on button "Next" at bounding box center [921, 223] width 48 height 64
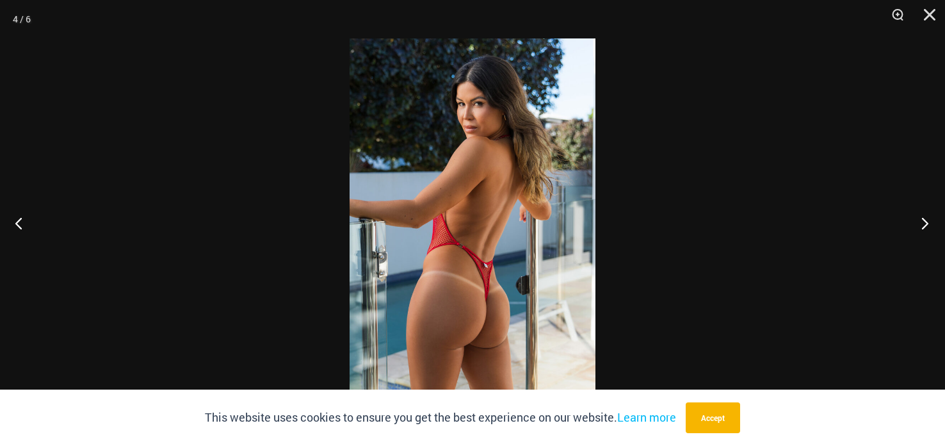
click at [926, 220] on button "Next" at bounding box center [921, 223] width 48 height 64
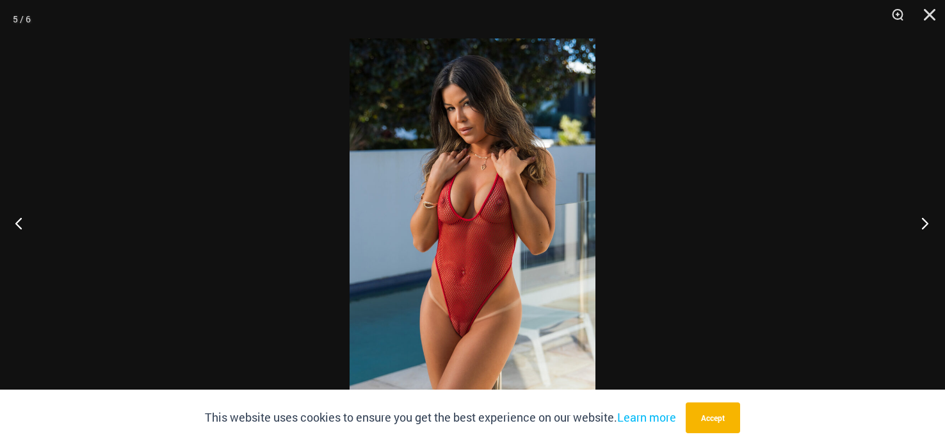
click at [927, 220] on button "Next" at bounding box center [921, 223] width 48 height 64
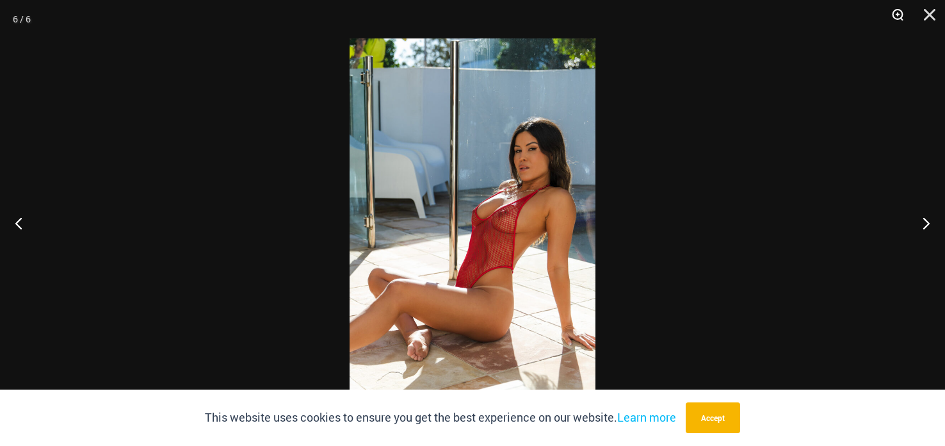
click at [896, 19] on button "Zoom" at bounding box center [893, 19] width 32 height 38
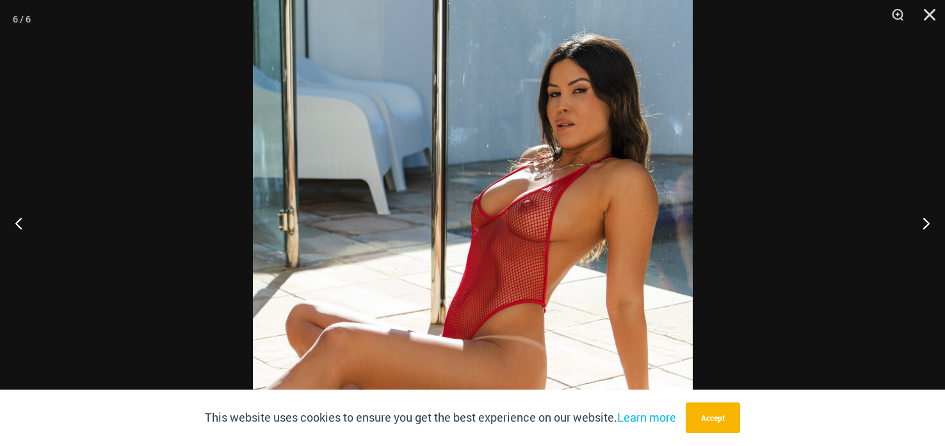
click at [540, 186] on img at bounding box center [473, 223] width 440 height 660
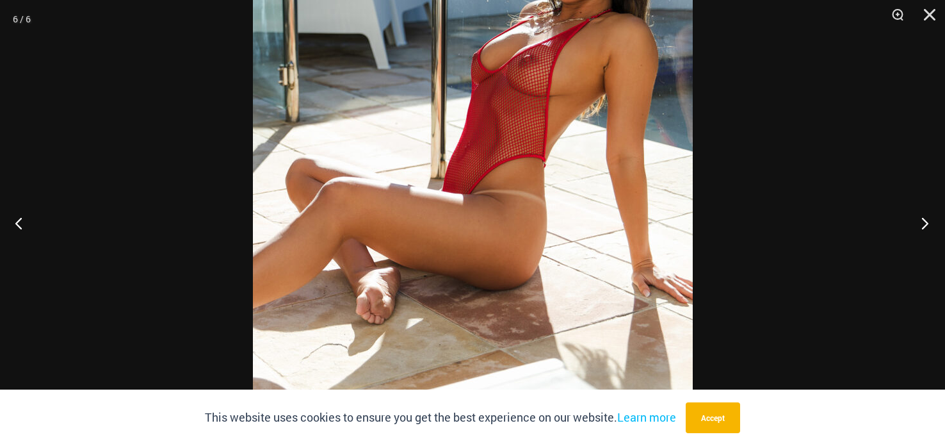
click at [924, 222] on button "Next" at bounding box center [921, 223] width 48 height 64
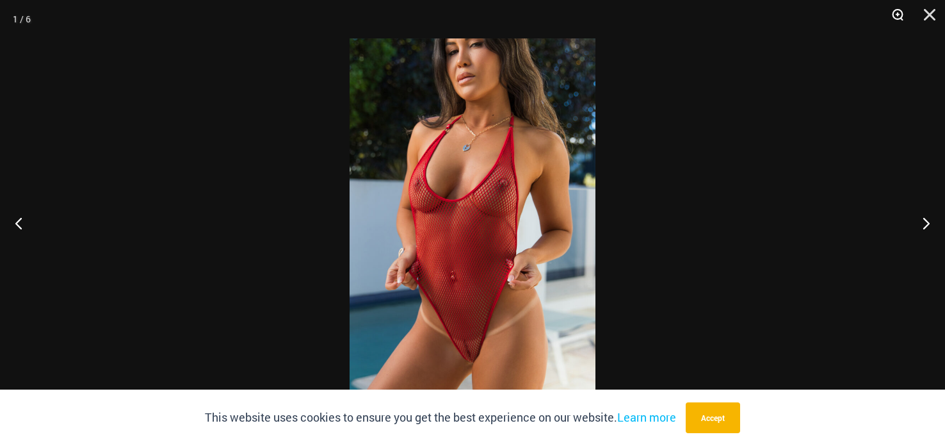
click at [892, 15] on button "Zoom" at bounding box center [893, 19] width 32 height 38
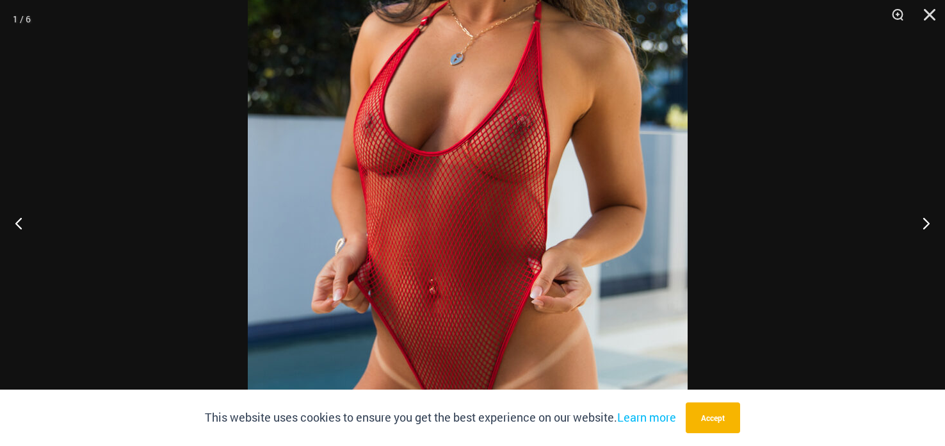
click at [678, 157] on div at bounding box center [472, 223] width 945 height 446
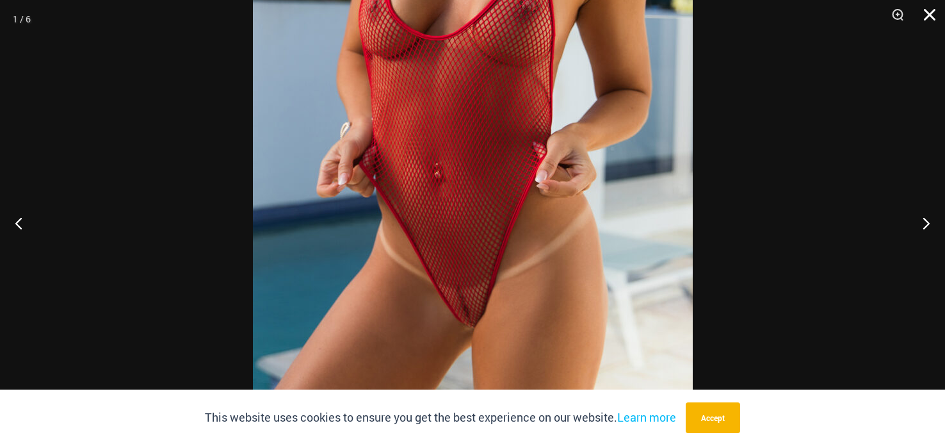
click at [926, 17] on button "Close" at bounding box center [925, 19] width 32 height 38
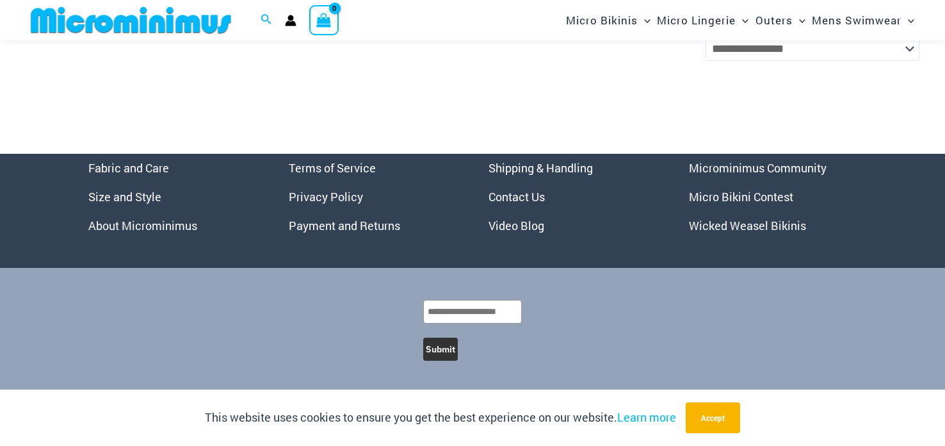
scroll to position [3869, 0]
click at [723, 225] on link "Wicked Weasel Bikinis" at bounding box center [747, 225] width 117 height 15
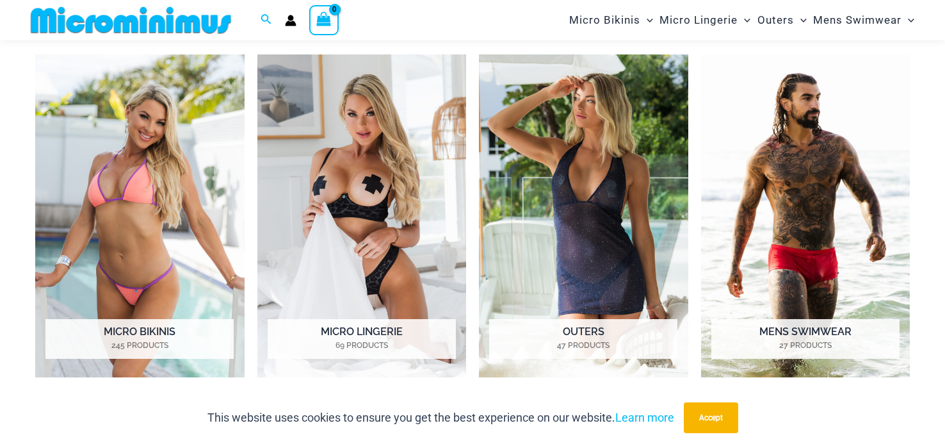
scroll to position [596, 0]
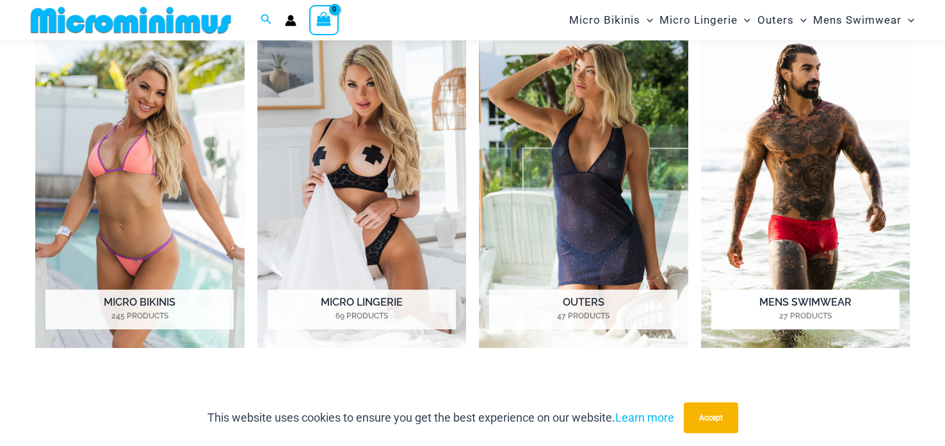
click at [820, 78] on img "Visit product category Mens Swimwear" at bounding box center [805, 186] width 209 height 323
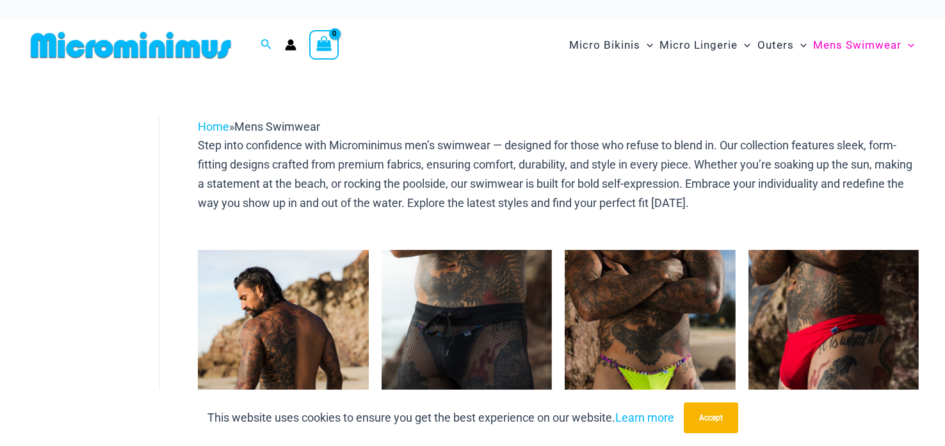
click at [288, 332] on img at bounding box center [283, 378] width 170 height 256
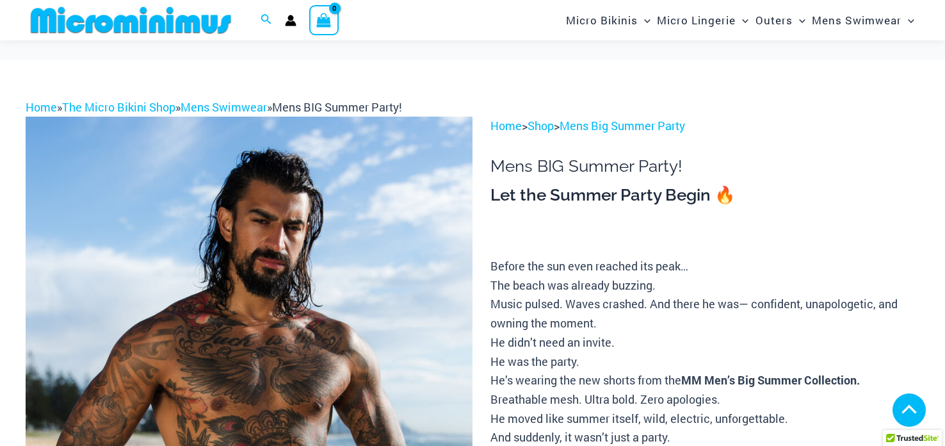
scroll to position [992, 0]
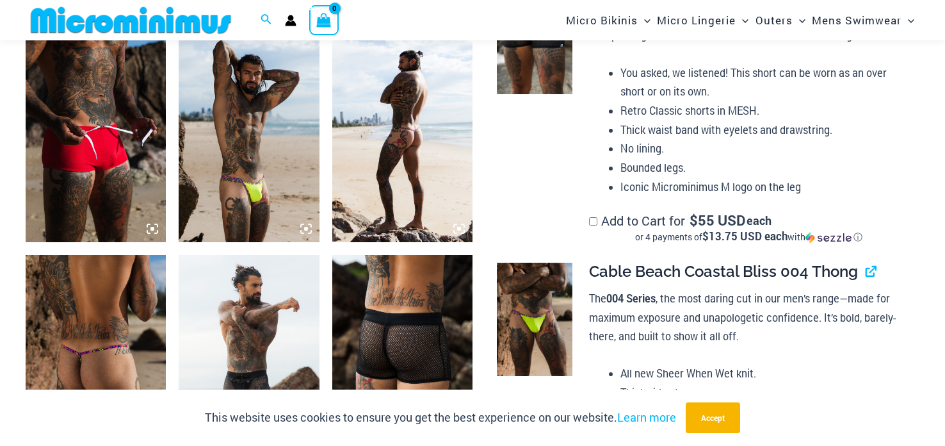
click at [259, 142] on img at bounding box center [249, 136] width 140 height 211
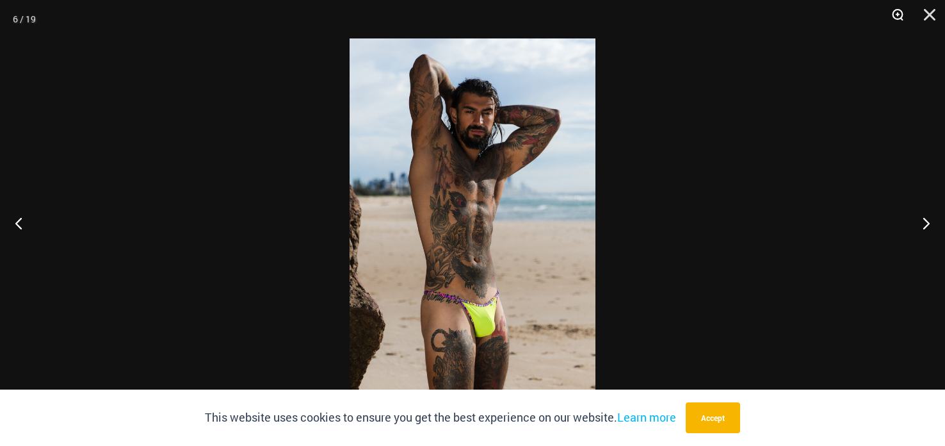
click at [892, 10] on button "Zoom" at bounding box center [893, 19] width 32 height 38
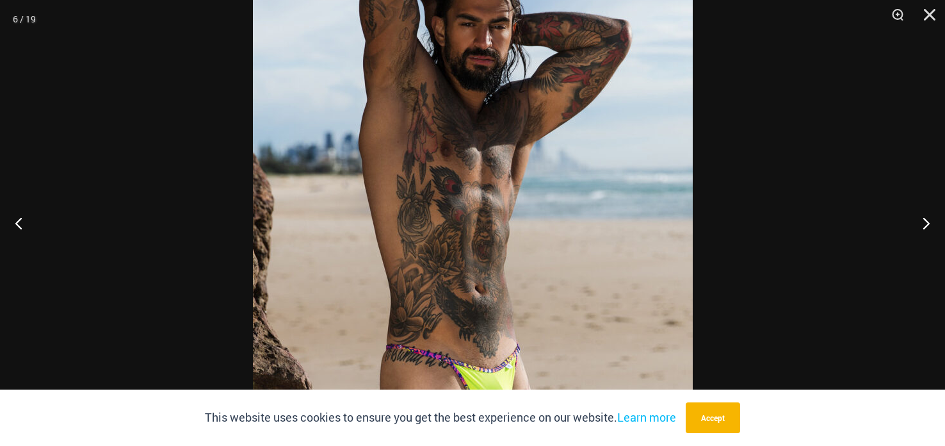
click at [599, 195] on img at bounding box center [473, 223] width 440 height 660
click at [559, 131] on img at bounding box center [473, 223] width 440 height 660
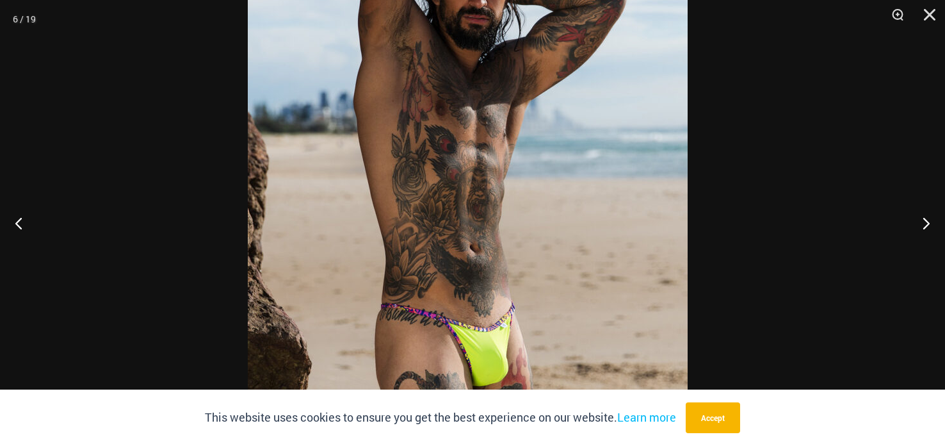
click at [545, 86] on img at bounding box center [468, 182] width 440 height 660
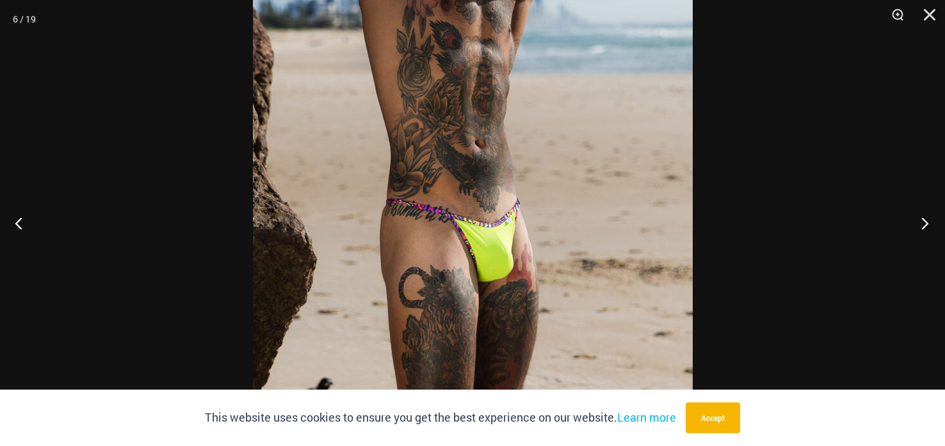
click at [917, 220] on button "Next" at bounding box center [921, 223] width 48 height 64
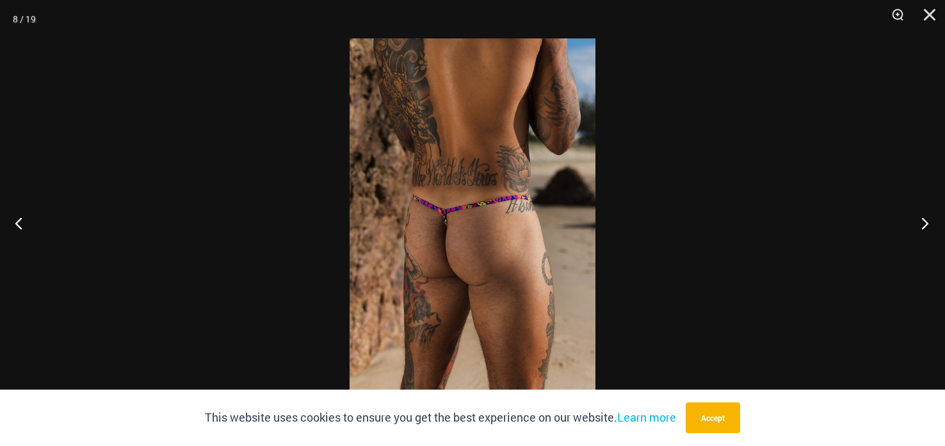
click at [912, 218] on button "Next" at bounding box center [921, 223] width 48 height 64
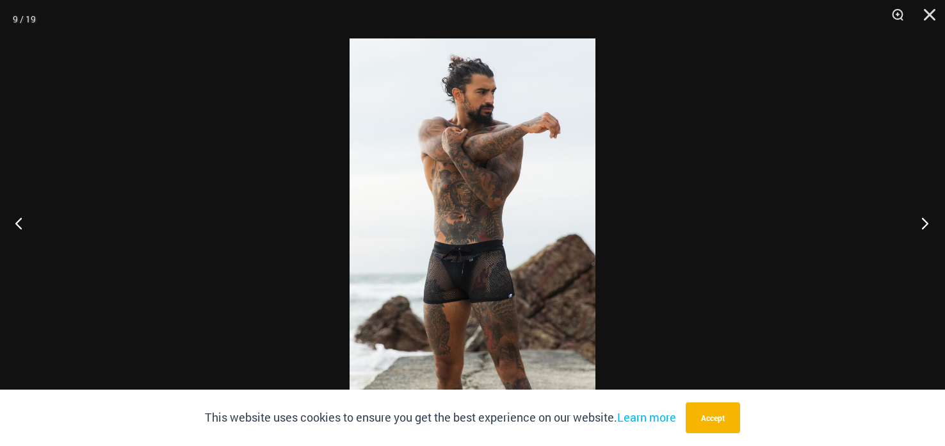
click at [907, 215] on button "Next" at bounding box center [921, 223] width 48 height 64
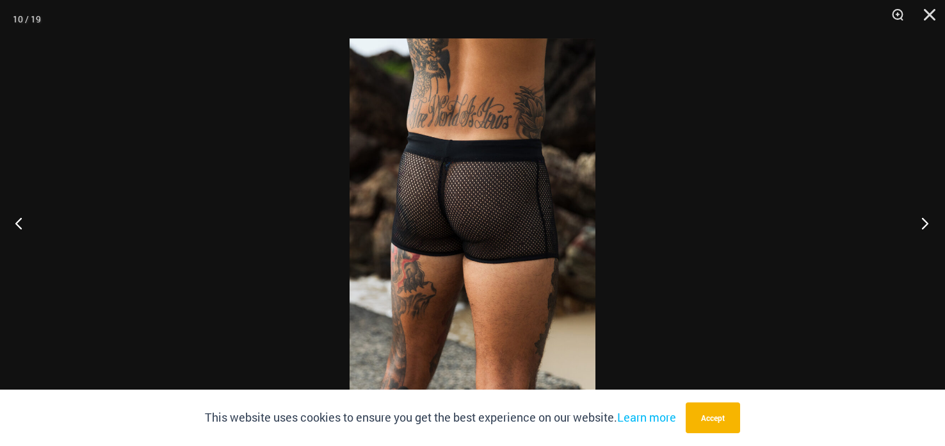
click at [907, 215] on button "Next" at bounding box center [921, 223] width 48 height 64
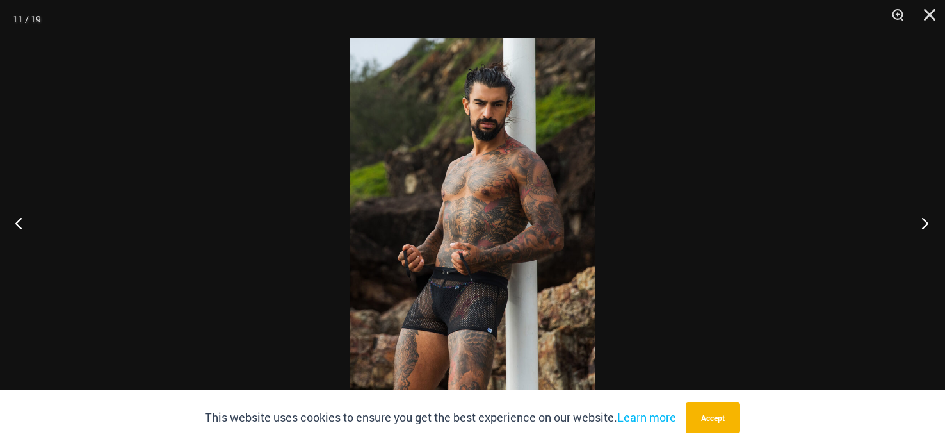
click at [904, 213] on button "Next" at bounding box center [921, 223] width 48 height 64
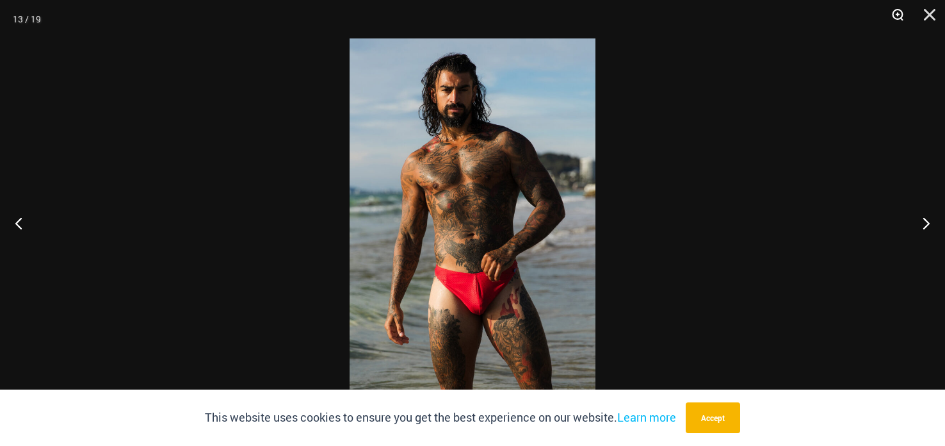
click at [897, 24] on button "Zoom" at bounding box center [893, 19] width 32 height 38
click at [613, 213] on div at bounding box center [472, 223] width 945 height 446
click at [549, 266] on img at bounding box center [473, 222] width 246 height 369
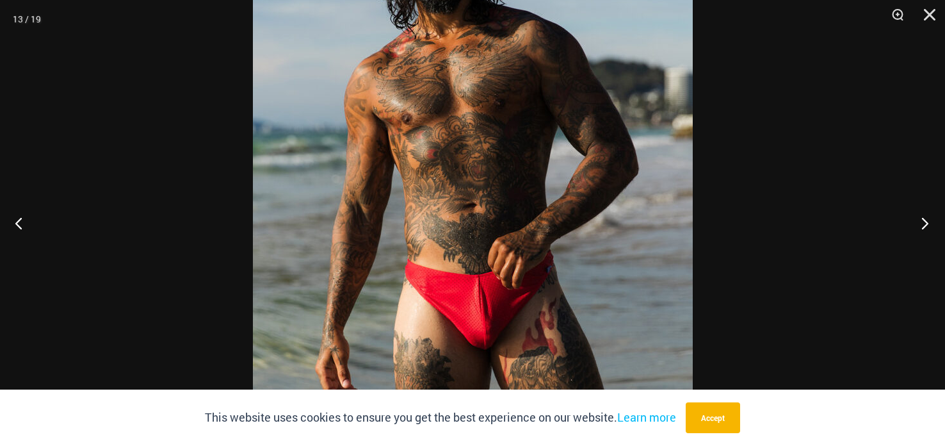
click at [932, 228] on button "Next" at bounding box center [921, 223] width 48 height 64
click at [932, 227] on button "Next" at bounding box center [921, 223] width 48 height 64
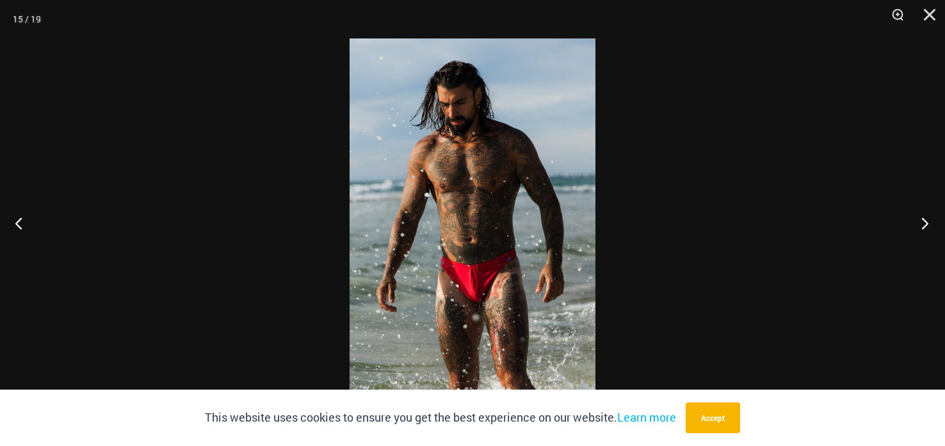
click at [929, 227] on button "Next" at bounding box center [921, 223] width 48 height 64
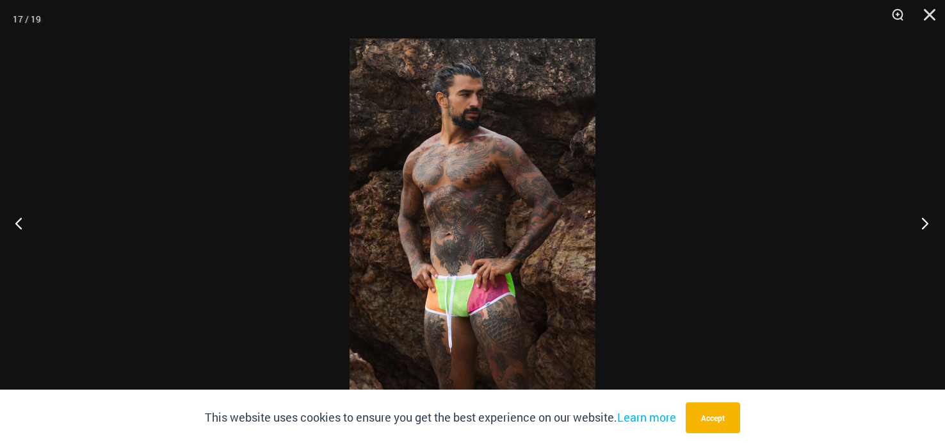
click at [926, 223] on button "Next" at bounding box center [921, 223] width 48 height 64
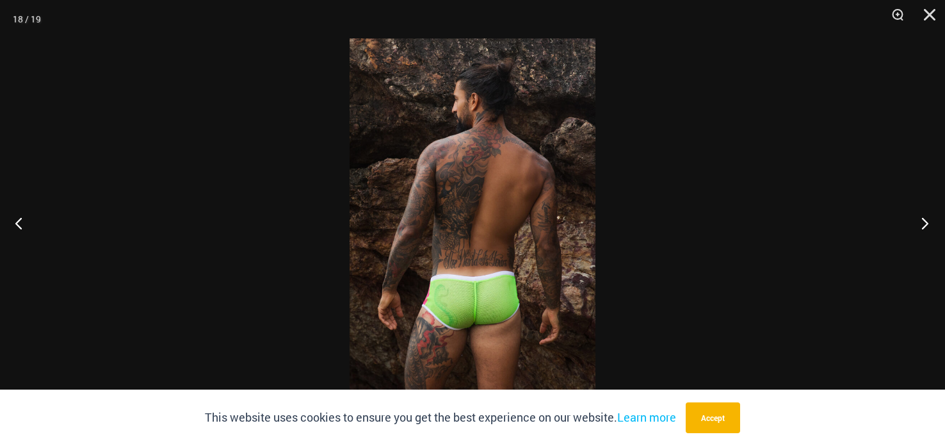
click at [926, 223] on button "Next" at bounding box center [921, 223] width 48 height 64
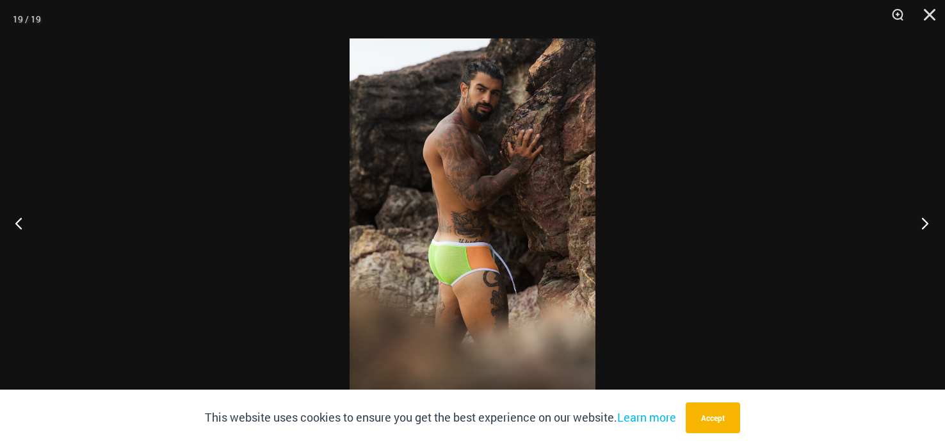
click at [925, 223] on button "Next" at bounding box center [921, 223] width 48 height 64
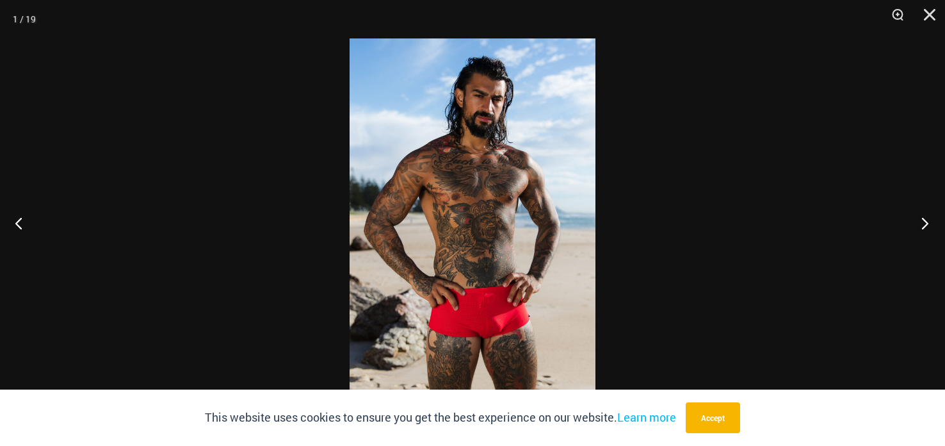
click at [925, 223] on button "Next" at bounding box center [921, 223] width 48 height 64
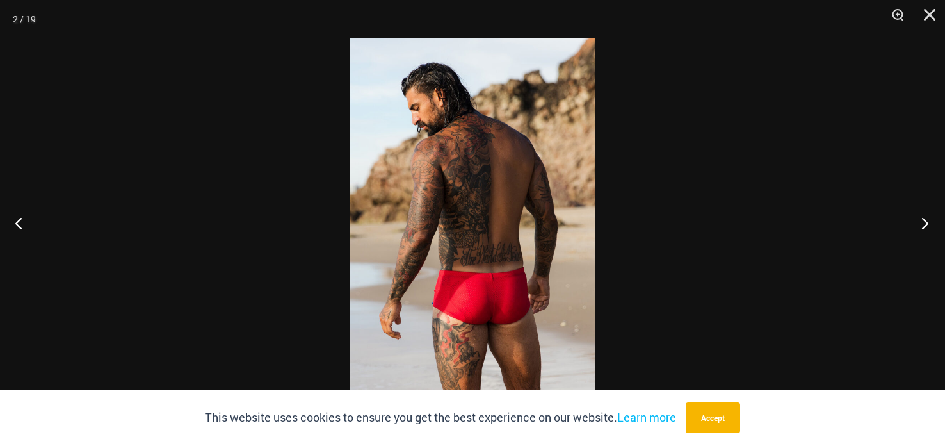
click at [926, 222] on button "Next" at bounding box center [921, 223] width 48 height 64
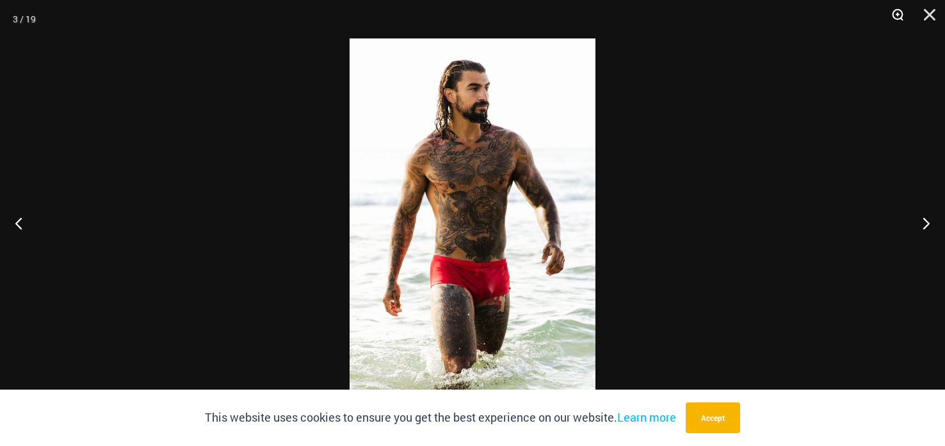
click at [891, 15] on button "Zoom" at bounding box center [893, 19] width 32 height 38
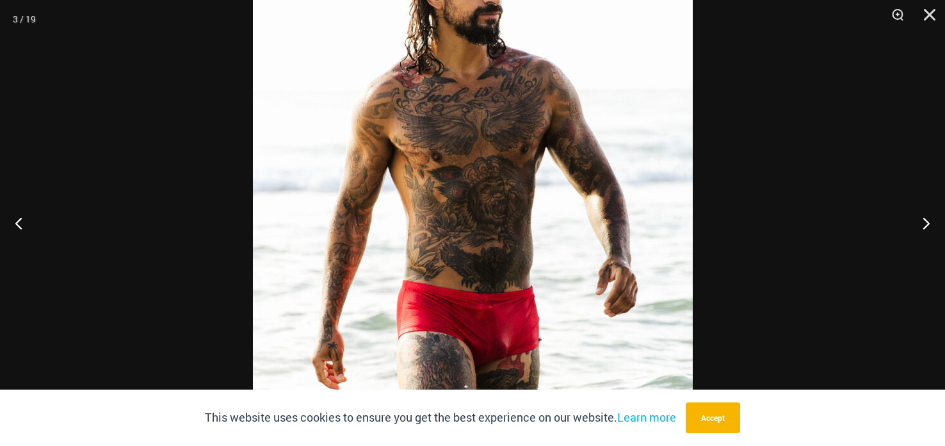
click at [524, 248] on img at bounding box center [473, 223] width 440 height 660
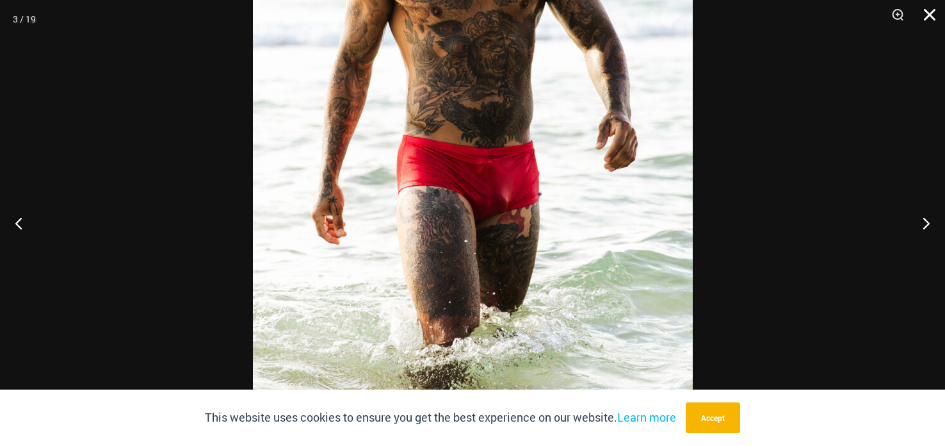
click at [929, 20] on button "Close" at bounding box center [925, 19] width 32 height 38
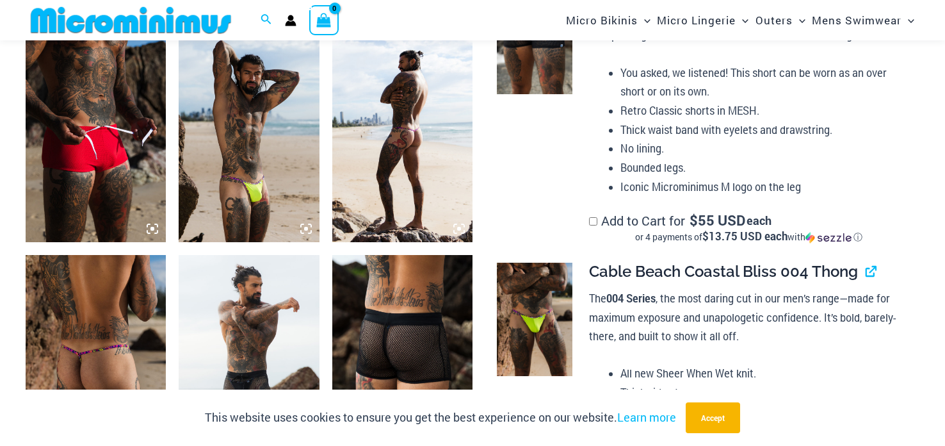
click at [929, 20] on button "Close" at bounding box center [925, 19] width 32 height 38
click at [414, 172] on img at bounding box center [402, 136] width 140 height 211
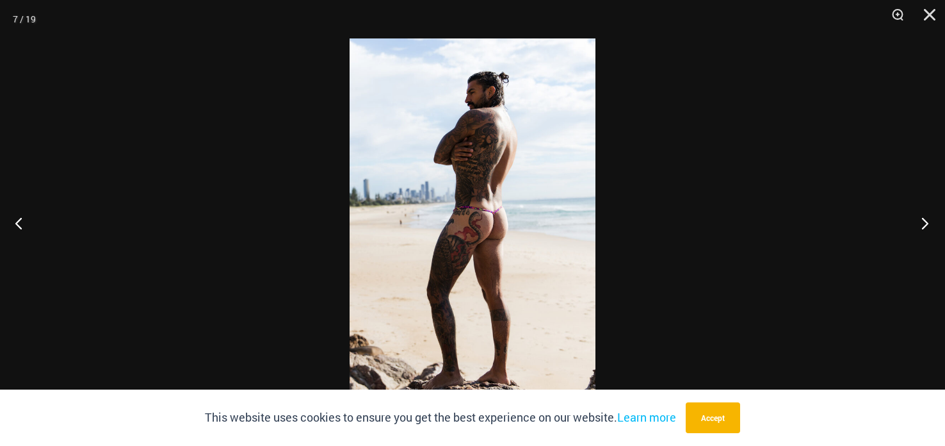
click at [914, 220] on button "Next" at bounding box center [921, 223] width 48 height 64
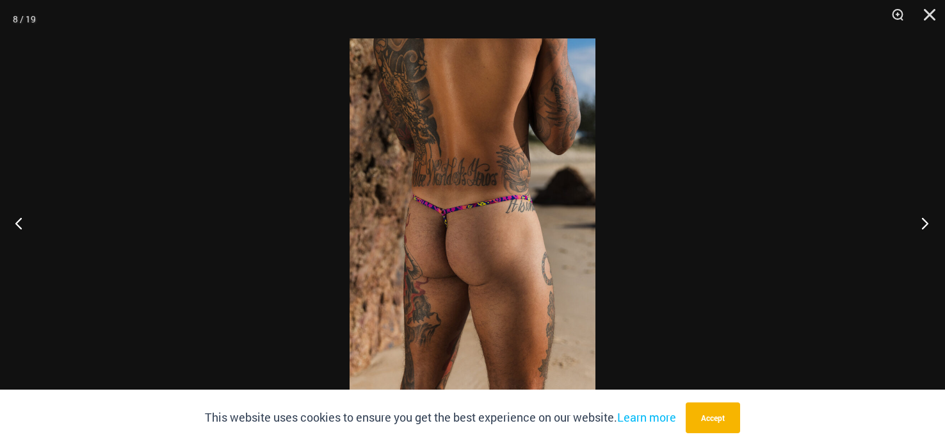
click at [914, 221] on button "Next" at bounding box center [921, 223] width 48 height 64
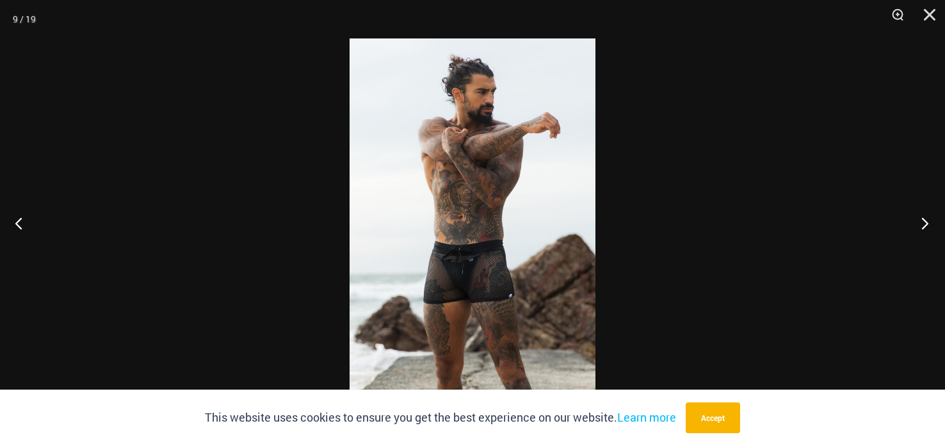
click at [914, 221] on button "Next" at bounding box center [921, 223] width 48 height 64
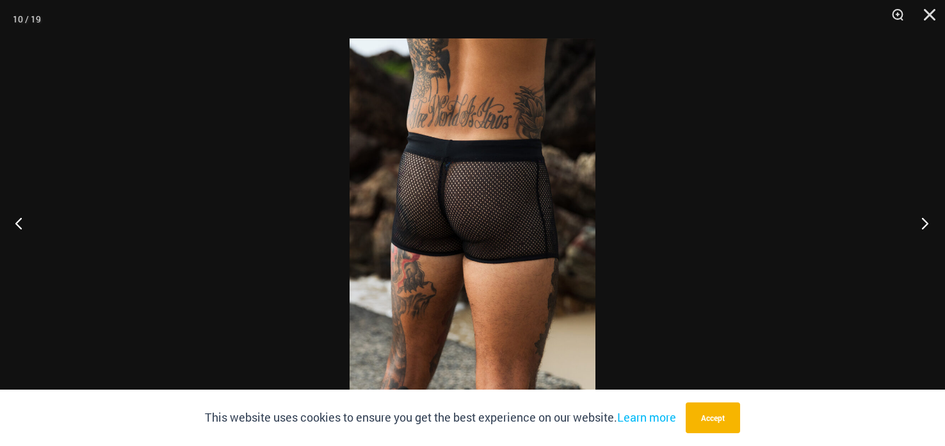
click at [915, 223] on button "Next" at bounding box center [921, 223] width 48 height 64
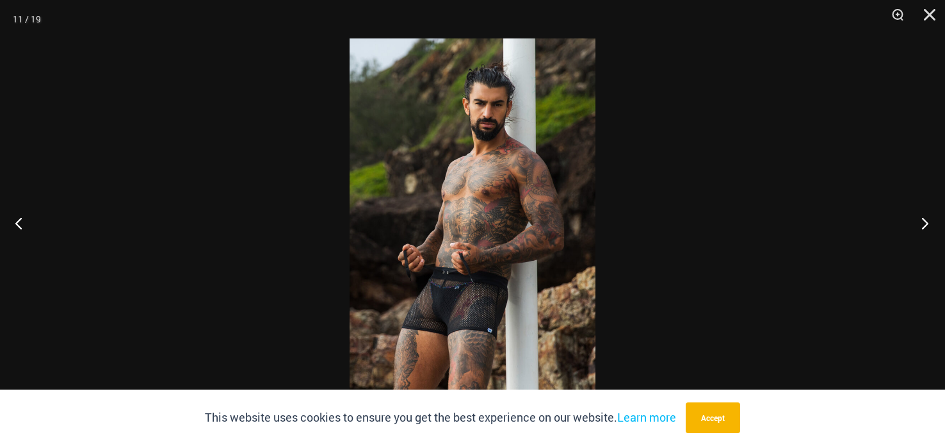
click at [915, 223] on button "Next" at bounding box center [921, 223] width 48 height 64
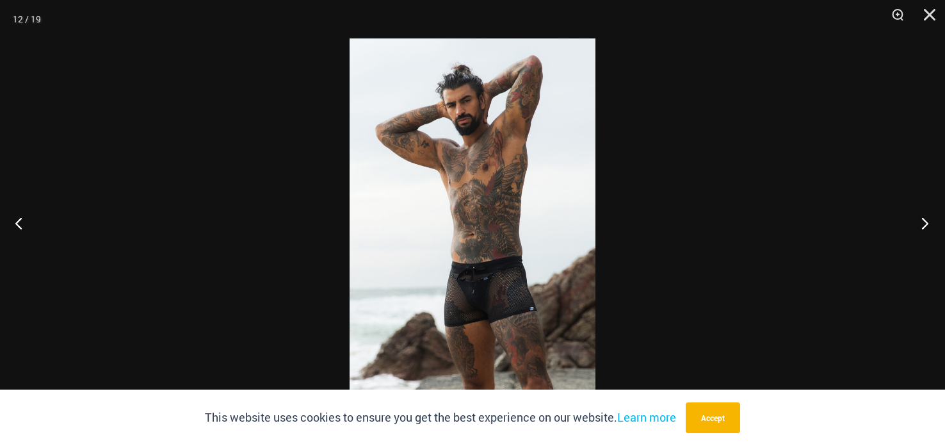
click at [915, 223] on button "Next" at bounding box center [921, 223] width 48 height 64
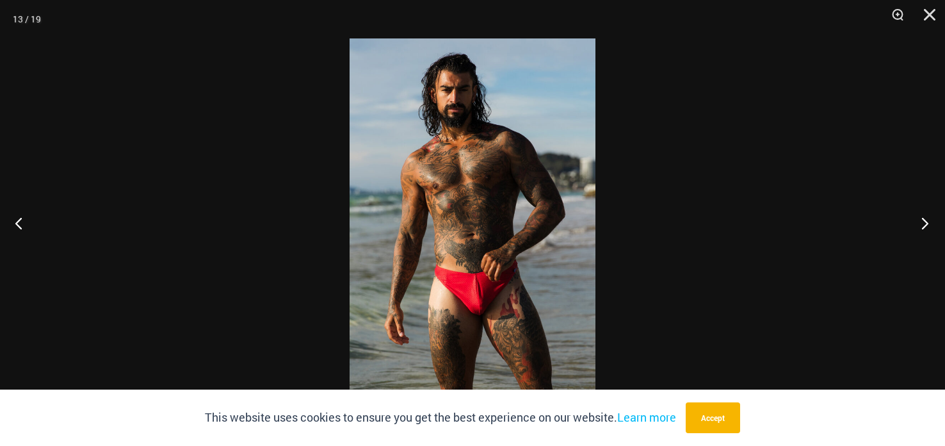
click at [915, 223] on button "Next" at bounding box center [921, 223] width 48 height 64
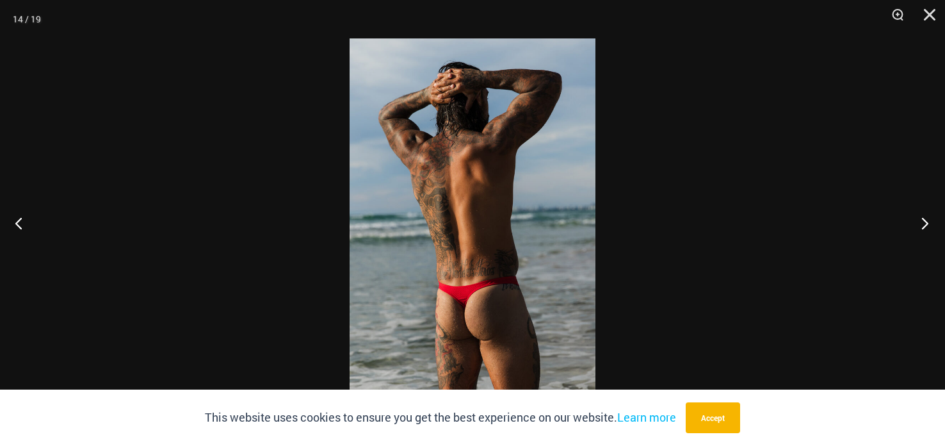
click at [915, 225] on button "Next" at bounding box center [921, 223] width 48 height 64
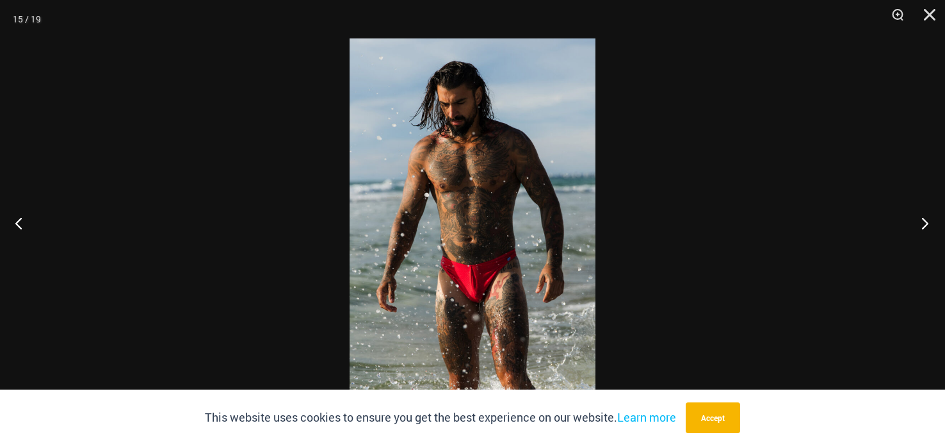
click at [915, 225] on button "Next" at bounding box center [921, 223] width 48 height 64
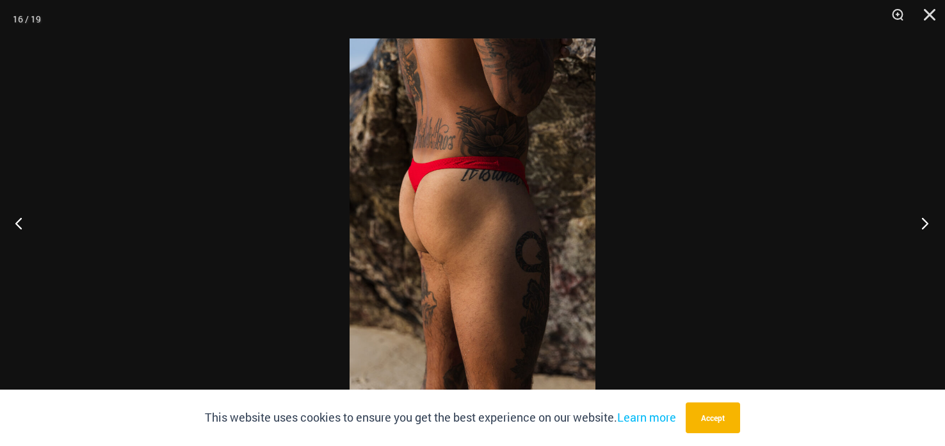
click at [915, 225] on button "Next" at bounding box center [921, 223] width 48 height 64
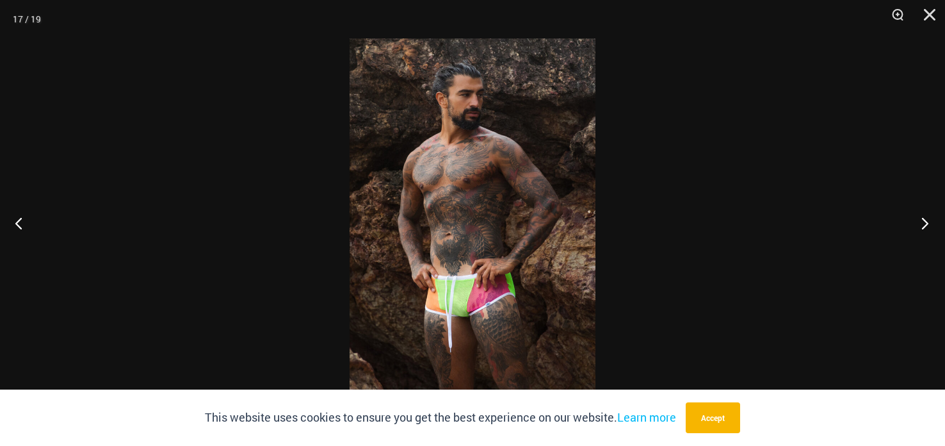
click at [915, 225] on button "Next" at bounding box center [921, 223] width 48 height 64
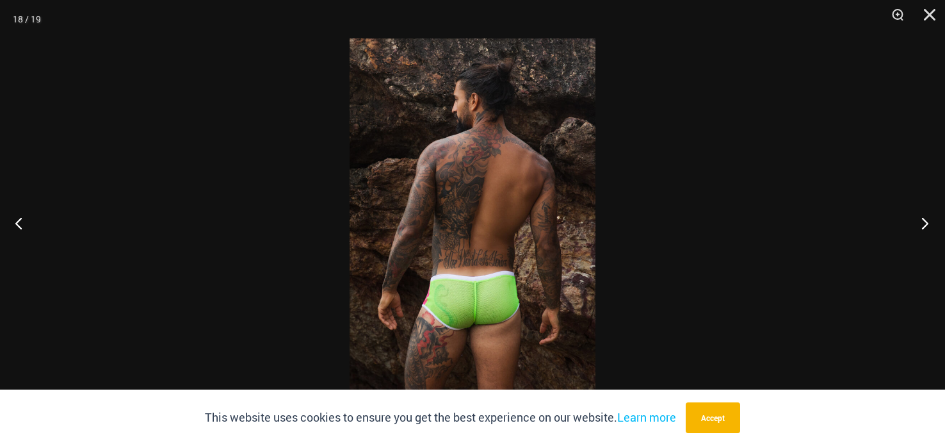
click at [915, 225] on button "Next" at bounding box center [921, 223] width 48 height 64
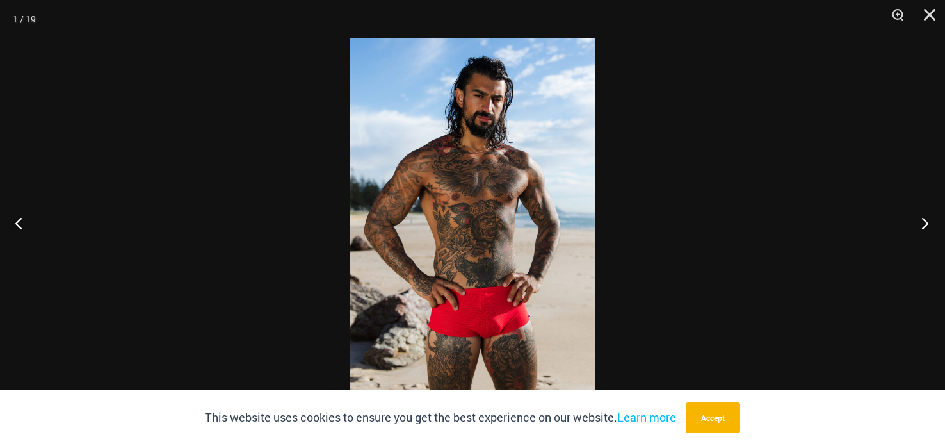
click at [915, 225] on button "Next" at bounding box center [921, 223] width 48 height 64
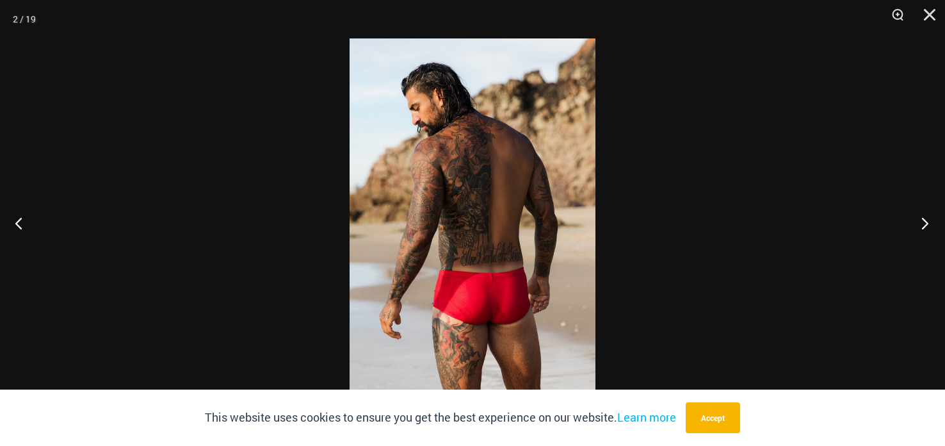
click at [915, 225] on button "Next" at bounding box center [921, 223] width 48 height 64
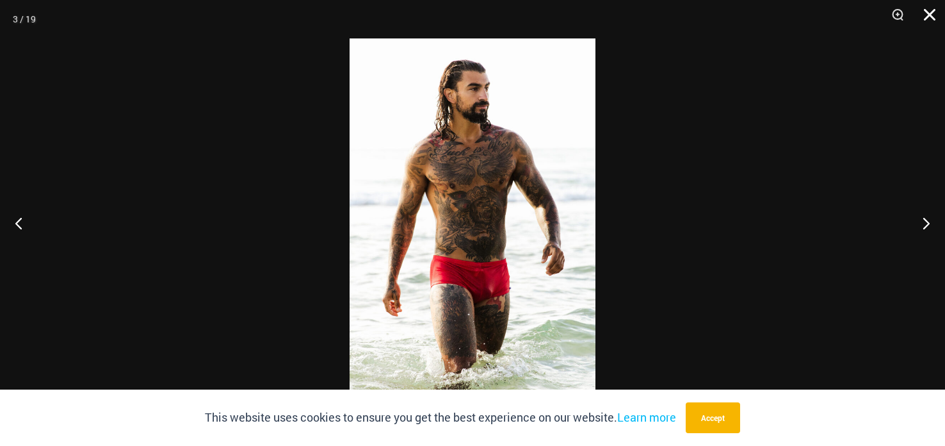
click at [928, 16] on button "Close" at bounding box center [925, 19] width 32 height 38
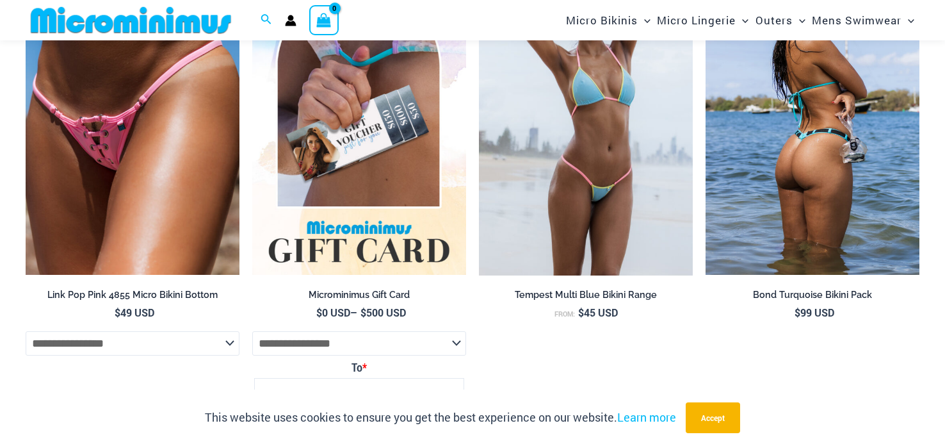
scroll to position [3251, 0]
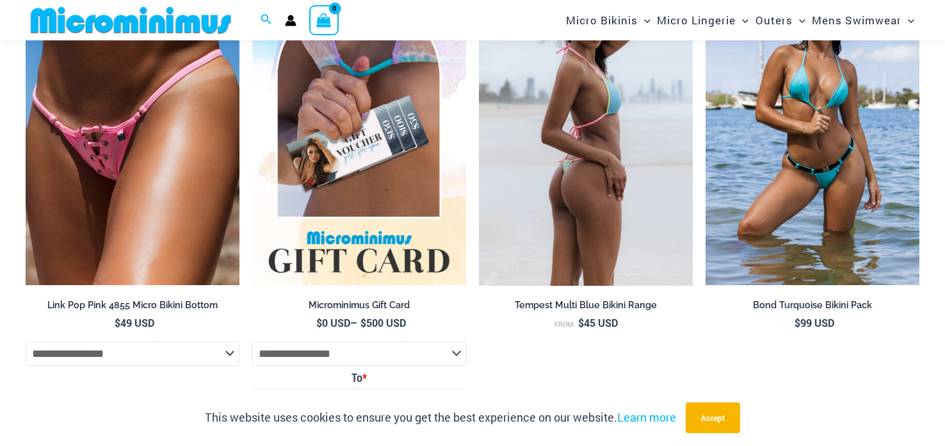
click at [567, 227] on img at bounding box center [586, 124] width 214 height 321
click at [568, 226] on img at bounding box center [586, 124] width 214 height 321
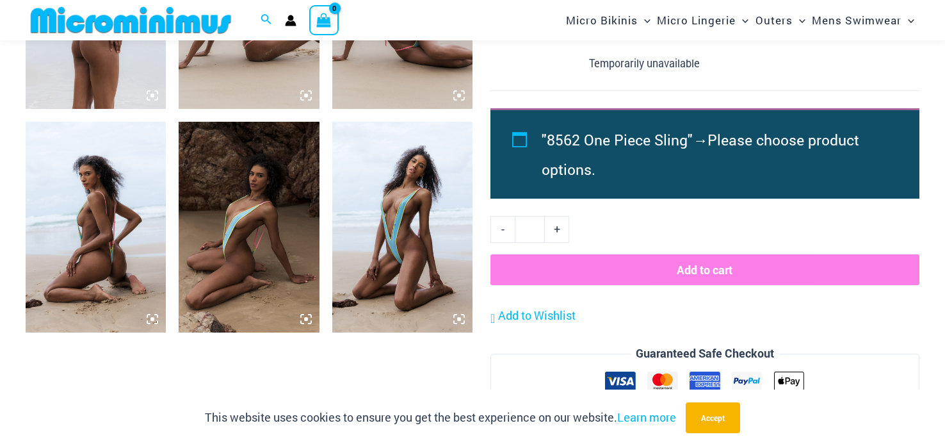
scroll to position [940, 0]
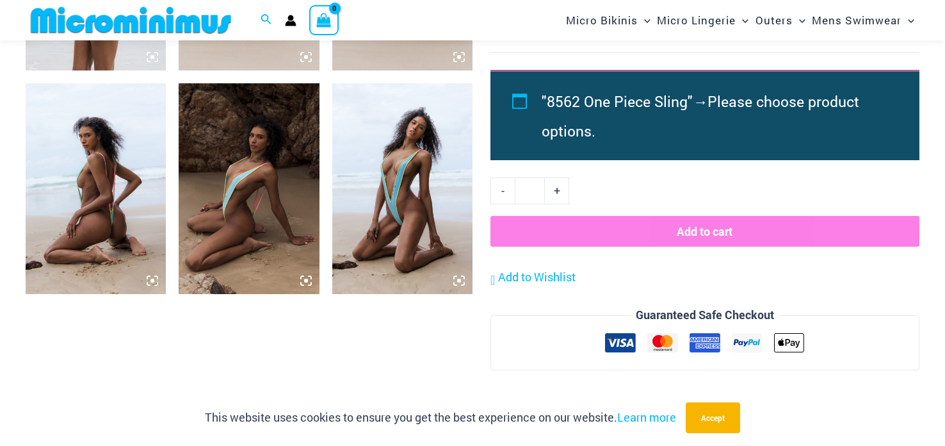
click at [65, 180] on img at bounding box center [96, 188] width 140 height 211
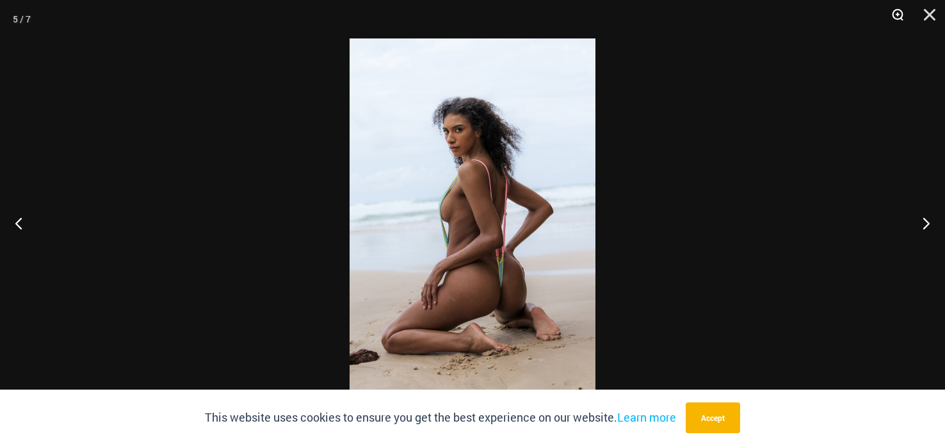
click at [893, 10] on button "Zoom" at bounding box center [893, 19] width 32 height 38
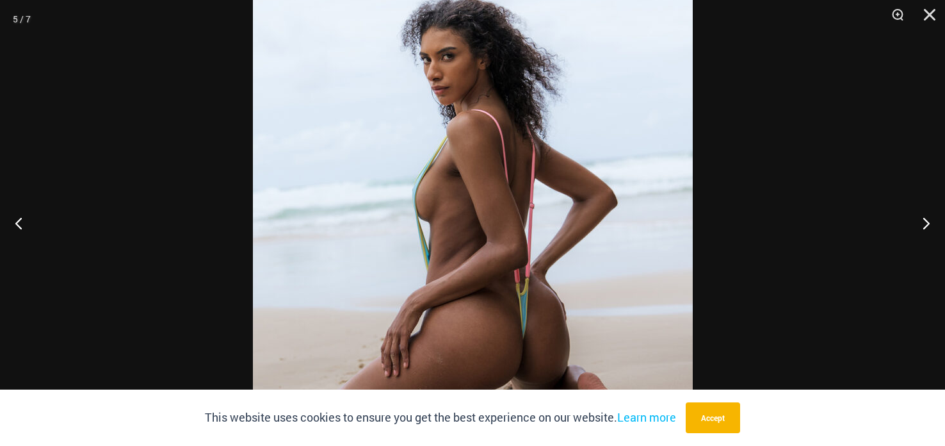
click at [473, 234] on img at bounding box center [473, 223] width 440 height 660
click at [464, 190] on img at bounding box center [473, 223] width 440 height 660
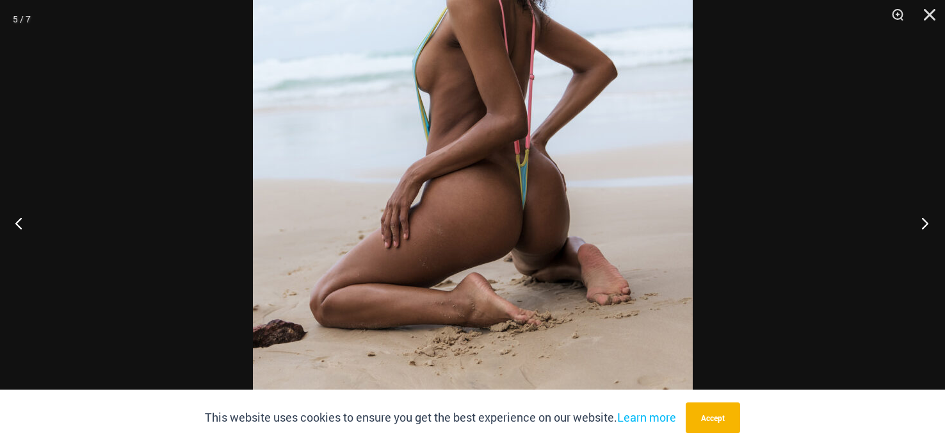
click at [928, 222] on button "Next" at bounding box center [921, 223] width 48 height 64
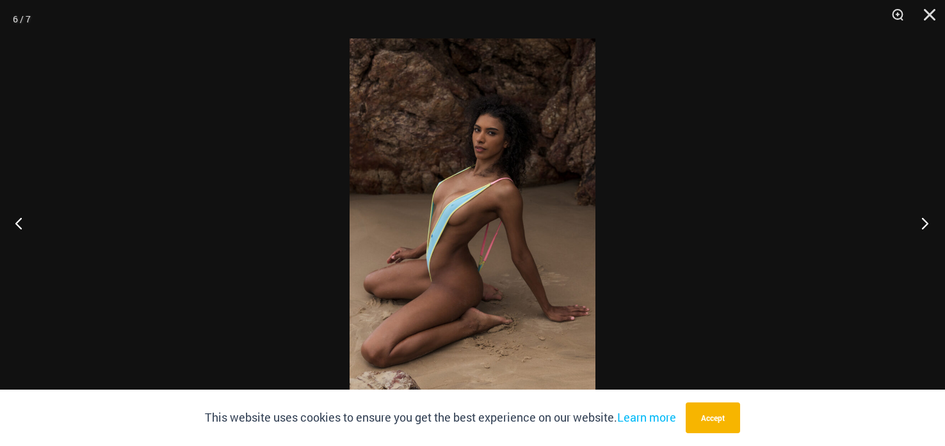
click at [928, 222] on button "Next" at bounding box center [921, 223] width 48 height 64
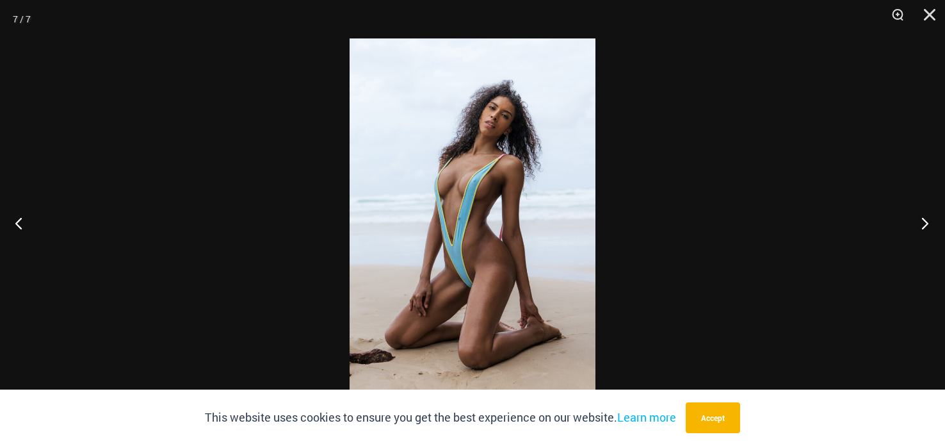
click at [928, 222] on button "Next" at bounding box center [921, 223] width 48 height 64
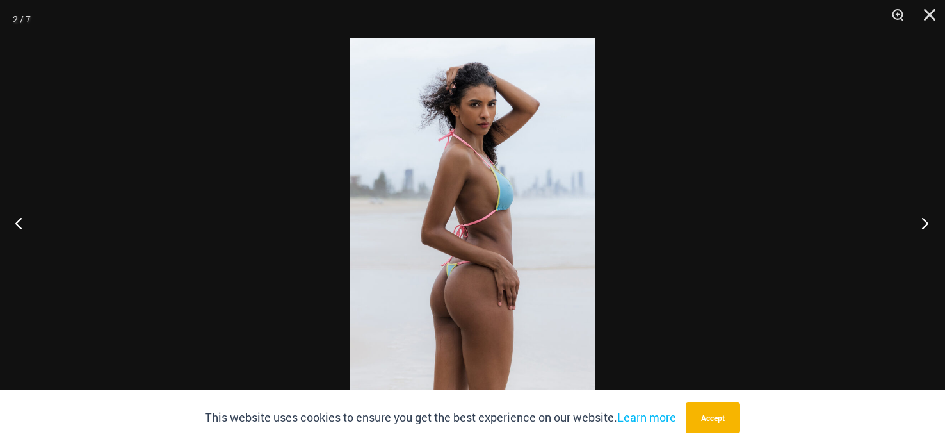
click at [928, 222] on button "Next" at bounding box center [921, 223] width 48 height 64
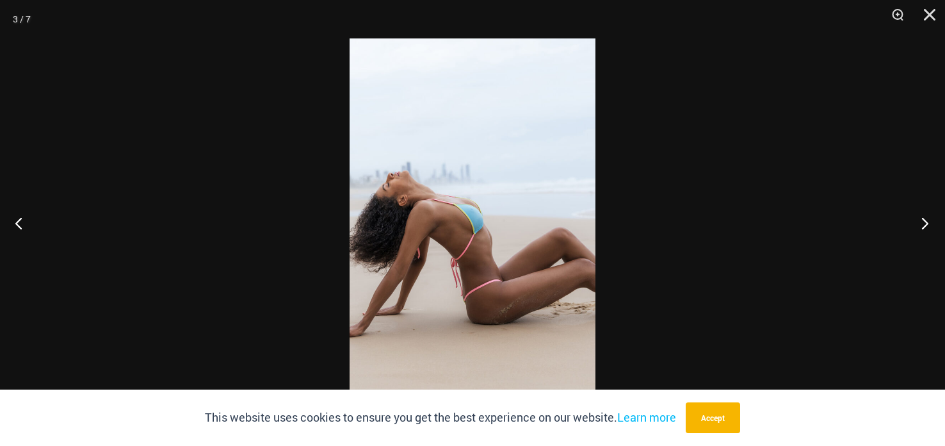
click at [928, 223] on button "Next" at bounding box center [921, 223] width 48 height 64
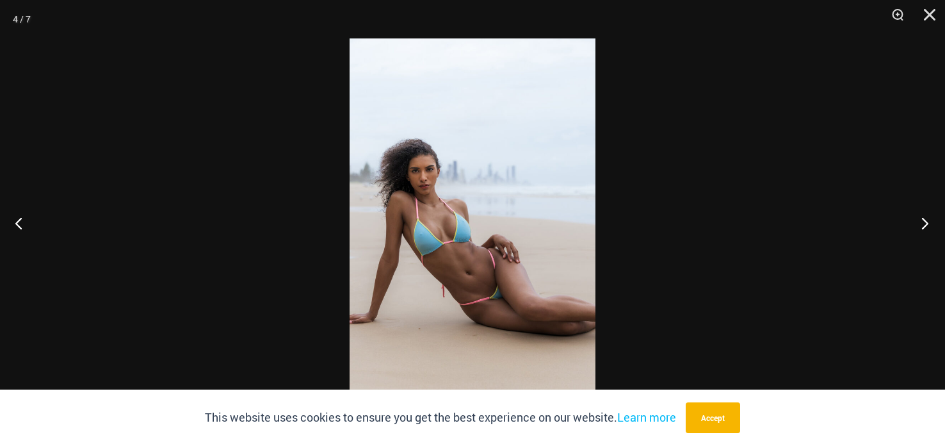
click at [928, 223] on button "Next" at bounding box center [921, 223] width 48 height 64
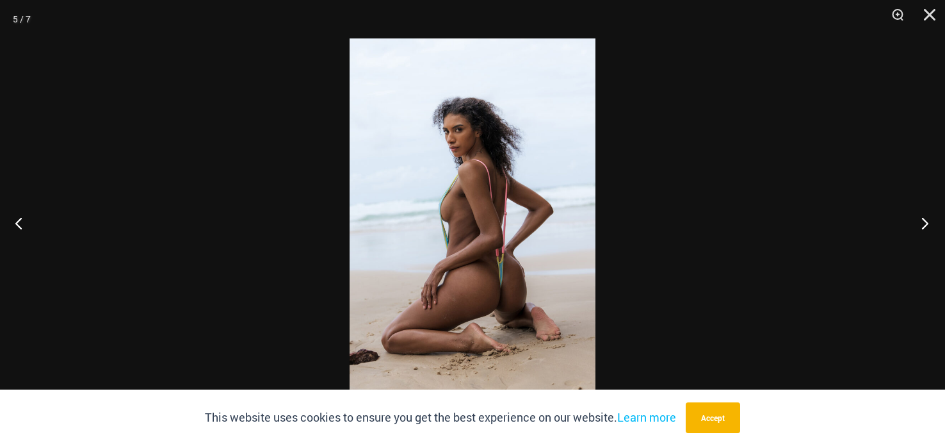
click at [928, 223] on button "Next" at bounding box center [921, 223] width 48 height 64
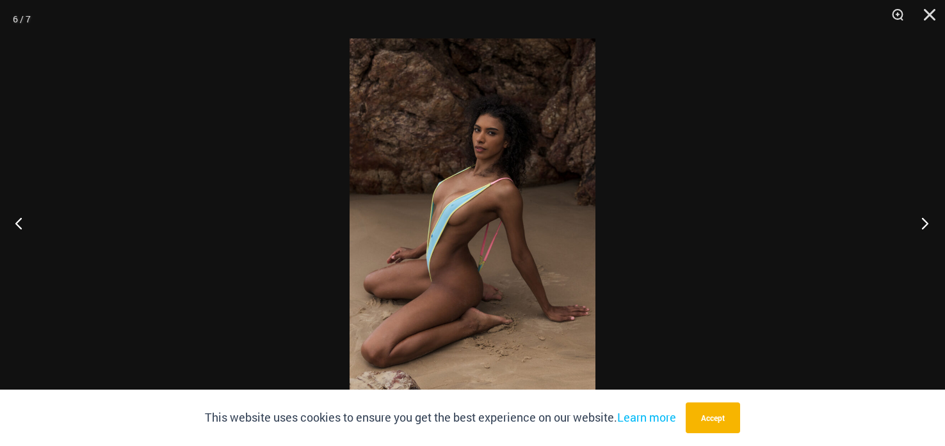
click at [928, 223] on button "Next" at bounding box center [921, 223] width 48 height 64
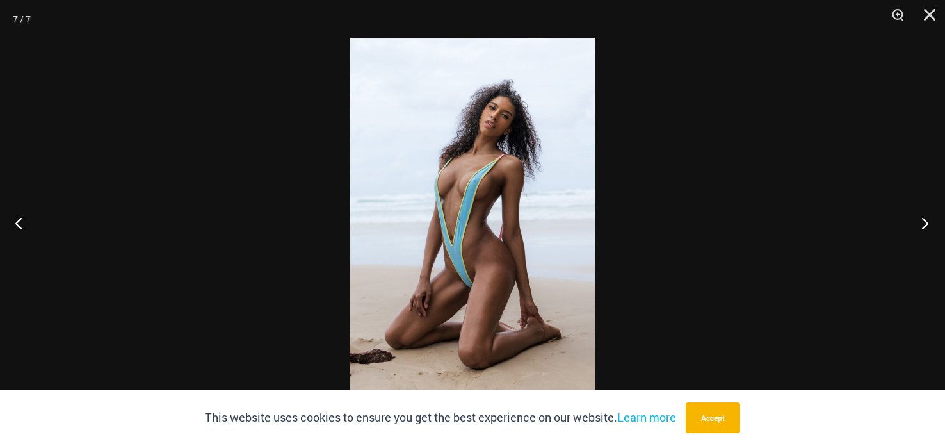
click at [928, 223] on button "Next" at bounding box center [921, 223] width 48 height 64
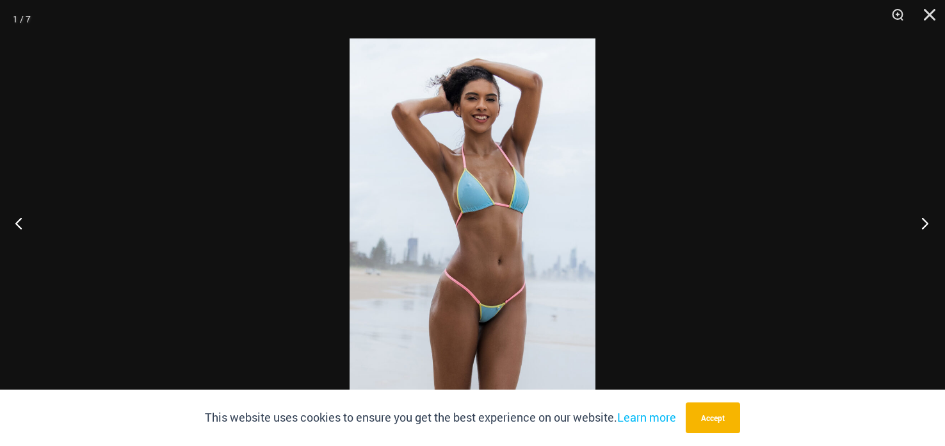
click at [928, 223] on button "Next" at bounding box center [921, 223] width 48 height 64
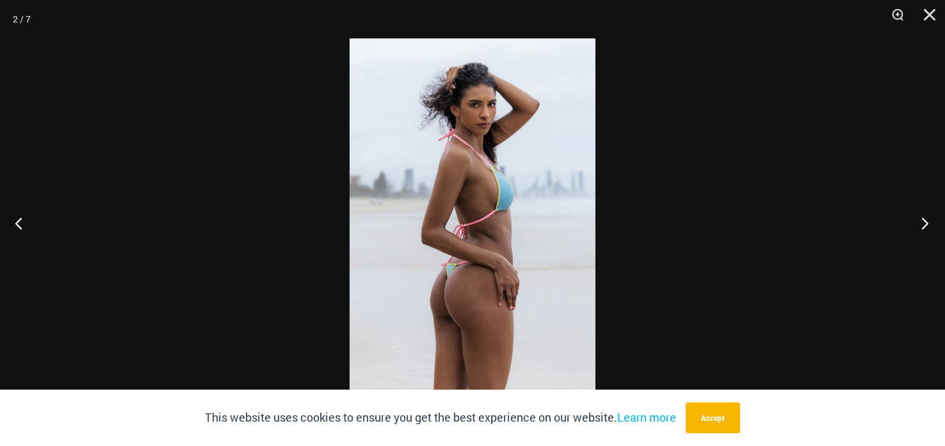
click at [928, 223] on button "Next" at bounding box center [921, 223] width 48 height 64
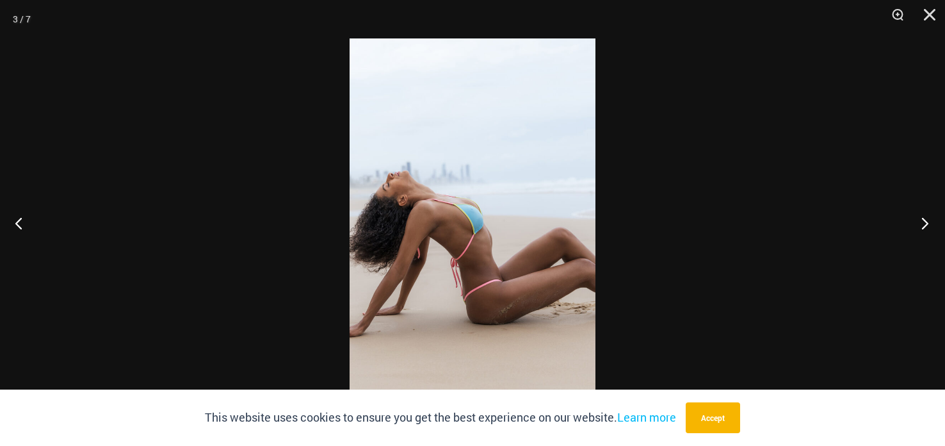
click at [928, 225] on button "Next" at bounding box center [921, 223] width 48 height 64
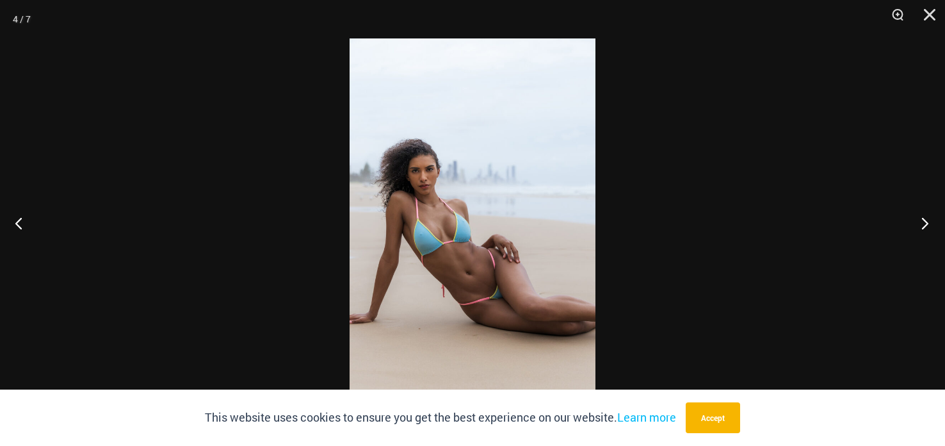
click at [928, 225] on button "Next" at bounding box center [921, 223] width 48 height 64
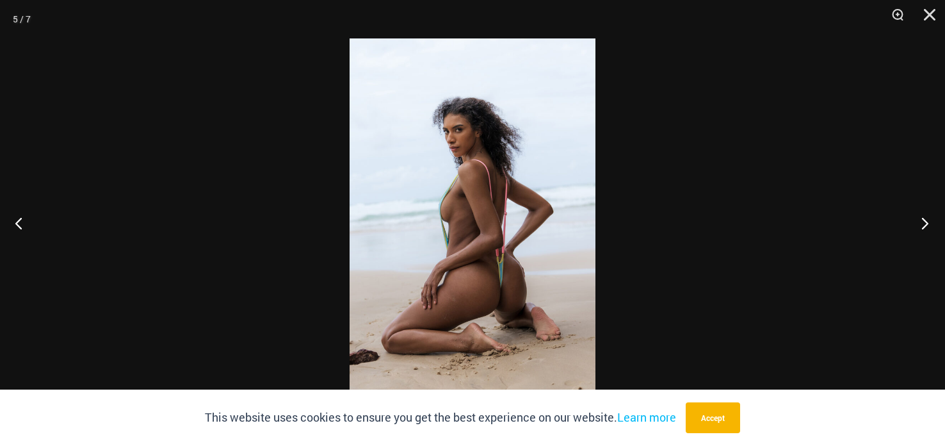
click at [929, 225] on button "Next" at bounding box center [921, 223] width 48 height 64
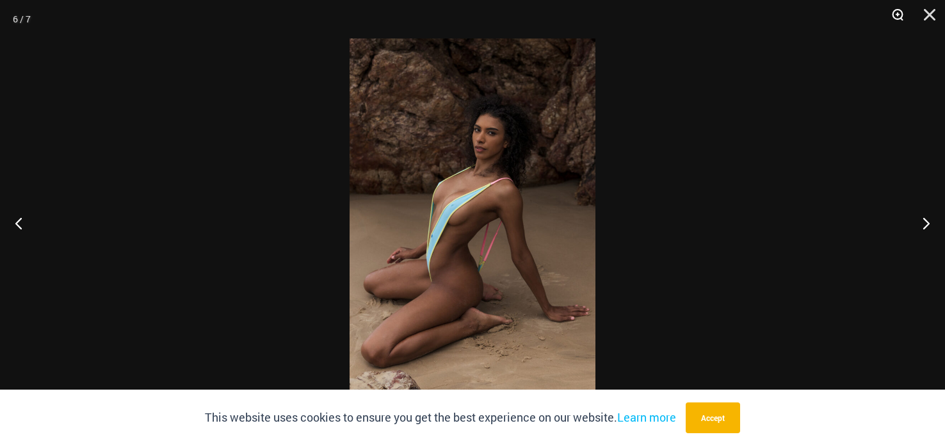
click at [897, 16] on button "Zoom" at bounding box center [893, 19] width 32 height 38
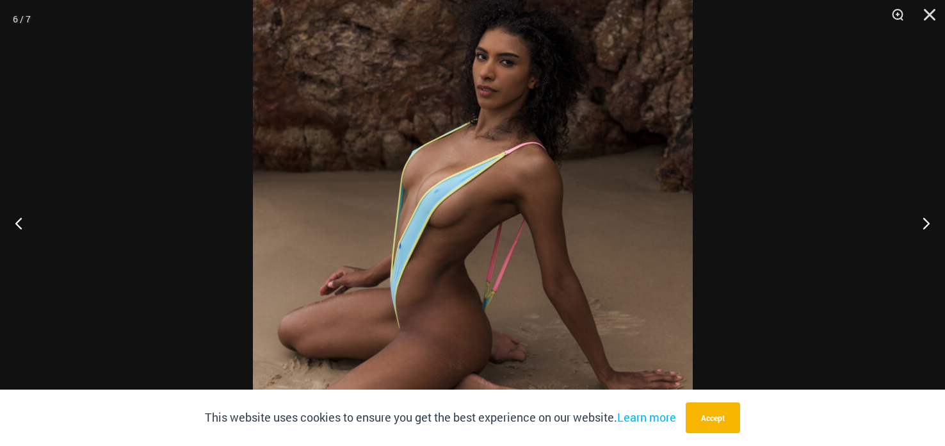
click at [678, 172] on div at bounding box center [472, 223] width 945 height 446
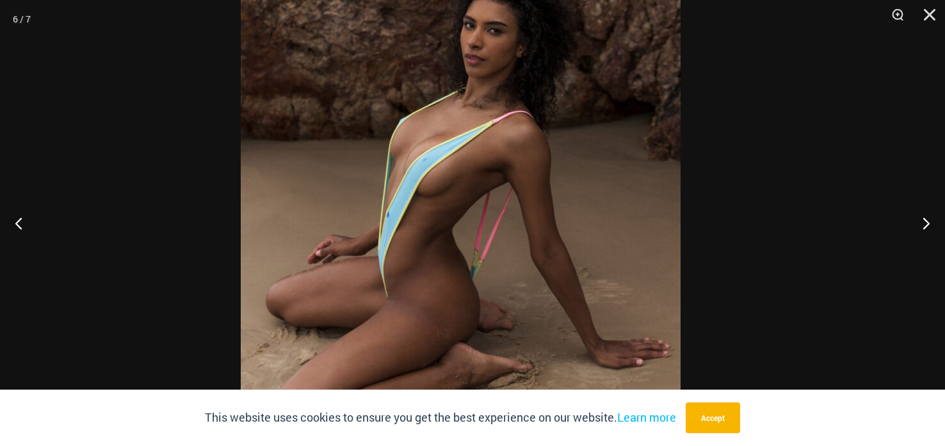
click at [653, 116] on img at bounding box center [461, 192] width 440 height 660
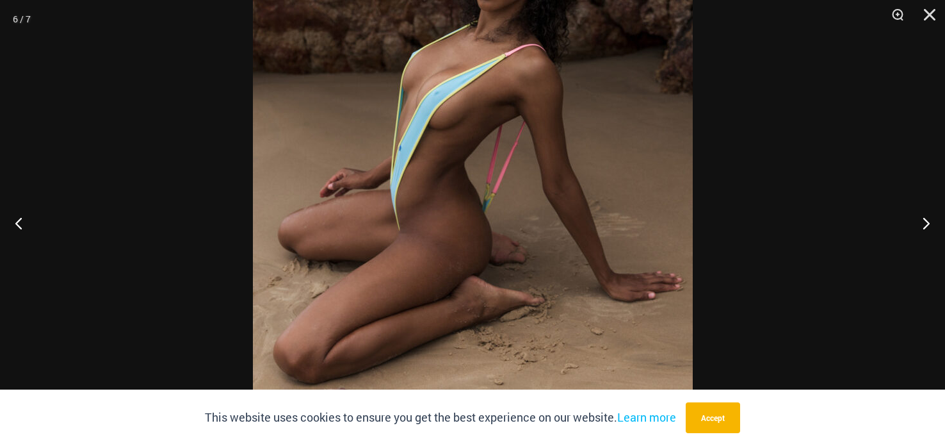
click at [704, 129] on div at bounding box center [472, 223] width 945 height 446
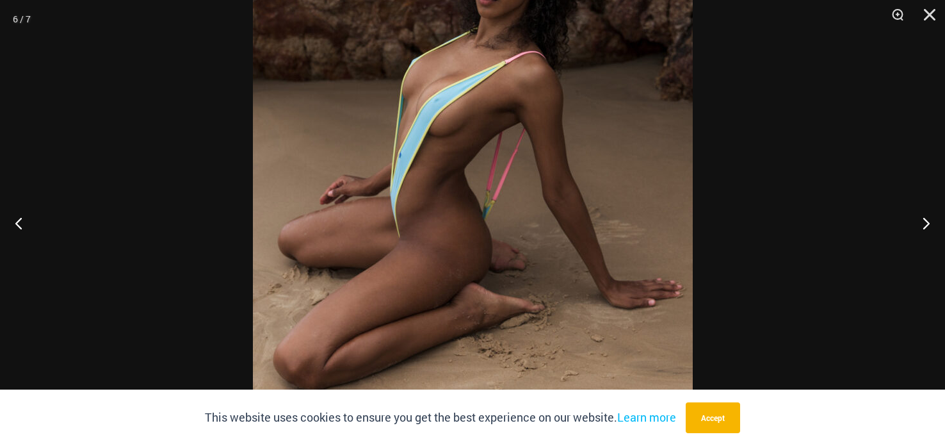
click at [702, 144] on div at bounding box center [472, 223] width 945 height 446
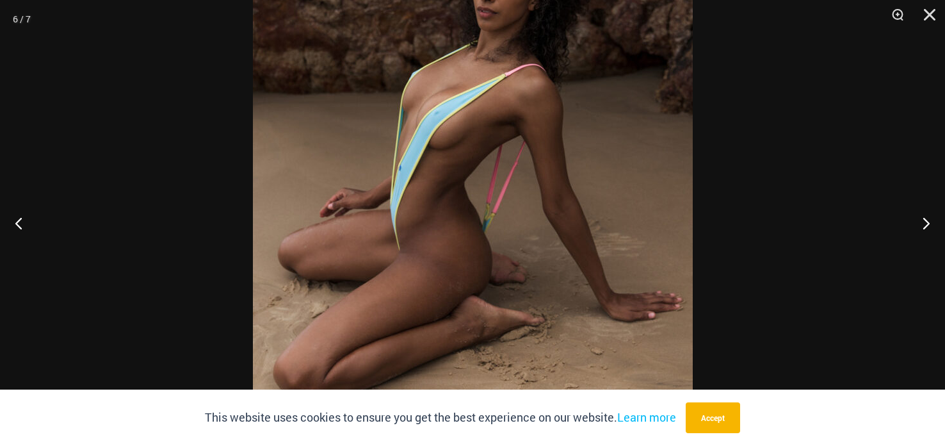
click at [711, 170] on div at bounding box center [472, 223] width 945 height 446
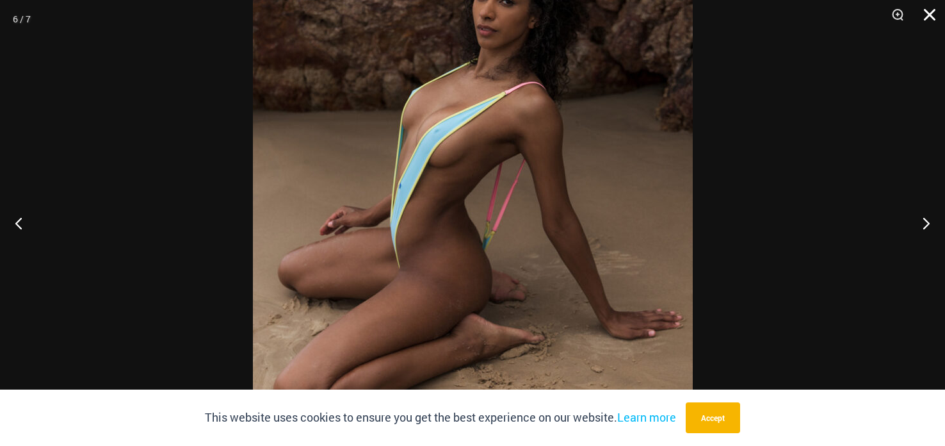
click at [929, 15] on button "Close" at bounding box center [925, 19] width 32 height 38
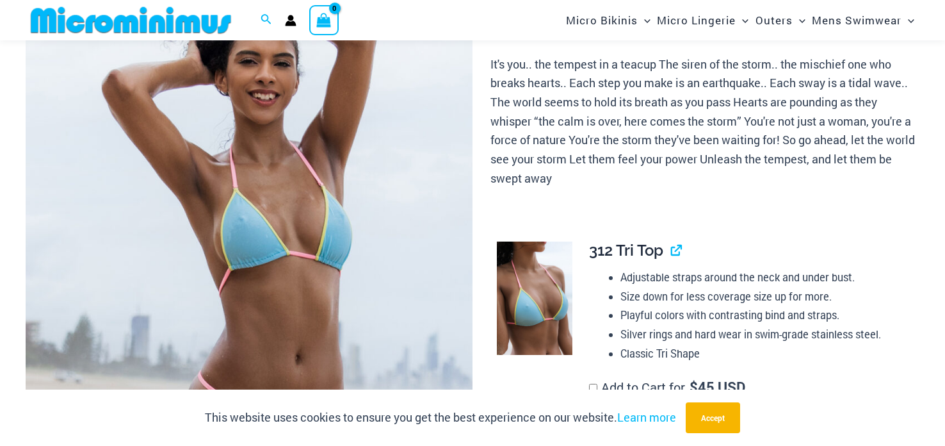
scroll to position [0, 0]
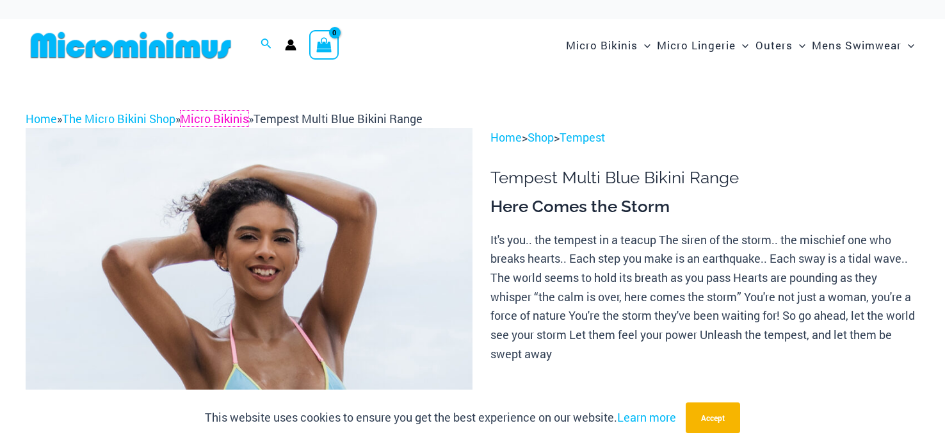
click at [231, 118] on link "Micro Bikinis" at bounding box center [215, 118] width 68 height 15
